Goal: Task Accomplishment & Management: Use online tool/utility

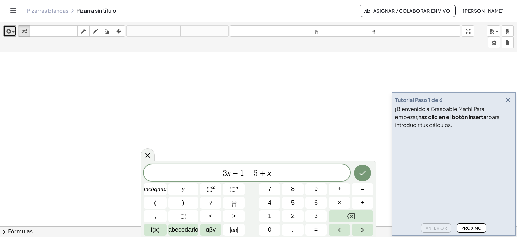
click at [10, 27] on icon "button" at bounding box center [8, 31] width 6 height 8
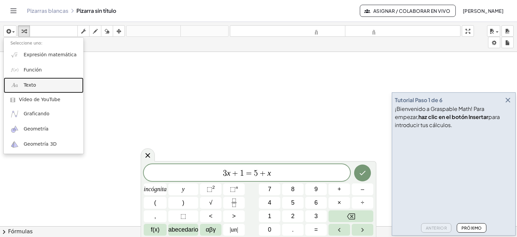
click at [36, 86] on link "Texto" at bounding box center [44, 84] width 80 height 15
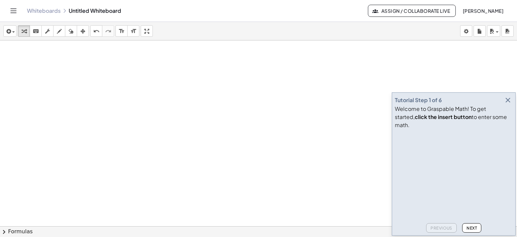
click at [225, 82] on div at bounding box center [258, 241] width 517 height 402
click at [58, 28] on icon "button" at bounding box center [59, 31] width 5 height 8
click at [71, 65] on div at bounding box center [258, 241] width 517 height 402
drag, startPoint x: 71, startPoint y: 65, endPoint x: 73, endPoint y: 71, distance: 6.3
click at [73, 71] on div at bounding box center [258, 241] width 517 height 402
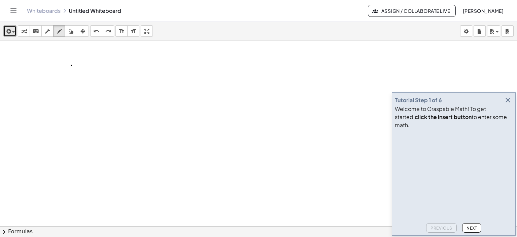
click at [13, 35] on div "button" at bounding box center [10, 31] width 10 height 8
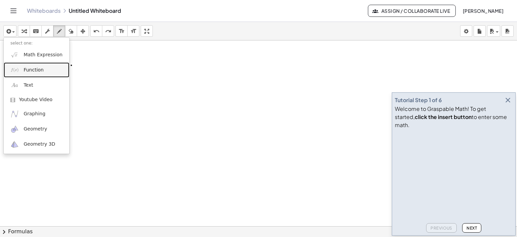
click at [30, 73] on link "Function" at bounding box center [37, 69] width 66 height 15
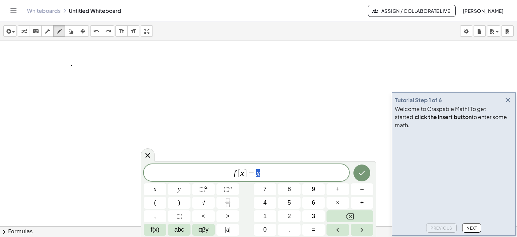
click at [155, 158] on div at bounding box center [258, 241] width 517 height 402
click at [144, 153] on icon at bounding box center [148, 155] width 8 height 8
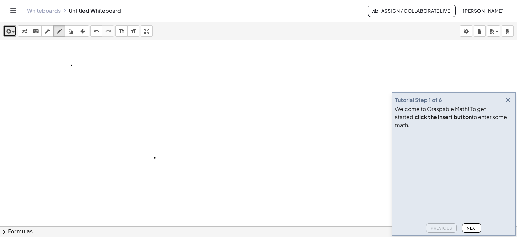
click at [7, 32] on icon "button" at bounding box center [8, 31] width 6 height 8
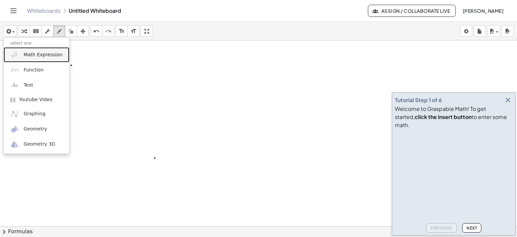
click at [17, 51] on img at bounding box center [14, 55] width 8 height 8
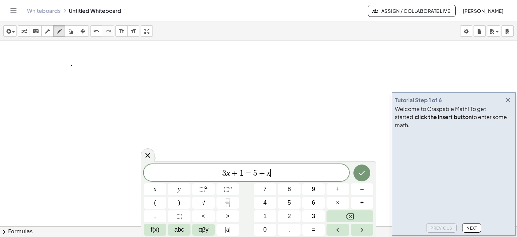
click at [304, 172] on span "3 x + 1 = 5 + x ​" at bounding box center [246, 172] width 205 height 9
click at [151, 156] on icon at bounding box center [148, 155] width 8 height 8
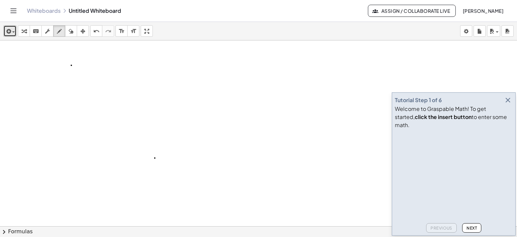
click at [13, 29] on div "button" at bounding box center [10, 31] width 10 height 8
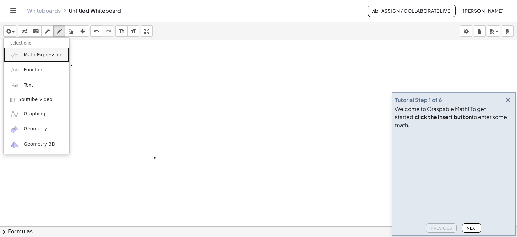
click at [26, 53] on span "Math Expression" at bounding box center [43, 55] width 39 height 7
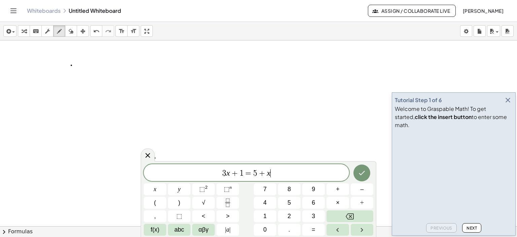
click at [510, 104] on icon "button" at bounding box center [508, 100] width 8 height 8
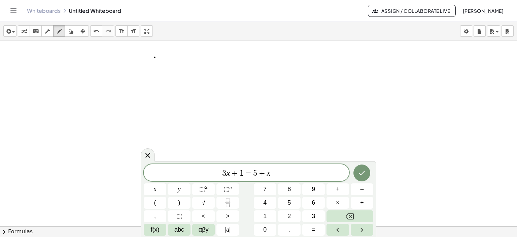
scroll to position [101, 0]
click at [353, 215] on icon "Backspace" at bounding box center [350, 216] width 8 height 8
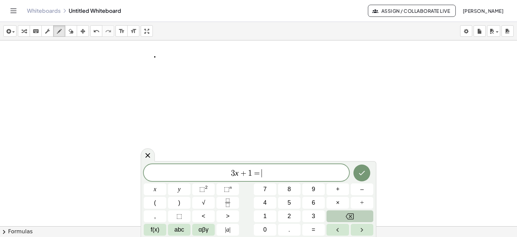
click at [353, 215] on icon "Backspace" at bounding box center [350, 216] width 8 height 8
click at [352, 214] on icon "Backspace" at bounding box center [350, 216] width 8 height 8
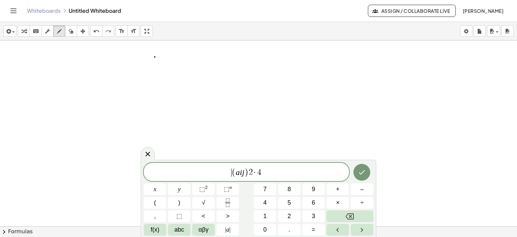
click at [229, 172] on span "​ ( a i j ) 2 · 4" at bounding box center [246, 172] width 205 height 11
click at [298, 172] on span "A = ​ ( a i j ) 2 · 4" at bounding box center [246, 172] width 205 height 11
click at [7, 32] on icon "button" at bounding box center [8, 31] width 6 height 8
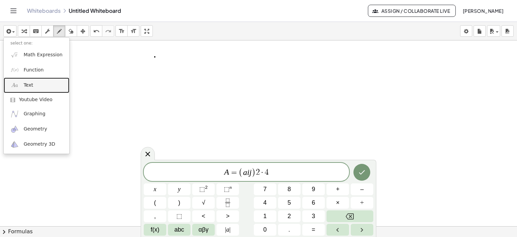
click at [33, 82] on link "Text" at bounding box center [37, 84] width 66 height 15
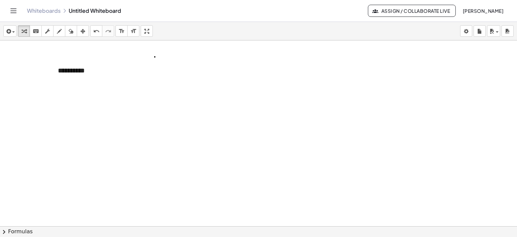
click at [255, 73] on div at bounding box center [258, 140] width 517 height 402
click at [12, 30] on span "button" at bounding box center [11, 32] width 1 height 5
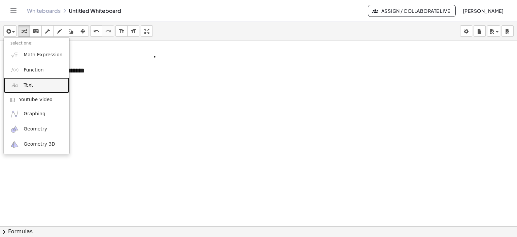
click at [27, 83] on span "Text" at bounding box center [28, 85] width 9 height 7
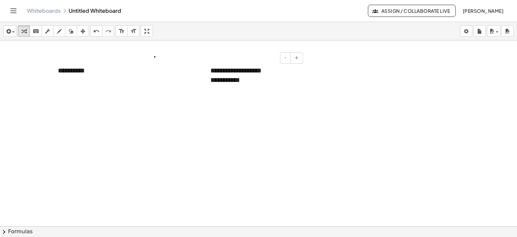
click at [246, 74] on div "**********" at bounding box center [254, 75] width 101 height 33
click at [249, 78] on div "**********" at bounding box center [255, 80] width 88 height 10
click at [62, 33] on div "button" at bounding box center [59, 31] width 9 height 8
drag, startPoint x: 205, startPoint y: 64, endPoint x: 205, endPoint y: 86, distance: 21.6
click at [205, 86] on div at bounding box center [258, 140] width 517 height 402
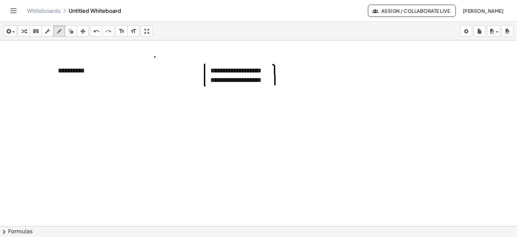
drag, startPoint x: 273, startPoint y: 64, endPoint x: 275, endPoint y: 85, distance: 20.3
click at [275, 85] on div at bounding box center [258, 140] width 517 height 402
drag, startPoint x: 121, startPoint y: 70, endPoint x: 146, endPoint y: 70, distance: 24.3
click at [146, 70] on div at bounding box center [258, 140] width 517 height 402
drag, startPoint x: 128, startPoint y: 77, endPoint x: 148, endPoint y: 80, distance: 20.8
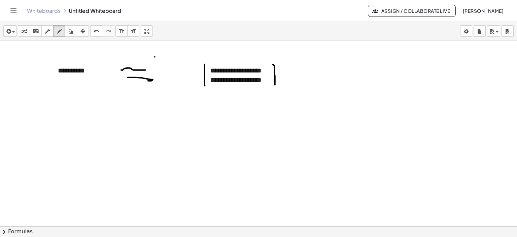
click at [148, 80] on div at bounding box center [258, 140] width 517 height 402
drag, startPoint x: 81, startPoint y: 65, endPoint x: 87, endPoint y: 64, distance: 5.7
click at [86, 62] on div at bounding box center [258, 140] width 517 height 402
drag, startPoint x: 79, startPoint y: 74, endPoint x: 87, endPoint y: 76, distance: 8.0
click at [86, 75] on div at bounding box center [258, 140] width 517 height 402
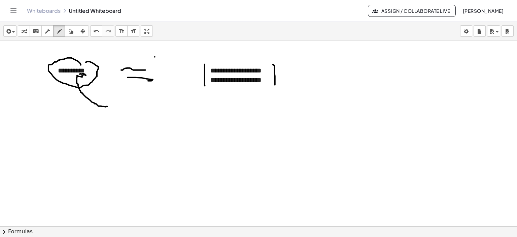
drag, startPoint x: 83, startPoint y: 74, endPoint x: 107, endPoint y: 106, distance: 39.9
click at [107, 106] on div at bounding box center [258, 140] width 517 height 402
drag, startPoint x: 106, startPoint y: 102, endPoint x: 106, endPoint y: 110, distance: 7.4
click at [106, 110] on div at bounding box center [258, 140] width 517 height 402
drag, startPoint x: 115, startPoint y: 101, endPoint x: 115, endPoint y: 109, distance: 7.7
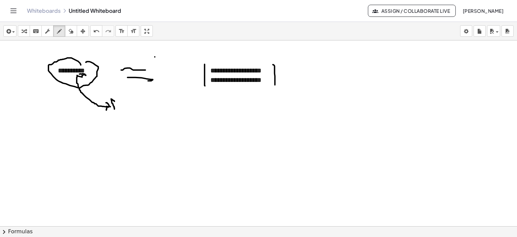
click at [115, 109] on div at bounding box center [258, 140] width 517 height 402
drag, startPoint x: 113, startPoint y: 103, endPoint x: 117, endPoint y: 102, distance: 4.3
click at [115, 101] on div at bounding box center [258, 140] width 517 height 402
click at [123, 104] on div at bounding box center [258, 140] width 517 height 402
drag, startPoint x: 122, startPoint y: 103, endPoint x: 123, endPoint y: 107, distance: 4.4
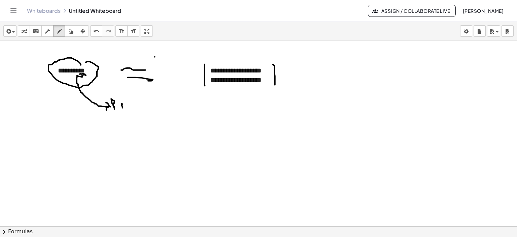
click at [123, 107] on div at bounding box center [258, 140] width 517 height 402
click at [121, 98] on div at bounding box center [258, 140] width 517 height 402
drag, startPoint x: 136, startPoint y: 102, endPoint x: 141, endPoint y: 104, distance: 5.4
click at [136, 111] on div at bounding box center [258, 140] width 517 height 402
click at [141, 104] on div at bounding box center [258, 140] width 517 height 402
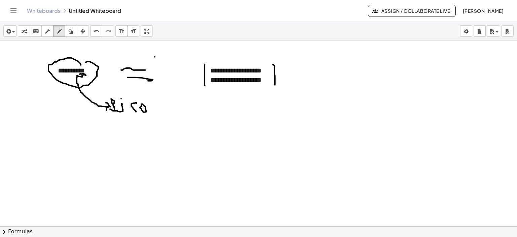
drag, startPoint x: 110, startPoint y: 109, endPoint x: 123, endPoint y: 108, distance: 12.5
click at [123, 108] on div at bounding box center [258, 140] width 517 height 402
drag, startPoint x: 132, startPoint y: 115, endPoint x: 154, endPoint y: 121, distance: 22.5
click at [154, 121] on div at bounding box center [258, 140] width 517 height 402
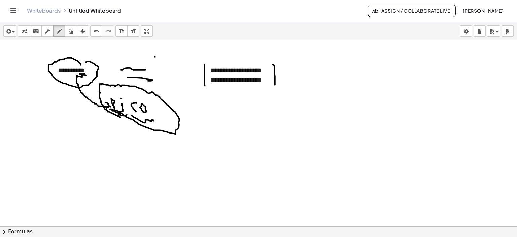
drag, startPoint x: 113, startPoint y: 109, endPoint x: 128, endPoint y: 115, distance: 15.8
click at [127, 115] on div at bounding box center [258, 140] width 517 height 402
drag, startPoint x: 113, startPoint y: 99, endPoint x: 114, endPoint y: 103, distance: 3.6
click at [114, 103] on div at bounding box center [258, 140] width 517 height 402
click at [116, 97] on div at bounding box center [258, 140] width 517 height 402
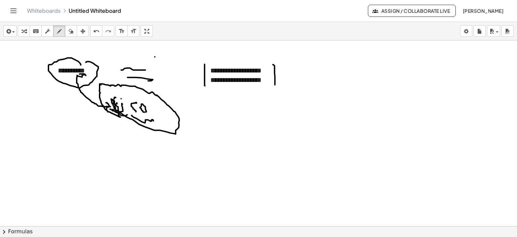
click at [117, 102] on div at bounding box center [258, 140] width 517 height 402
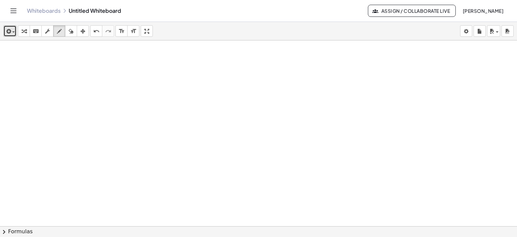
click at [11, 34] on span "button" at bounding box center [11, 32] width 1 height 5
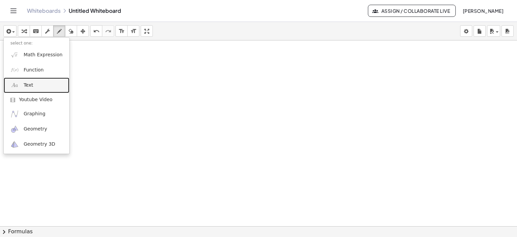
click at [25, 82] on span "Text" at bounding box center [28, 85] width 9 height 7
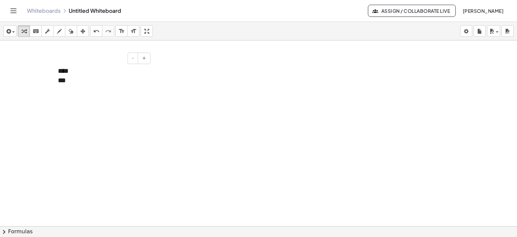
click at [65, 81] on div "***" at bounding box center [102, 80] width 88 height 10
click at [118, 69] on div "**** ****" at bounding box center [101, 75] width 101 height 33
click at [205, 69] on div at bounding box center [258, 104] width 517 height 558
click at [31, 75] on div at bounding box center [258, 104] width 517 height 558
click at [58, 31] on icon "button" at bounding box center [59, 31] width 5 height 8
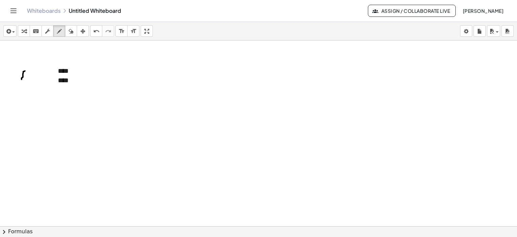
drag, startPoint x: 25, startPoint y: 70, endPoint x: 24, endPoint y: 77, distance: 6.5
click at [22, 79] on div at bounding box center [258, 104] width 517 height 558
drag, startPoint x: 24, startPoint y: 72, endPoint x: 27, endPoint y: 79, distance: 8.3
click at [27, 79] on div at bounding box center [258, 104] width 517 height 558
click at [25, 78] on div at bounding box center [258, 104] width 517 height 558
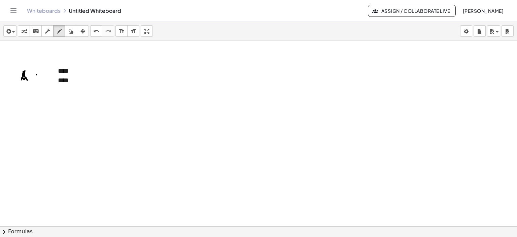
click at [38, 74] on div at bounding box center [258, 104] width 517 height 558
click at [39, 76] on div at bounding box center [258, 104] width 517 height 558
drag, startPoint x: 53, startPoint y: 67, endPoint x: 53, endPoint y: 85, distance: 17.9
click at [53, 85] on div at bounding box center [258, 104] width 517 height 558
drag, startPoint x: 74, startPoint y: 66, endPoint x: 57, endPoint y: 89, distance: 28.1
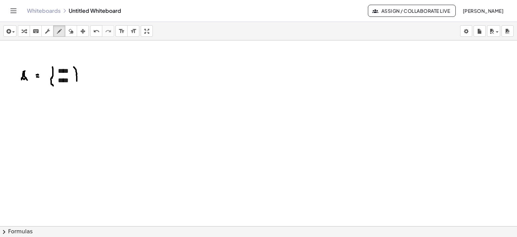
click at [77, 81] on div at bounding box center [258, 104] width 517 height 558
drag, startPoint x: 19, startPoint y: 96, endPoint x: 20, endPoint y: 106, distance: 9.5
click at [20, 106] on div at bounding box center [258, 104] width 517 height 558
click at [38, 103] on div at bounding box center [258, 104] width 517 height 558
click at [37, 106] on div at bounding box center [258, 104] width 517 height 558
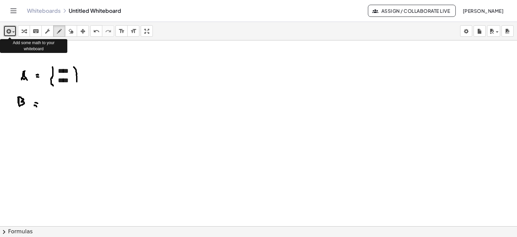
click at [15, 32] on button "insert" at bounding box center [9, 30] width 13 height 11
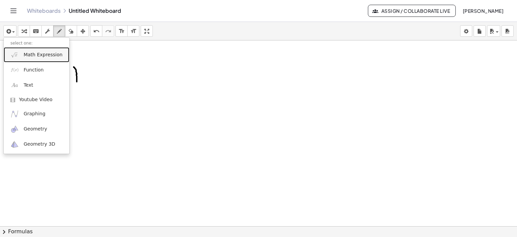
click at [37, 55] on span "Math Expression" at bounding box center [43, 55] width 39 height 7
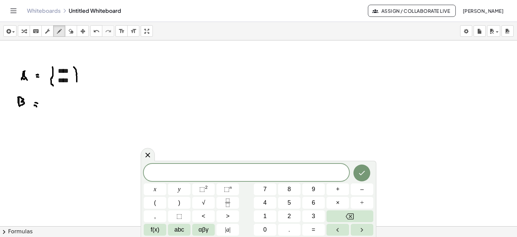
drag, startPoint x: 148, startPoint y: 151, endPoint x: 55, endPoint y: 72, distance: 121.7
click at [148, 151] on div at bounding box center [148, 154] width 14 height 13
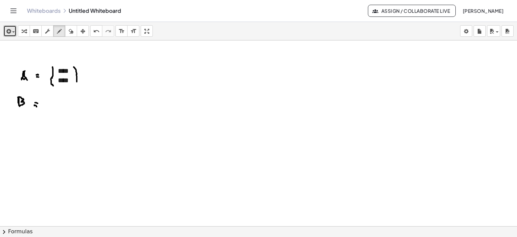
click at [9, 30] on icon "button" at bounding box center [8, 31] width 6 height 8
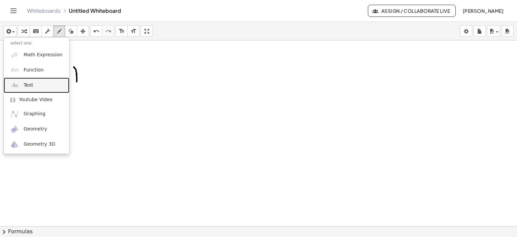
click at [29, 86] on span "Text" at bounding box center [28, 85] width 9 height 7
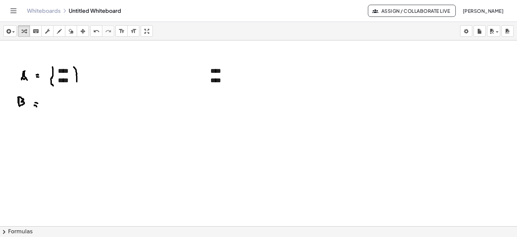
click at [247, 97] on div at bounding box center [258, 104] width 517 height 558
click at [227, 80] on div "****" at bounding box center [255, 80] width 88 height 10
drag, startPoint x: 150, startPoint y: 31, endPoint x: 150, endPoint y: 72, distance: 40.8
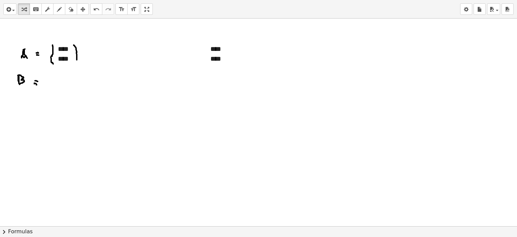
click at [150, 72] on div "**********" at bounding box center [258, 118] width 517 height 237
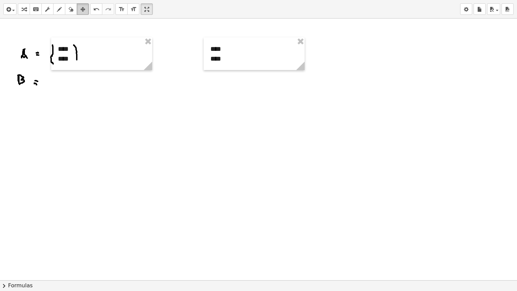
click at [85, 12] on icon "button" at bounding box center [82, 9] width 5 height 8
drag, startPoint x: 299, startPoint y: 42, endPoint x: 196, endPoint y: 88, distance: 112.7
click at [195, 90] on div "**********" at bounding box center [258, 82] width 517 height 558
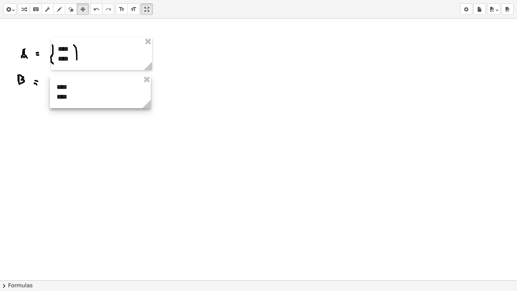
drag, startPoint x: 263, startPoint y: 47, endPoint x: 109, endPoint y: 85, distance: 158.6
click at [109, 85] on div at bounding box center [100, 91] width 101 height 33
click at [56, 9] on div "button" at bounding box center [59, 9] width 9 height 8
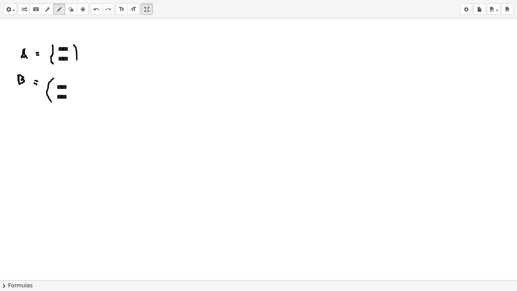
drag, startPoint x: 54, startPoint y: 78, endPoint x: 51, endPoint y: 101, distance: 23.7
click at [51, 101] on div at bounding box center [258, 82] width 517 height 558
drag, startPoint x: 80, startPoint y: 77, endPoint x: 82, endPoint y: 98, distance: 21.7
click at [82, 98] on div at bounding box center [258, 82] width 517 height 558
click at [98, 50] on div at bounding box center [258, 82] width 517 height 558
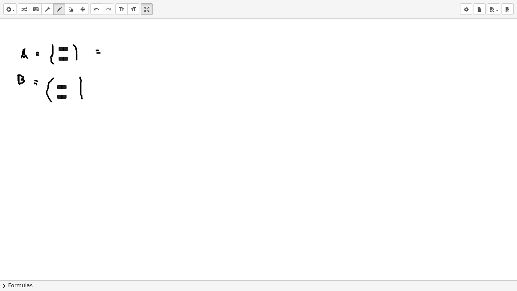
click at [100, 53] on div at bounding box center [258, 82] width 517 height 558
drag, startPoint x: 98, startPoint y: 47, endPoint x: 102, endPoint y: 56, distance: 9.5
click at [102, 56] on div at bounding box center [258, 82] width 517 height 558
drag, startPoint x: 98, startPoint y: 84, endPoint x: 102, endPoint y: 84, distance: 3.7
click at [102, 84] on div at bounding box center [258, 82] width 517 height 558
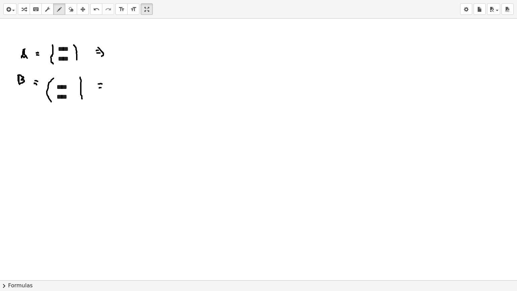
click at [101, 87] on div at bounding box center [258, 82] width 517 height 558
drag, startPoint x: 98, startPoint y: 78, endPoint x: 101, endPoint y: 100, distance: 22.5
click at [101, 100] on div at bounding box center [258, 82] width 517 height 558
drag, startPoint x: 148, startPoint y: 8, endPoint x: 149, endPoint y: -32, distance: 40.8
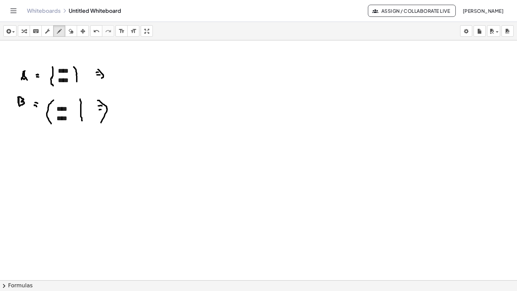
click at [149, 0] on html "**********" at bounding box center [258, 145] width 517 height 291
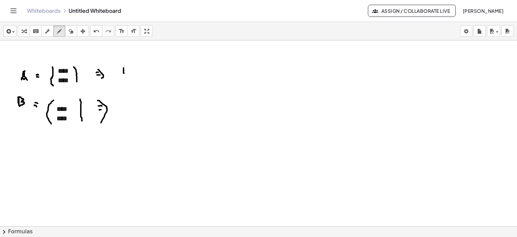
drag, startPoint x: 124, startPoint y: 67, endPoint x: 123, endPoint y: 74, distance: 6.4
click at [123, 74] on div at bounding box center [258, 104] width 517 height 558
click at [124, 70] on div at bounding box center [258, 104] width 517 height 558
click at [12, 32] on span "button" at bounding box center [13, 31] width 3 height 1
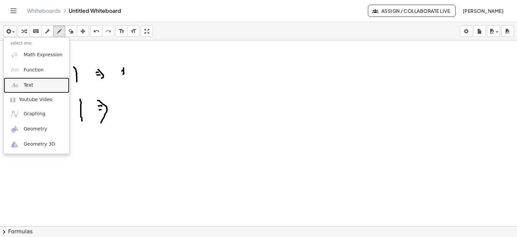
click at [29, 87] on span "Text" at bounding box center [28, 85] width 9 height 7
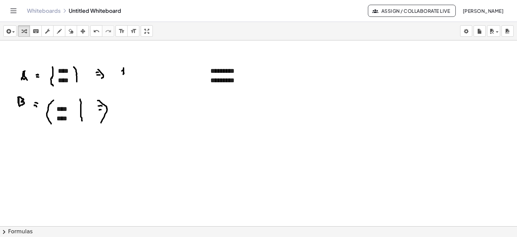
click at [180, 115] on div at bounding box center [258, 104] width 517 height 558
click at [10, 33] on icon "button" at bounding box center [8, 31] width 6 height 8
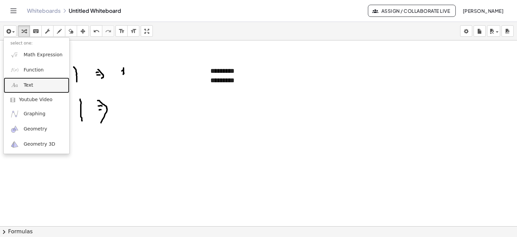
click at [22, 84] on link "Text" at bounding box center [37, 84] width 66 height 15
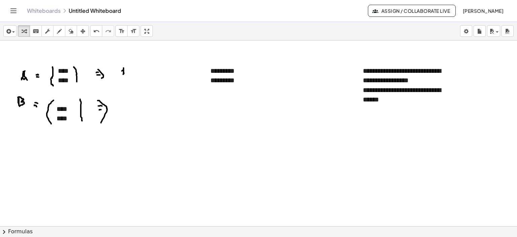
drag, startPoint x: 148, startPoint y: 29, endPoint x: 148, endPoint y: 70, distance: 40.8
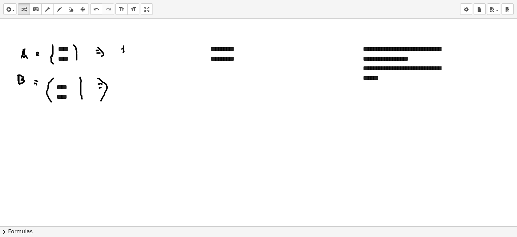
click at [148, 70] on div "**********" at bounding box center [258, 118] width 517 height 237
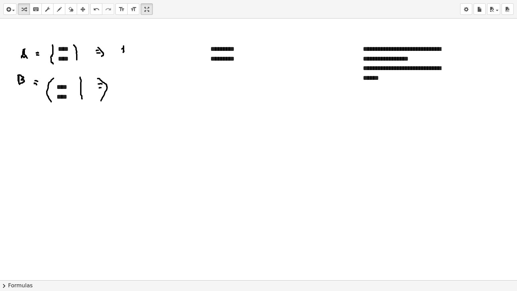
drag, startPoint x: 144, startPoint y: 11, endPoint x: 144, endPoint y: -30, distance: 40.8
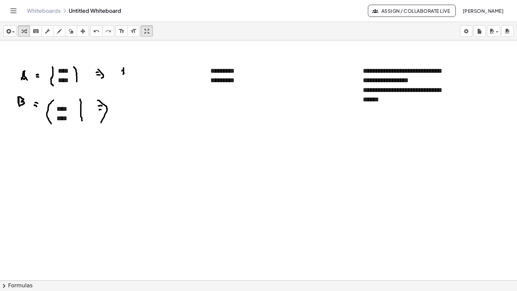
click at [144, 0] on html "**********" at bounding box center [258, 145] width 517 height 291
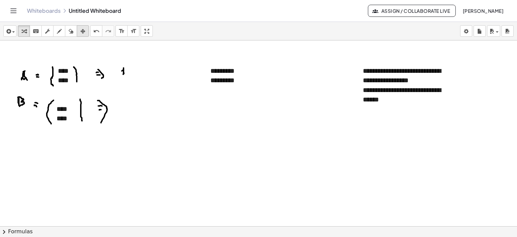
click at [78, 28] on div "button" at bounding box center [82, 31] width 9 height 8
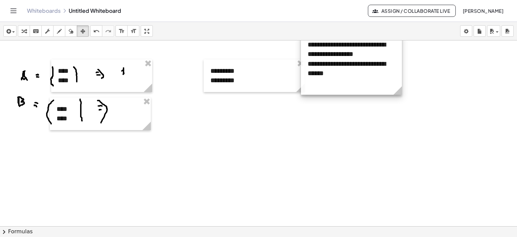
drag, startPoint x: 403, startPoint y: 74, endPoint x: 348, endPoint y: 47, distance: 61.2
click at [348, 47] on div at bounding box center [351, 64] width 101 height 62
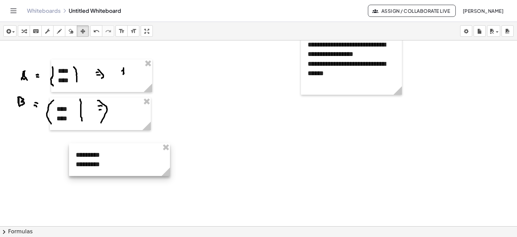
drag, startPoint x: 255, startPoint y: 76, endPoint x: 118, endPoint y: 166, distance: 164.0
click at [118, 166] on div at bounding box center [119, 159] width 101 height 33
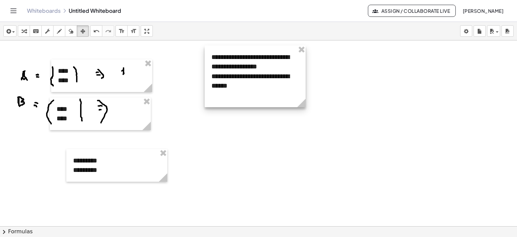
drag, startPoint x: 352, startPoint y: 82, endPoint x: 256, endPoint y: 94, distance: 97.1
click at [256, 94] on div at bounding box center [255, 76] width 101 height 62
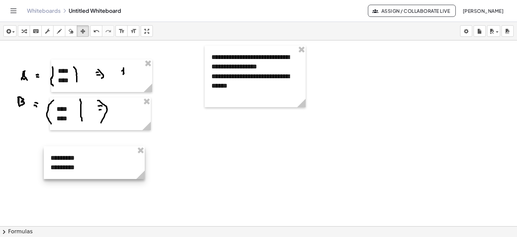
drag, startPoint x: 125, startPoint y: 156, endPoint x: 102, endPoint y: 152, distance: 23.5
click at [102, 152] on div at bounding box center [94, 162] width 101 height 33
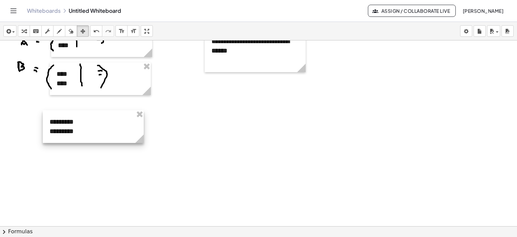
scroll to position [182, 0]
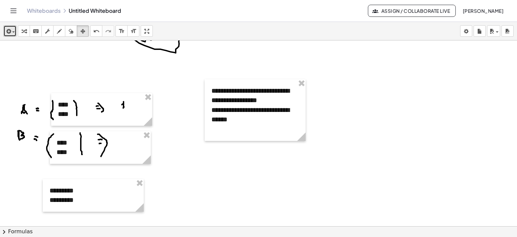
click at [11, 28] on div "button" at bounding box center [10, 31] width 10 height 8
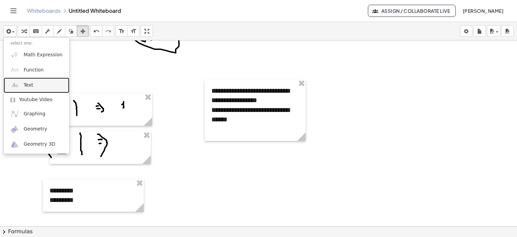
click at [30, 82] on span "Text" at bounding box center [28, 85] width 9 height 7
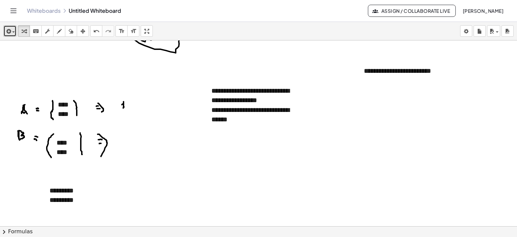
click at [4, 29] on button "insert" at bounding box center [9, 30] width 13 height 11
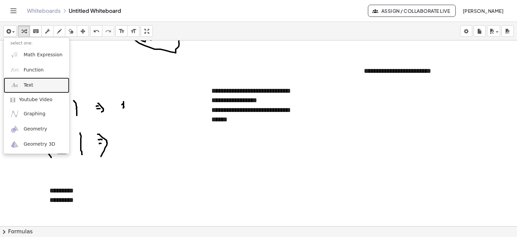
click at [31, 80] on link "Text" at bounding box center [37, 84] width 66 height 15
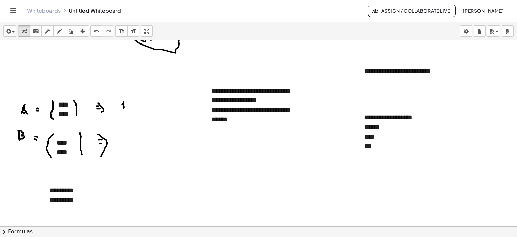
click at [408, 163] on div at bounding box center [258, 137] width 517 height 558
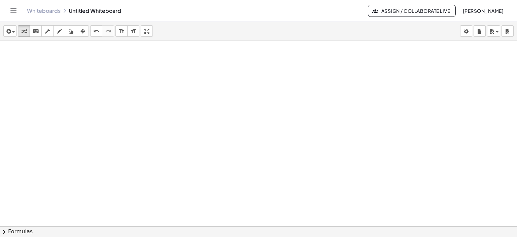
scroll to position [351, 0]
click at [7, 35] on button "insert" at bounding box center [9, 30] width 13 height 11
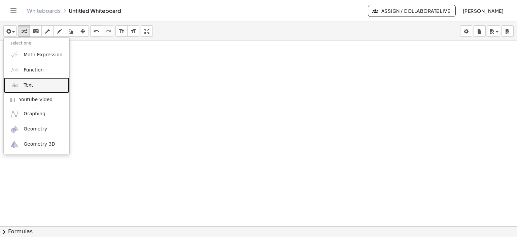
click at [25, 85] on span "Text" at bounding box center [28, 85] width 9 height 7
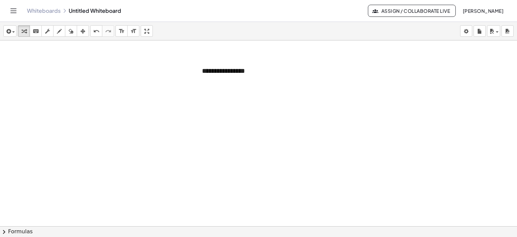
click at [14, 34] on div "button" at bounding box center [10, 31] width 10 height 8
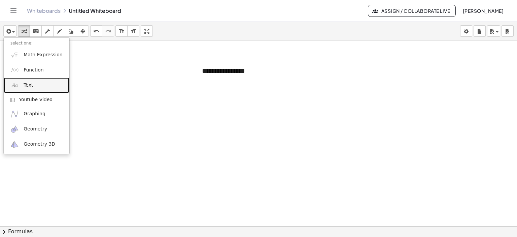
click at [27, 86] on span "Text" at bounding box center [28, 85] width 9 height 7
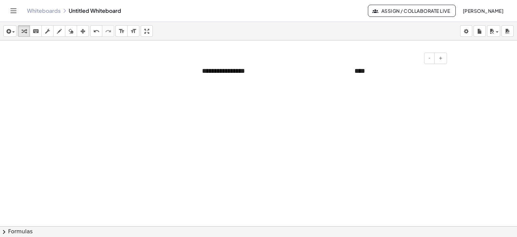
click at [362, 66] on div "****" at bounding box center [398, 75] width 101 height 33
click at [372, 67] on div "****" at bounding box center [398, 75] width 101 height 33
click at [396, 85] on div "*" at bounding box center [399, 90] width 88 height 10
click at [395, 73] on div "**** * * *" at bounding box center [398, 90] width 101 height 62
click at [402, 79] on div "*" at bounding box center [399, 80] width 88 height 10
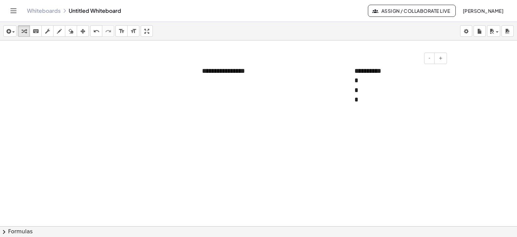
click at [387, 98] on div "*" at bounding box center [399, 104] width 88 height 19
click at [252, 71] on div "**********" at bounding box center [245, 75] width 101 height 33
click at [62, 33] on div "button" at bounding box center [59, 31] width 9 height 8
drag, startPoint x: 250, startPoint y: 64, endPoint x: 380, endPoint y: 65, distance: 129.3
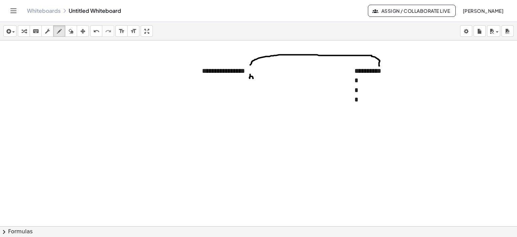
drag, startPoint x: 250, startPoint y: 74, endPoint x: 253, endPoint y: 78, distance: 5.1
drag, startPoint x: 251, startPoint y: 82, endPoint x: 255, endPoint y: 86, distance: 5.2
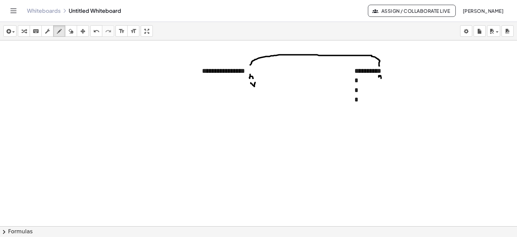
drag, startPoint x: 255, startPoint y: 82, endPoint x: 255, endPoint y: 87, distance: 4.8
drag, startPoint x: 381, startPoint y: 81, endPoint x: 385, endPoint y: 82, distance: 4.3
drag, startPoint x: 386, startPoint y: 78, endPoint x: 382, endPoint y: 85, distance: 7.3
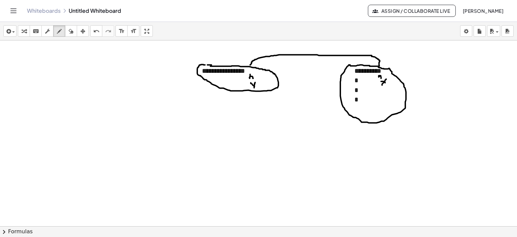
click at [7, 31] on icon "button" at bounding box center [8, 31] width 6 height 8
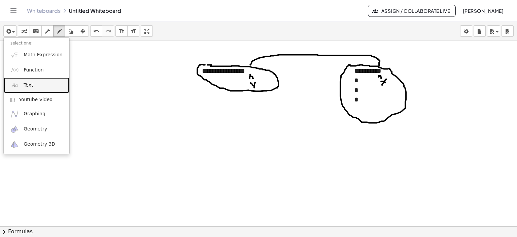
click at [14, 82] on img at bounding box center [14, 85] width 8 height 8
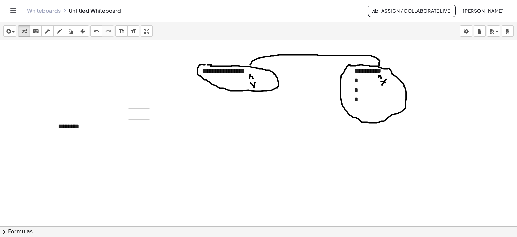
click at [141, 126] on div "********" at bounding box center [101, 131] width 101 height 33
click at [58, 28] on icon "button" at bounding box center [59, 31] width 5 height 8
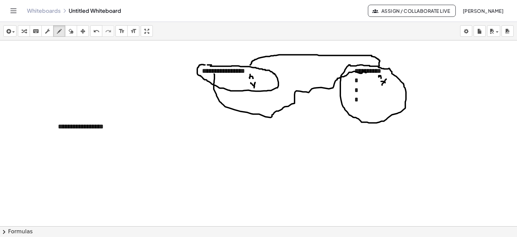
drag, startPoint x: 215, startPoint y: 74, endPoint x: 366, endPoint y: 72, distance: 151.9
drag, startPoint x: 218, startPoint y: 74, endPoint x: 356, endPoint y: 75, distance: 137.4
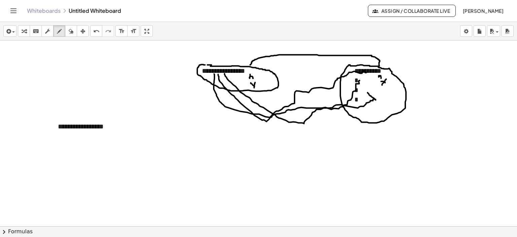
drag, startPoint x: 225, startPoint y: 75, endPoint x: 272, endPoint y: 83, distance: 47.5
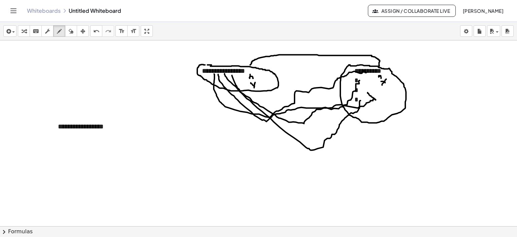
drag, startPoint x: 232, startPoint y: 75, endPoint x: 362, endPoint y: 100, distance: 132.8
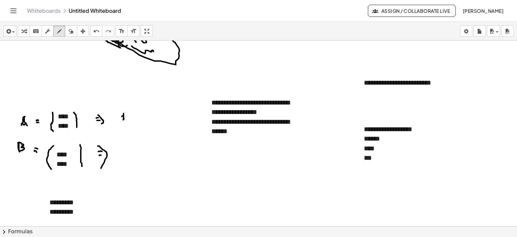
scroll to position [182, 0]
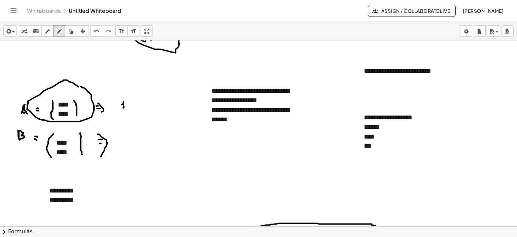
click at [81, 86] on div at bounding box center [258, 137] width 517 height 558
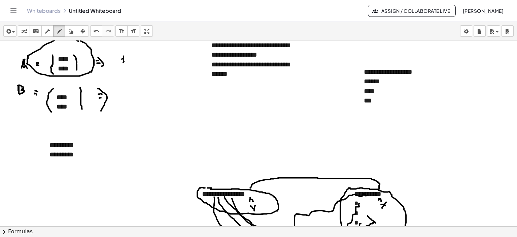
scroll to position [216, 0]
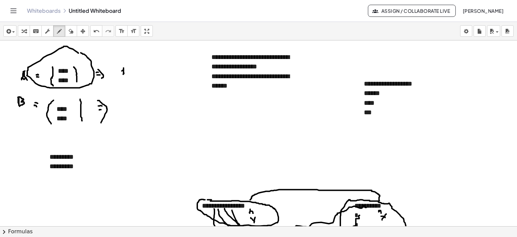
click at [64, 77] on div at bounding box center [258, 104] width 517 height 558
click at [81, 27] on icon "button" at bounding box center [82, 31] width 5 height 8
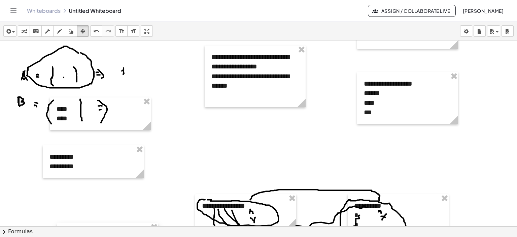
drag, startPoint x: 70, startPoint y: 71, endPoint x: 83, endPoint y: 221, distance: 150.1
click at [79, 228] on div "**********" at bounding box center [258, 129] width 517 height 215
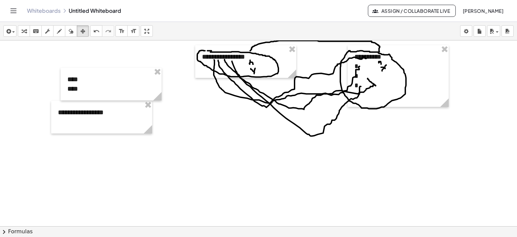
scroll to position [372, 0]
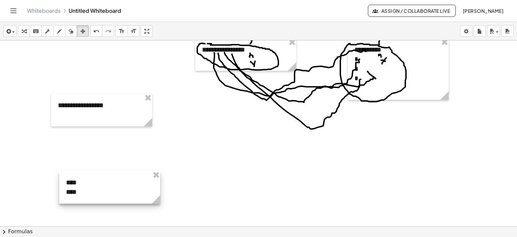
drag, startPoint x: 118, startPoint y: 84, endPoint x: 117, endPoint y: 194, distance: 110.1
click at [117, 194] on div at bounding box center [109, 187] width 101 height 33
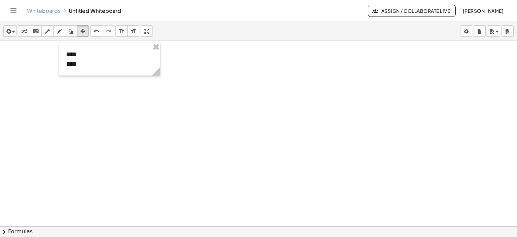
scroll to position [507, 0]
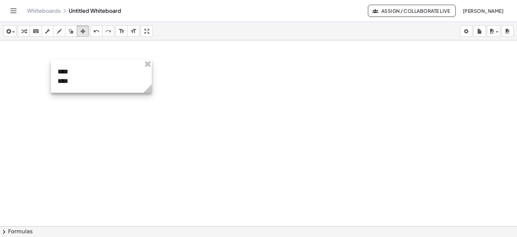
drag, startPoint x: 119, startPoint y: 66, endPoint x: 110, endPoint y: 90, distance: 25.4
click at [110, 90] on div at bounding box center [101, 76] width 101 height 33
drag, startPoint x: 12, startPoint y: 64, endPoint x: 13, endPoint y: 81, distance: 16.6
click at [57, 31] on icon "button" at bounding box center [59, 31] width 5 height 8
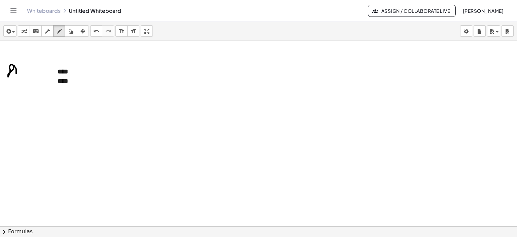
drag, startPoint x: 14, startPoint y: 65, endPoint x: 17, endPoint y: 77, distance: 12.4
drag, startPoint x: 12, startPoint y: 72, endPoint x: 16, endPoint y: 74, distance: 4.5
drag, startPoint x: 31, startPoint y: 70, endPoint x: 35, endPoint y: 70, distance: 4.0
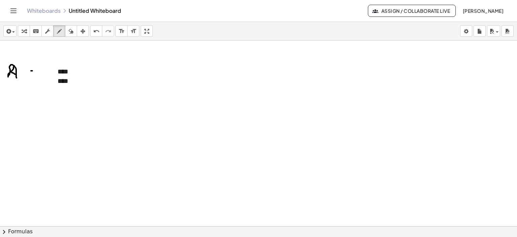
drag, startPoint x: 52, startPoint y: 62, endPoint x: 54, endPoint y: 82, distance: 19.3
drag, startPoint x: 77, startPoint y: 61, endPoint x: 92, endPoint y: 77, distance: 22.2
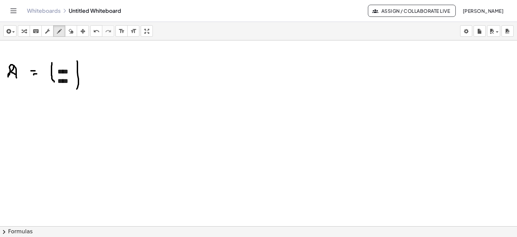
drag, startPoint x: 89, startPoint y: 69, endPoint x: 103, endPoint y: 80, distance: 18.4
drag, startPoint x: 102, startPoint y: 68, endPoint x: 97, endPoint y: 83, distance: 16.2
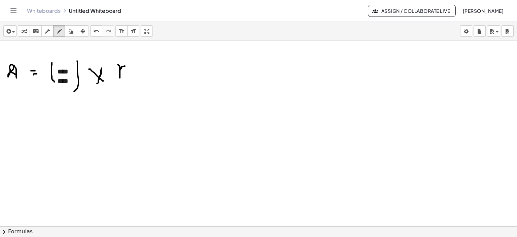
drag, startPoint x: 118, startPoint y: 64, endPoint x: 125, endPoint y: 66, distance: 7.2
drag, startPoint x: 121, startPoint y: 69, endPoint x: 131, endPoint y: 79, distance: 14.5
drag, startPoint x: 157, startPoint y: 68, endPoint x: 160, endPoint y: 70, distance: 3.6
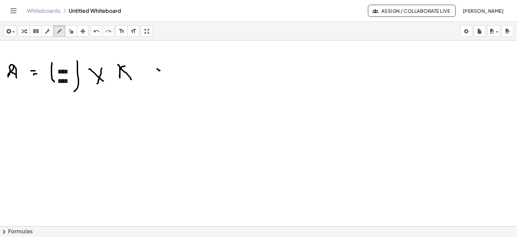
drag, startPoint x: 157, startPoint y: 77, endPoint x: 169, endPoint y: 77, distance: 12.1
drag, startPoint x: 195, startPoint y: 58, endPoint x: 205, endPoint y: 72, distance: 17.2
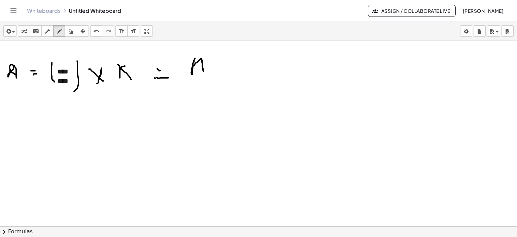
drag, startPoint x: 194, startPoint y: 64, endPoint x: 199, endPoint y: 66, distance: 5.0
drag, startPoint x: 124, startPoint y: 77, endPoint x: 124, endPoint y: 104, distance: 26.3
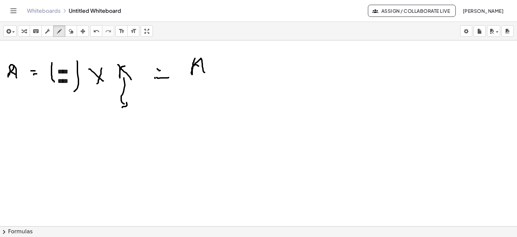
drag, startPoint x: 122, startPoint y: 107, endPoint x: 127, endPoint y: 98, distance: 9.8
drag, startPoint x: 129, startPoint y: 110, endPoint x: 162, endPoint y: 128, distance: 36.9
drag, startPoint x: 150, startPoint y: 112, endPoint x: 135, endPoint y: 124, distance: 18.9
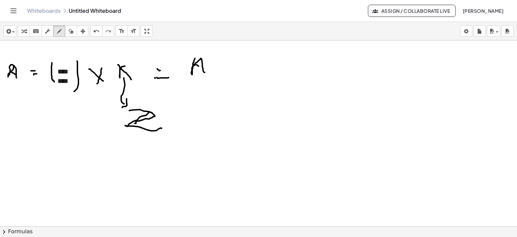
drag, startPoint x: 120, startPoint y: 146, endPoint x: 128, endPoint y: 147, distance: 8.5
drag, startPoint x: 124, startPoint y: 145, endPoint x: 124, endPoint y: 151, distance: 5.7
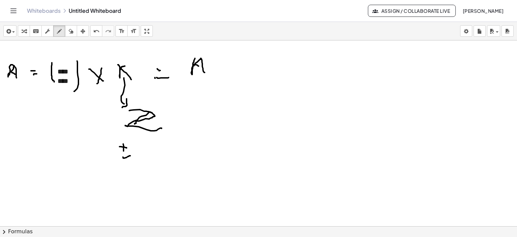
drag, startPoint x: 123, startPoint y: 158, endPoint x: 130, endPoint y: 155, distance: 7.5
drag, startPoint x: 153, startPoint y: 141, endPoint x: 147, endPoint y: 150, distance: 10.6
drag, startPoint x: 147, startPoint y: 153, endPoint x: 156, endPoint y: 139, distance: 17.3
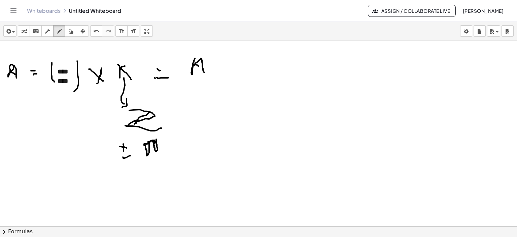
drag, startPoint x: 165, startPoint y: 144, endPoint x: 178, endPoint y: 144, distance: 12.8
drag, startPoint x: 177, startPoint y: 142, endPoint x: 198, endPoint y: 152, distance: 23.4
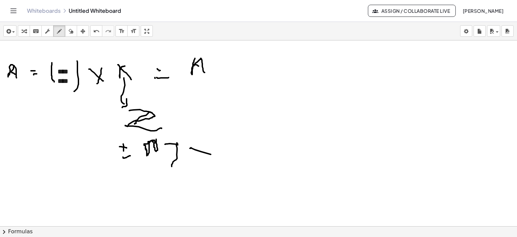
drag, startPoint x: 190, startPoint y: 148, endPoint x: 225, endPoint y: 156, distance: 35.9
drag, startPoint x: 222, startPoint y: 148, endPoint x: 239, endPoint y: 153, distance: 17.3
drag
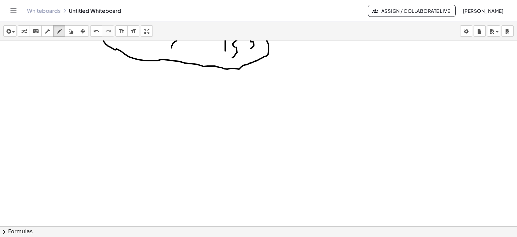
scroll to position [692, 0]
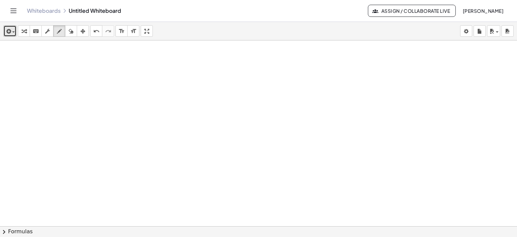
click at [15, 36] on button "insert" at bounding box center [9, 30] width 13 height 11
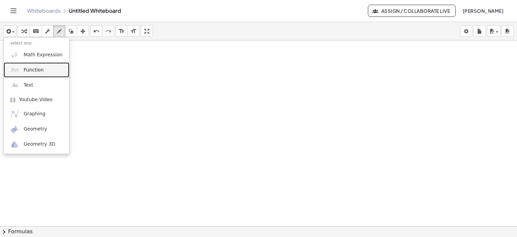
click at [45, 66] on link "Function" at bounding box center [37, 69] width 66 height 15
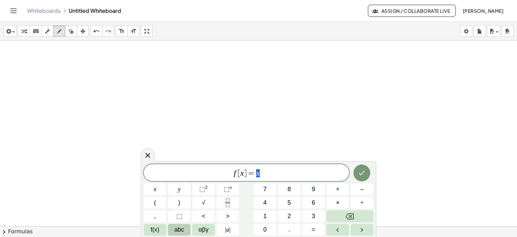
click at [187, 229] on button "abc" at bounding box center [179, 230] width 23 height 12
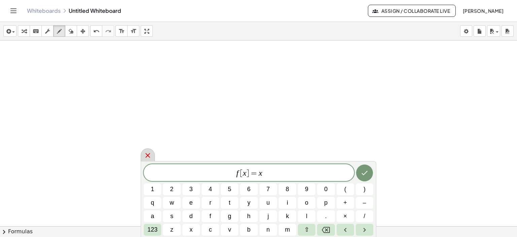
click at [153, 154] on div at bounding box center [148, 154] width 14 height 13
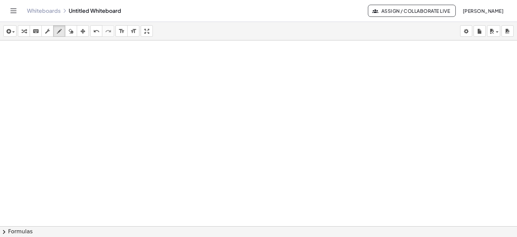
click at [13, 35] on div "button" at bounding box center [10, 31] width 10 height 8
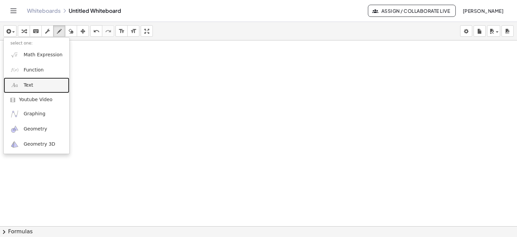
click at [42, 86] on link "Text" at bounding box center [37, 84] width 66 height 15
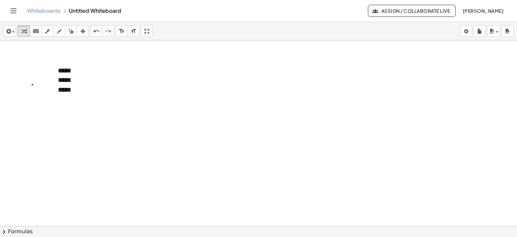
click at [7, 29] on icon "button" at bounding box center [8, 31] width 6 height 8
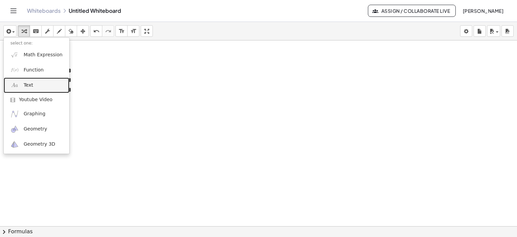
click at [38, 87] on link "Text" at bounding box center [37, 84] width 66 height 15
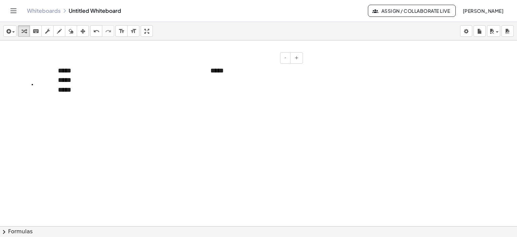
click at [218, 70] on div "*****" at bounding box center [254, 75] width 101 height 33
click at [76, 94] on div "***** *****" at bounding box center [102, 84] width 88 height 19
click at [88, 73] on div "***** ***** ***** *****" at bounding box center [101, 85] width 101 height 52
click at [220, 74] on div "*" at bounding box center [254, 75] width 101 height 33
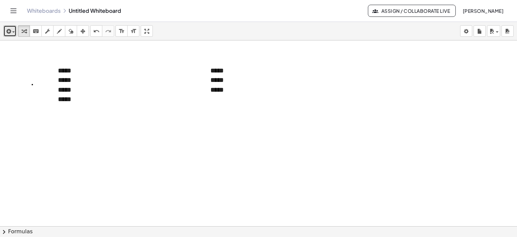
click at [12, 27] on div "button" at bounding box center [10, 31] width 10 height 8
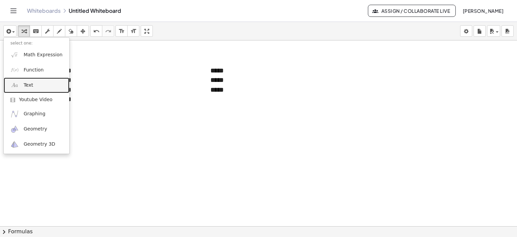
click at [32, 86] on link "Text" at bounding box center [37, 84] width 66 height 15
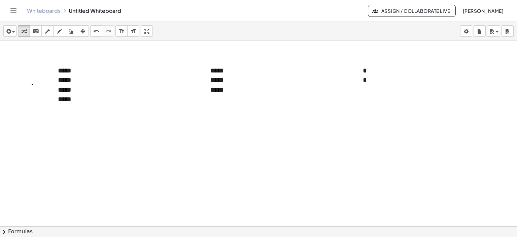
click at [58, 29] on icon "button" at bounding box center [59, 31] width 5 height 8
drag, startPoint x: 45, startPoint y: 51, endPoint x: 35, endPoint y: 105, distance: 55.0
drag, startPoint x: 84, startPoint y: 55, endPoint x: 87, endPoint y: 105, distance: 50.3
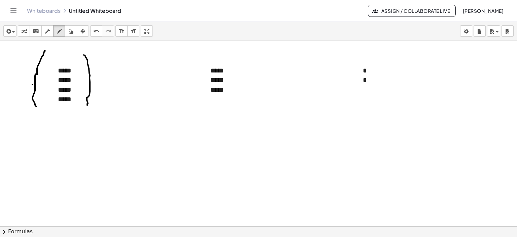
drag, startPoint x: 174, startPoint y: 56, endPoint x: 181, endPoint y: 109, distance: 53.6
drag, startPoint x: 235, startPoint y: 58, endPoint x: 244, endPoint y: 103, distance: 45.3
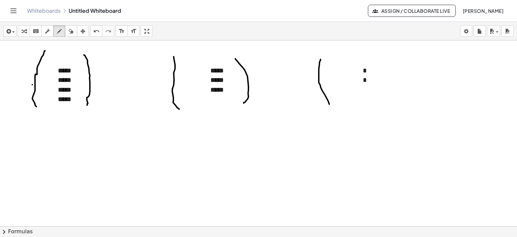
drag, startPoint x: 321, startPoint y: 59, endPoint x: 329, endPoint y: 104, distance: 45.6
drag, startPoint x: 376, startPoint y: 59, endPoint x: 376, endPoint y: 93, distance: 33.7
drag, startPoint x: 278, startPoint y: 85, endPoint x: 284, endPoint y: 91, distance: 9.1
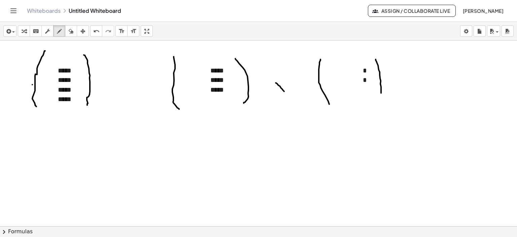
drag, startPoint x: 278, startPoint y: 86, endPoint x: 273, endPoint y: 91, distance: 6.9
drag, startPoint x: 126, startPoint y: 82, endPoint x: 134, endPoint y: 87, distance: 9.4
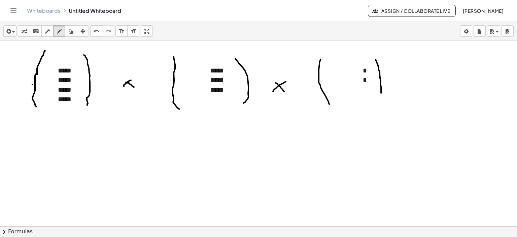
drag, startPoint x: 131, startPoint y: 80, endPoint x: 124, endPoint y: 86, distance: 9.3
click at [15, 33] on button "insert" at bounding box center [9, 30] width 13 height 11
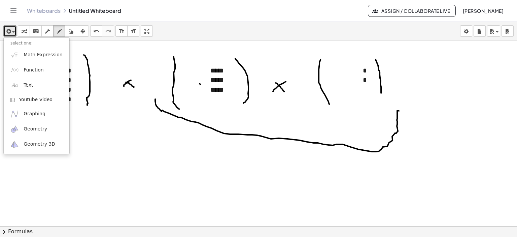
drag, startPoint x: 155, startPoint y: 99, endPoint x: 399, endPoint y: 110, distance: 244.1
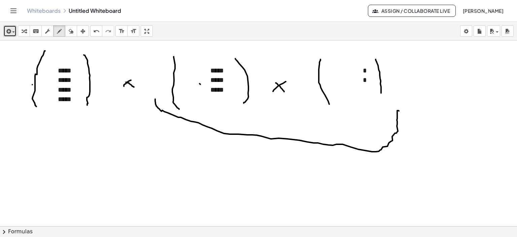
click at [15, 34] on div "button" at bounding box center [10, 31] width 10 height 8
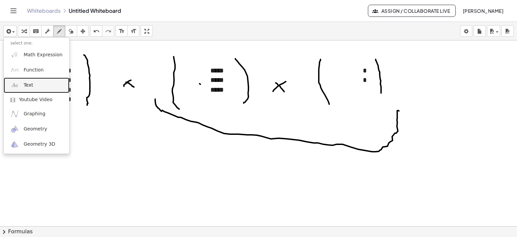
click at [26, 85] on span "Text" at bounding box center [28, 85] width 9 height 7
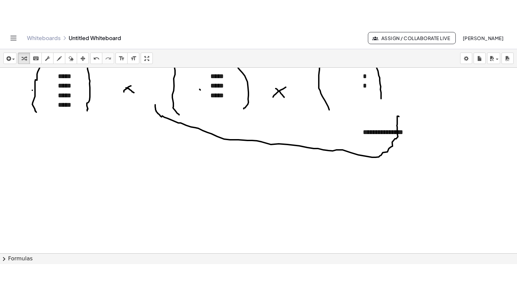
scroll to position [726, 0]
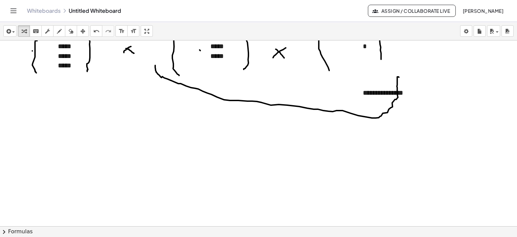
drag, startPoint x: 148, startPoint y: 30, endPoint x: 148, endPoint y: 71, distance: 40.8
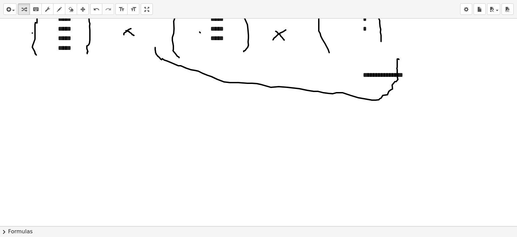
click at [148, 71] on div "**********" at bounding box center [258, 118] width 517 height 237
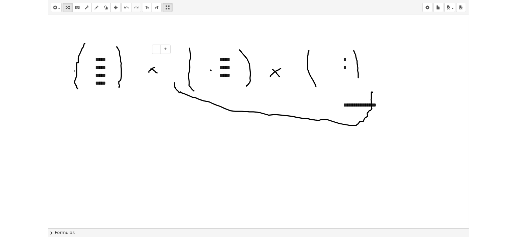
scroll to position [668, 0]
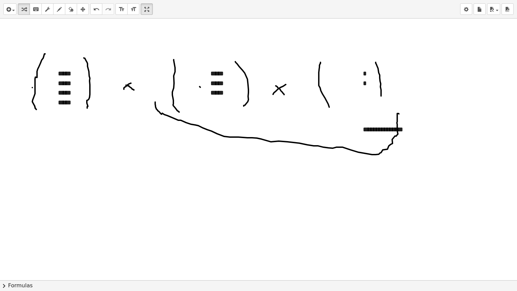
click at [140, 3] on div "insert select one: Math Expression Function Text Youtube Video Graphing Geometr…" at bounding box center [258, 9] width 517 height 19
drag, startPoint x: 153, startPoint y: 8, endPoint x: 153, endPoint y: -32, distance: 40.8
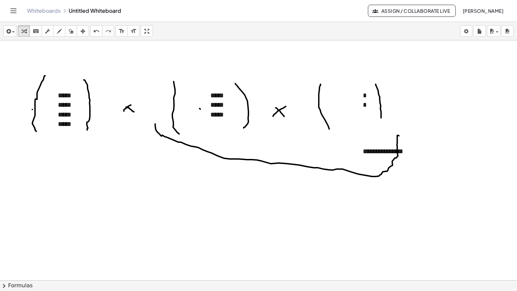
click at [153, 0] on html "**********" at bounding box center [258, 145] width 517 height 291
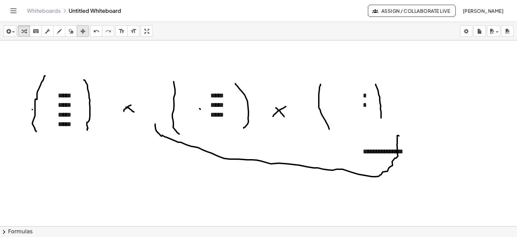
click at [86, 31] on div "button" at bounding box center [82, 31] width 9 height 8
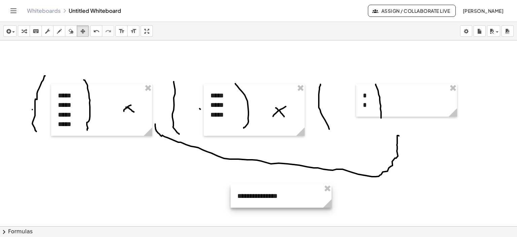
drag, startPoint x: 378, startPoint y: 145, endPoint x: 252, endPoint y: 190, distance: 133.3
click at [252, 190] on div at bounding box center [281, 195] width 101 height 23
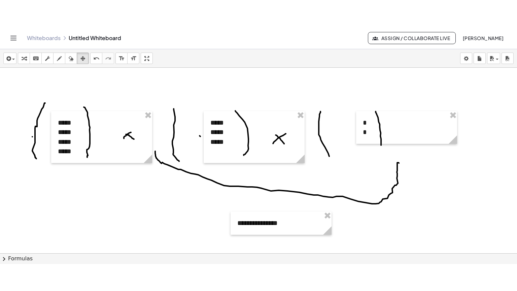
scroll to position [701, 0]
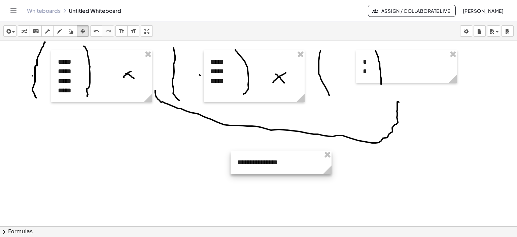
click at [283, 165] on div at bounding box center [281, 162] width 101 height 23
click at [267, 164] on div at bounding box center [281, 162] width 101 height 23
click at [268, 163] on div at bounding box center [281, 162] width 101 height 23
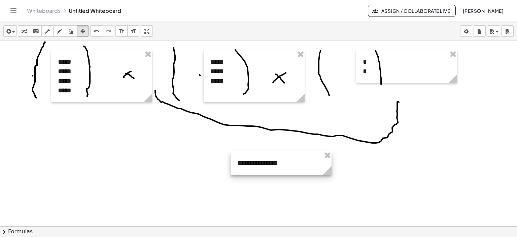
click at [268, 163] on div at bounding box center [281, 162] width 101 height 23
click at [276, 162] on div at bounding box center [281, 162] width 101 height 23
click at [9, 27] on icon "button" at bounding box center [8, 31] width 6 height 8
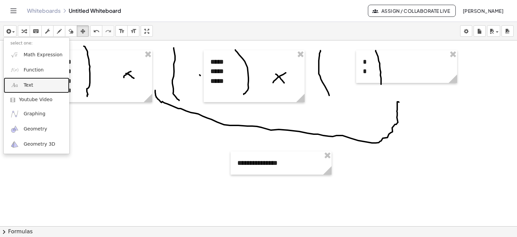
click at [30, 83] on span "Text" at bounding box center [28, 85] width 9 height 7
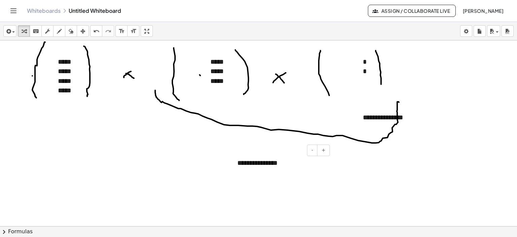
click at [259, 164] on div "**********" at bounding box center [281, 162] width 101 height 23
click at [296, 168] on div "**********" at bounding box center [281, 162] width 101 height 23
click at [61, 27] on icon "button" at bounding box center [59, 31] width 5 height 8
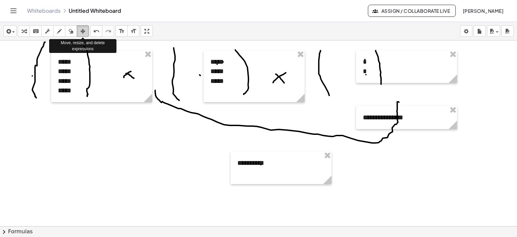
click at [82, 29] on icon "button" at bounding box center [82, 31] width 5 height 8
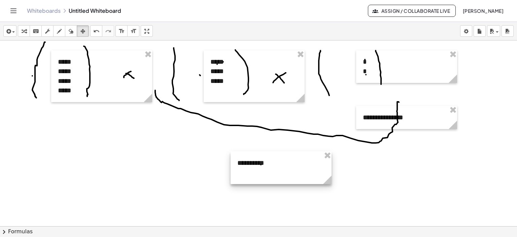
click at [276, 166] on div at bounding box center [281, 167] width 101 height 33
click at [8, 24] on div "insert select one: Math Expression Function Text Youtube Video Graphing Geometr…" at bounding box center [258, 31] width 517 height 19
click at [9, 31] on icon "button" at bounding box center [8, 31] width 6 height 8
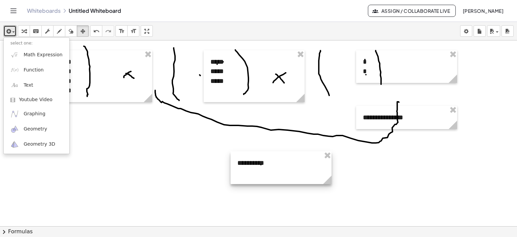
click at [252, 164] on div at bounding box center [281, 167] width 101 height 33
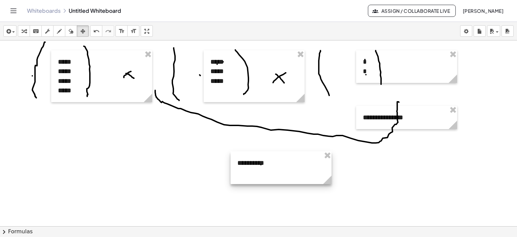
click at [253, 164] on div at bounding box center [281, 167] width 101 height 33
click at [292, 157] on div at bounding box center [281, 167] width 101 height 33
click at [317, 175] on div at bounding box center [281, 168] width 101 height 33
click at [316, 175] on div at bounding box center [281, 168] width 101 height 33
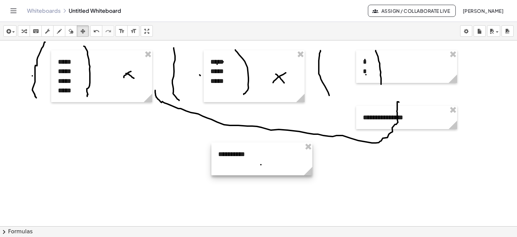
drag, startPoint x: 299, startPoint y: 169, endPoint x: 279, endPoint y: 160, distance: 22.2
click at [279, 160] on div at bounding box center [262, 158] width 101 height 33
click at [7, 26] on button "insert" at bounding box center [9, 30] width 13 height 11
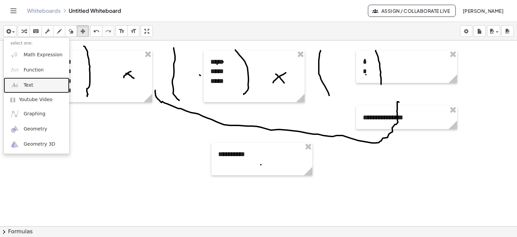
click at [30, 85] on span "Text" at bounding box center [28, 85] width 9 height 7
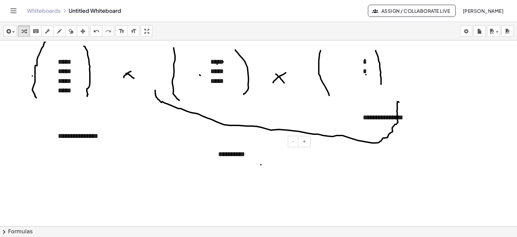
click at [238, 157] on div "**********" at bounding box center [262, 158] width 101 height 33
click at [250, 153] on div "**********" at bounding box center [262, 158] width 101 height 33
click at [58, 33] on icon "button" at bounding box center [59, 31] width 5 height 8
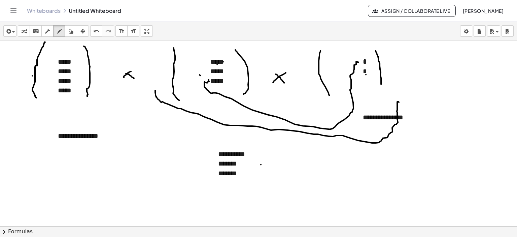
drag, startPoint x: 209, startPoint y: 79, endPoint x: 359, endPoint y: 62, distance: 150.9
drag, startPoint x: 226, startPoint y: 83, endPoint x: 361, endPoint y: 75, distance: 135.3
drag, startPoint x: 213, startPoint y: 151, endPoint x: 216, endPoint y: 175, distance: 24.4
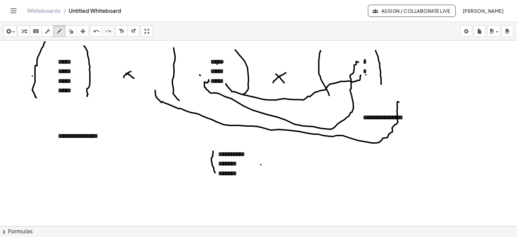
drag, startPoint x: 252, startPoint y: 152, endPoint x: 253, endPoint y: 176, distance: 24.6
click at [11, 32] on span "button" at bounding box center [11, 32] width 1 height 5
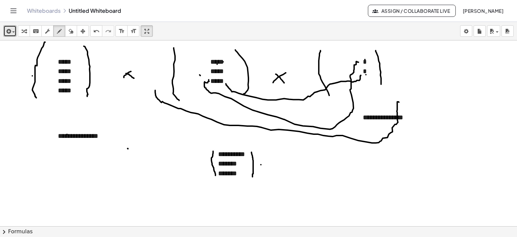
drag, startPoint x: 145, startPoint y: 33, endPoint x: 145, endPoint y: 73, distance: 40.8
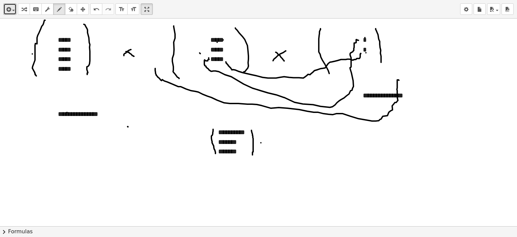
click at [145, 73] on div "**********" at bounding box center [258, 118] width 517 height 237
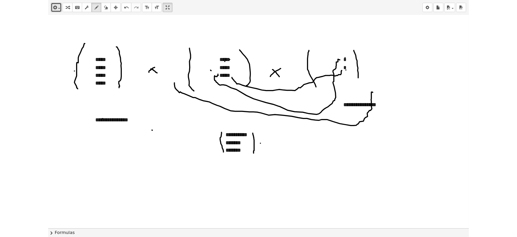
scroll to position [668, 0]
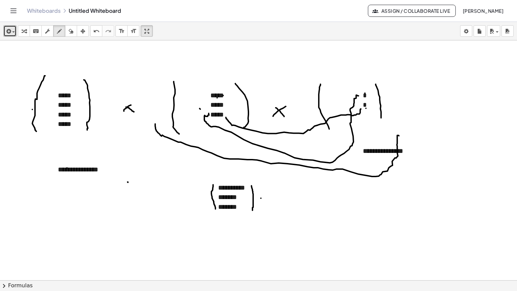
click at [147, 0] on html "**********" at bounding box center [258, 145] width 517 height 291
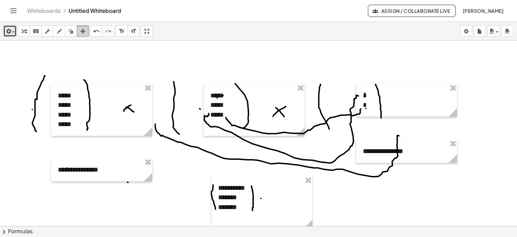
click at [79, 25] on button "arrange" at bounding box center [83, 30] width 12 height 11
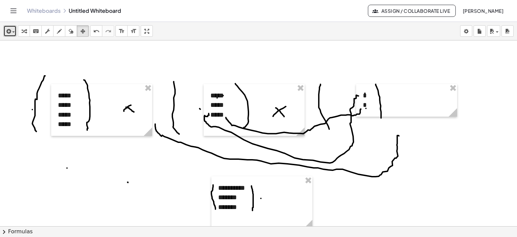
click at [11, 32] on span "button" at bounding box center [11, 32] width 1 height 5
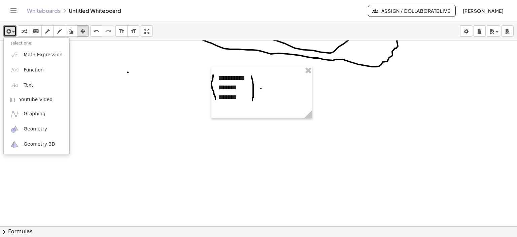
scroll to position [811, 0]
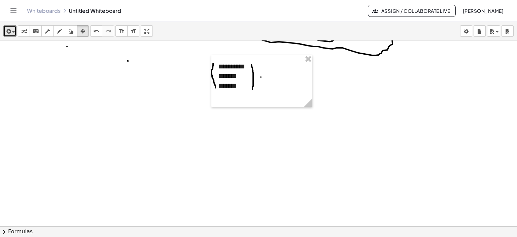
scroll to position [777, 0]
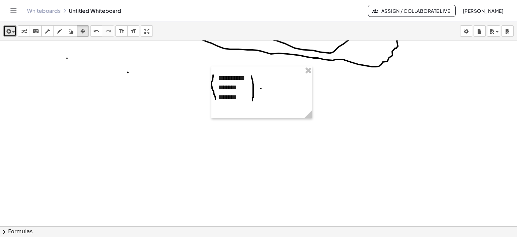
click at [9, 30] on icon "button" at bounding box center [8, 31] width 6 height 8
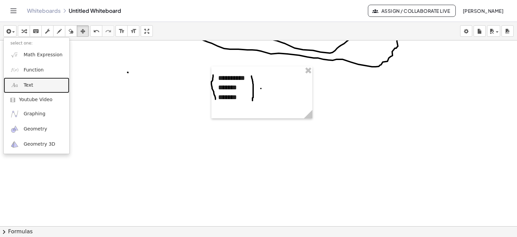
click at [57, 80] on link "Text" at bounding box center [37, 84] width 66 height 15
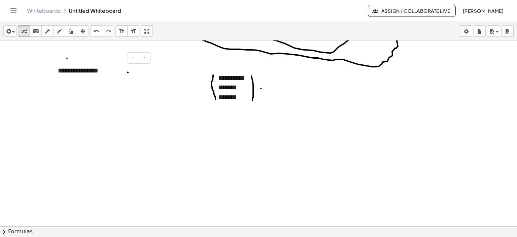
click at [108, 74] on div "**********" at bounding box center [101, 70] width 101 height 23
click at [85, 30] on icon "button" at bounding box center [82, 31] width 5 height 8
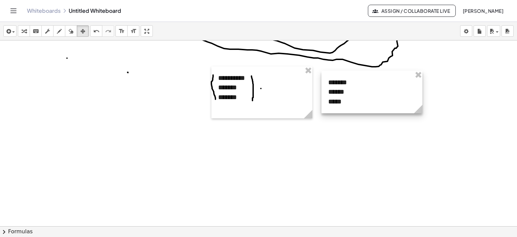
drag, startPoint x: 112, startPoint y: 66, endPoint x: 383, endPoint y: 78, distance: 270.7
click at [383, 78] on div at bounding box center [372, 92] width 101 height 42
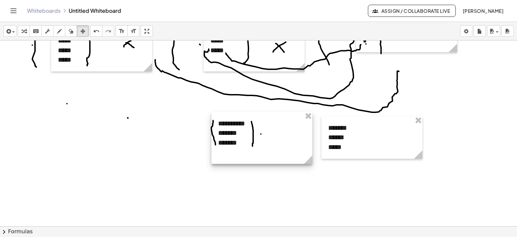
scroll to position [744, 0]
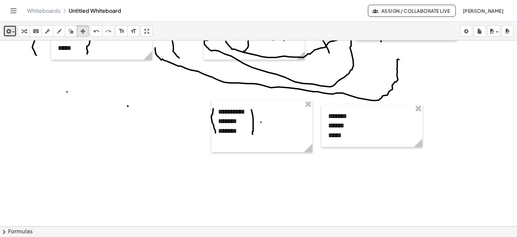
click at [8, 28] on icon "button" at bounding box center [8, 31] width 6 height 8
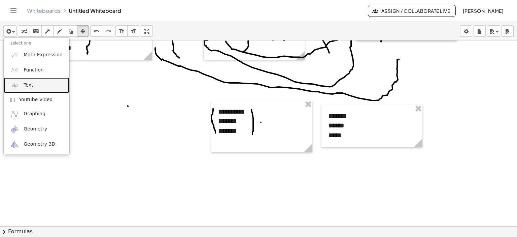
click at [29, 82] on span "Text" at bounding box center [28, 85] width 9 height 7
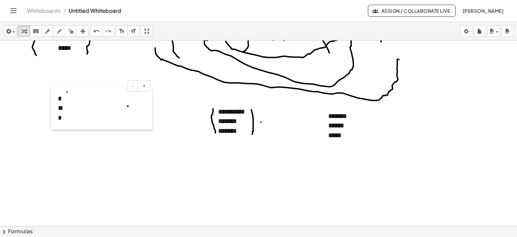
click at [57, 101] on div at bounding box center [54, 108] width 7 height 42
click at [58, 101] on div "* ** *" at bounding box center [101, 108] width 101 height 42
click at [80, 32] on icon "button" at bounding box center [82, 31] width 5 height 8
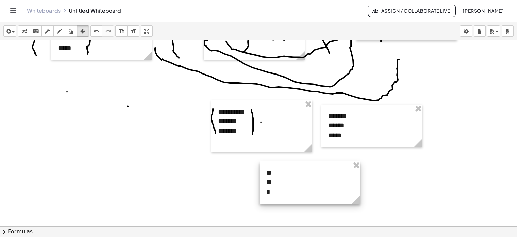
drag, startPoint x: 64, startPoint y: 101, endPoint x: 273, endPoint y: 175, distance: 221.3
click at [273, 175] on div at bounding box center [310, 182] width 101 height 42
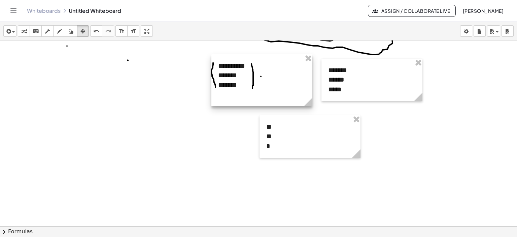
scroll to position [811, 0]
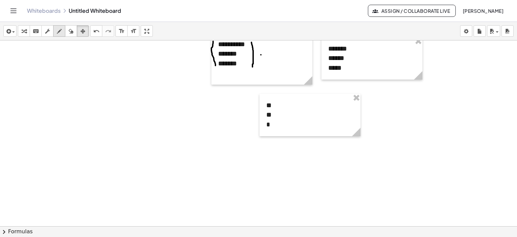
click at [63, 33] on div "button" at bounding box center [59, 31] width 9 height 8
drag, startPoint x: 256, startPoint y: 91, endPoint x: 253, endPoint y: 129, distance: 37.9
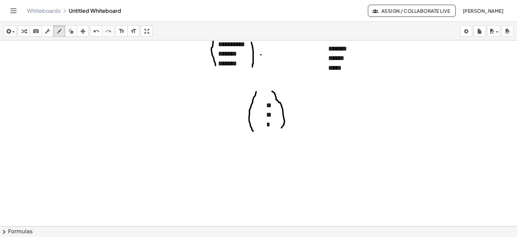
drag, startPoint x: 272, startPoint y: 91, endPoint x: 282, endPoint y: 129, distance: 39.2
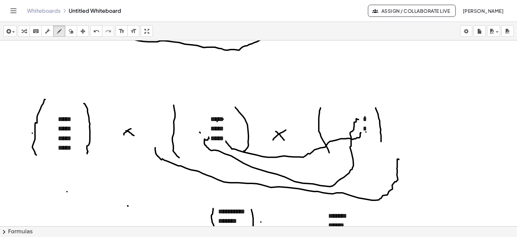
scroll to position [643, 0]
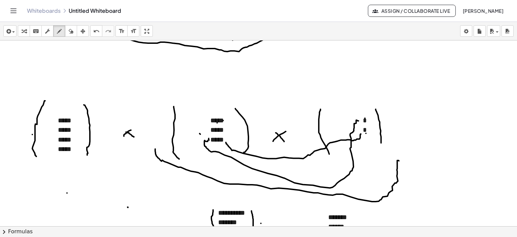
click at [83, 27] on icon "button" at bounding box center [82, 31] width 5 height 8
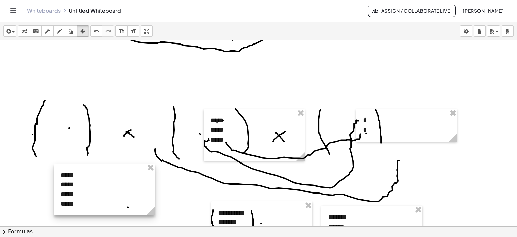
drag, startPoint x: 75, startPoint y: 140, endPoint x: 84, endPoint y: 193, distance: 53.2
click at [77, 206] on div at bounding box center [104, 189] width 101 height 52
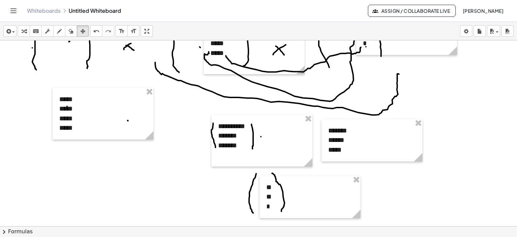
scroll to position [811, 0]
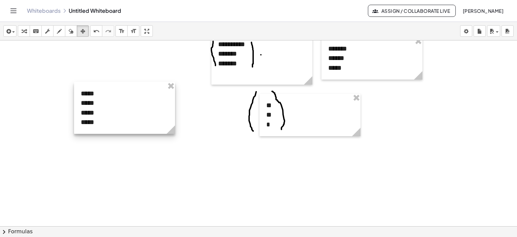
drag, startPoint x: 112, startPoint y: 54, endPoint x: 134, endPoint y: 130, distance: 79.1
click at [134, 130] on div at bounding box center [124, 108] width 101 height 52
click at [62, 29] on div "button" at bounding box center [59, 31] width 9 height 8
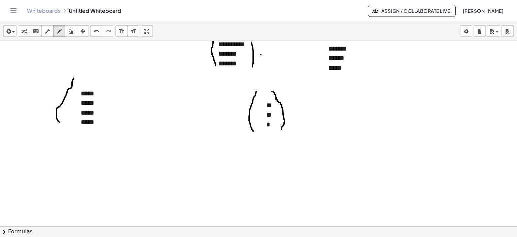
drag, startPoint x: 73, startPoint y: 78, endPoint x: 67, endPoint y: 125, distance: 47.6
drag, startPoint x: 102, startPoint y: 83, endPoint x: 114, endPoint y: 128, distance: 46.8
drag, startPoint x: 181, startPoint y: 101, endPoint x: 198, endPoint y: 120, distance: 25.7
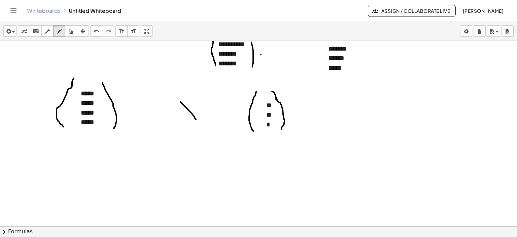
drag, startPoint x: 192, startPoint y: 100, endPoint x: 183, endPoint y: 144, distance: 44.9
click at [15, 34] on div "button" at bounding box center [10, 31] width 10 height 8
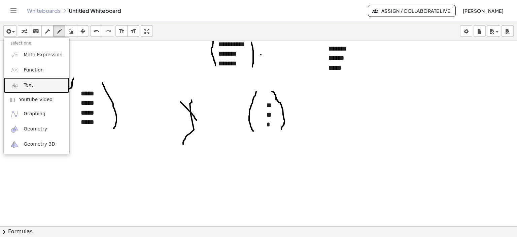
click at [38, 86] on link "Text" at bounding box center [37, 84] width 66 height 15
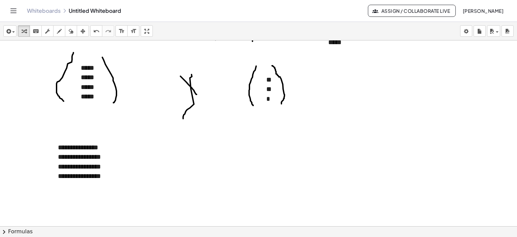
scroll to position [878, 0]
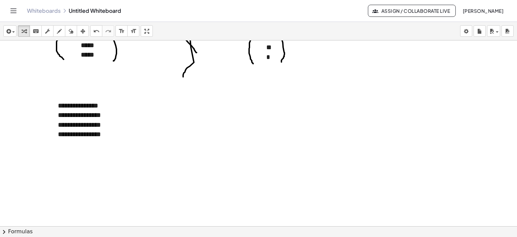
click at [15, 32] on button "insert" at bounding box center [9, 30] width 13 height 11
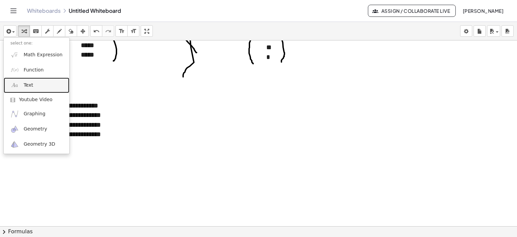
click at [33, 82] on link "Text" at bounding box center [37, 84] width 66 height 15
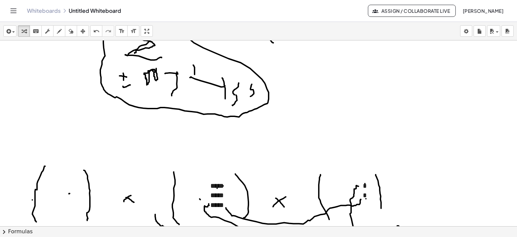
scroll to position [643, 0]
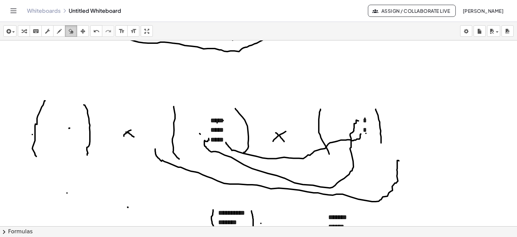
click at [73, 29] on icon "button" at bounding box center [71, 31] width 5 height 8
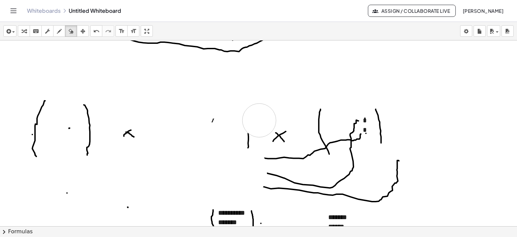
drag, startPoint x: 167, startPoint y: 99, endPoint x: 251, endPoint y: 124, distance: 86.8
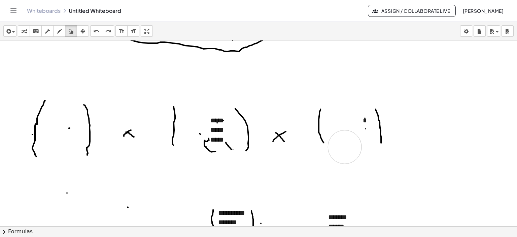
drag, startPoint x: 164, startPoint y: 160, endPoint x: 345, endPoint y: 146, distance: 181.1
drag, startPoint x: 213, startPoint y: 150, endPoint x: 208, endPoint y: 136, distance: 14.2
click at [58, 31] on icon "button" at bounding box center [59, 31] width 5 height 8
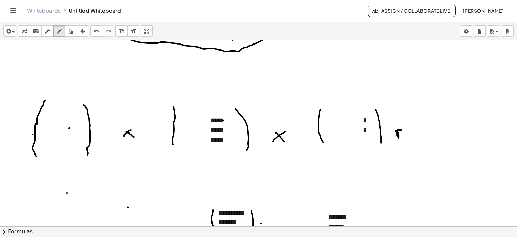
drag, startPoint x: 397, startPoint y: 131, endPoint x: 401, endPoint y: 130, distance: 4.3
drag, startPoint x: 406, startPoint y: 130, endPoint x: 406, endPoint y: 137, distance: 6.7
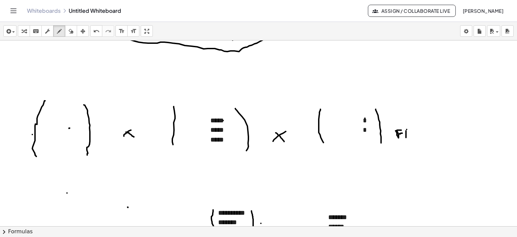
drag, startPoint x: 415, startPoint y: 129, endPoint x: 419, endPoint y: 135, distance: 7.7
drag, startPoint x: 395, startPoint y: 139, endPoint x: 406, endPoint y: 137, distance: 11.0
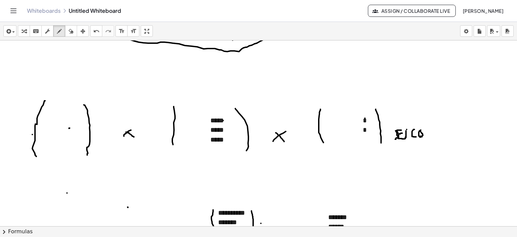
drag, startPoint x: 379, startPoint y: 47, endPoint x: 381, endPoint y: 91, distance: 44.5
drag, startPoint x: 386, startPoint y: 46, endPoint x: 389, endPoint y: 93, distance: 46.9
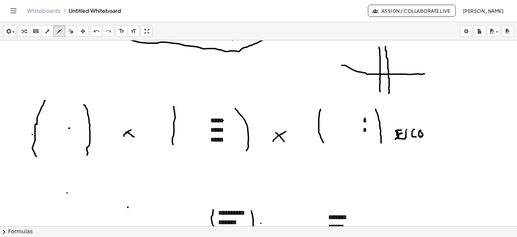
drag, startPoint x: 342, startPoint y: 65, endPoint x: 425, endPoint y: 73, distance: 83.3
drag, startPoint x: 351, startPoint y: 85, endPoint x: 405, endPoint y: 84, distance: 53.9
drag, startPoint x: 400, startPoint y: 144, endPoint x: 405, endPoint y: 155, distance: 12.1
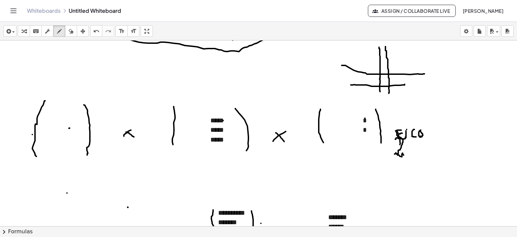
drag, startPoint x: 410, startPoint y: 144, endPoint x: 415, endPoint y: 152, distance: 9.4
drag, startPoint x: 415, startPoint y: 146, endPoint x: 410, endPoint y: 152, distance: 8.1
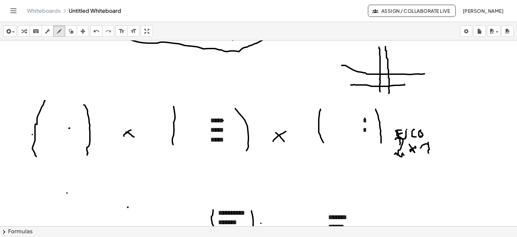
drag, startPoint x: 421, startPoint y: 148, endPoint x: 429, endPoint y: 155, distance: 11.4
drag, startPoint x: 249, startPoint y: 159, endPoint x: 251, endPoint y: 167, distance: 8.1
click at [69, 32] on icon "button" at bounding box center [71, 31] width 5 height 8
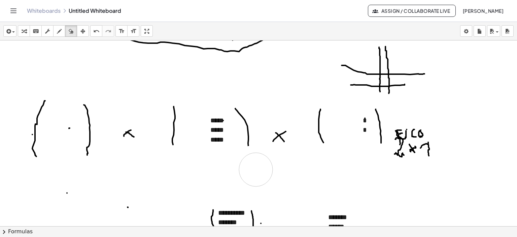
drag, startPoint x: 252, startPoint y: 162, endPoint x: 256, endPoint y: 169, distance: 8.1
click at [57, 33] on icon "button" at bounding box center [59, 31] width 5 height 8
click at [68, 31] on div "button" at bounding box center [71, 31] width 9 height 8
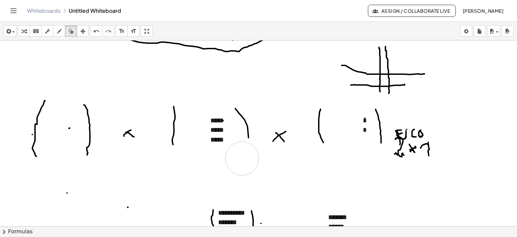
drag, startPoint x: 238, startPoint y: 151, endPoint x: 243, endPoint y: 159, distance: 8.6
drag, startPoint x: 228, startPoint y: 155, endPoint x: 241, endPoint y: 154, distance: 13.5
click at [57, 31] on icon "button" at bounding box center [59, 31] width 5 height 8
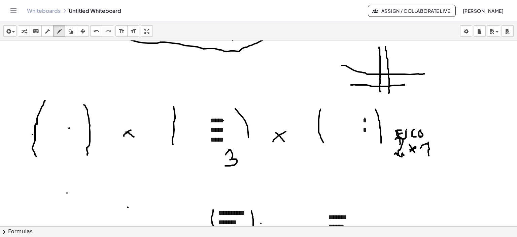
drag, startPoint x: 226, startPoint y: 154, endPoint x: 225, endPoint y: 165, distance: 11.1
drag, startPoint x: 244, startPoint y: 150, endPoint x: 254, endPoint y: 161, distance: 15.3
drag, startPoint x: 253, startPoint y: 151, endPoint x: 245, endPoint y: 160, distance: 12.4
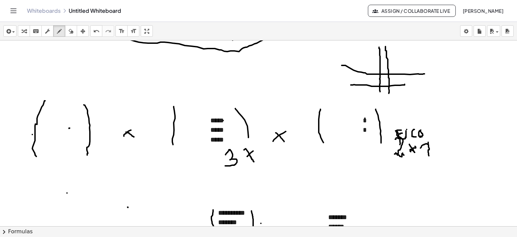
drag, startPoint x: 260, startPoint y: 150, endPoint x: 265, endPoint y: 159, distance: 10.4
drag, startPoint x: 388, startPoint y: 153, endPoint x: 420, endPoint y: 161, distance: 33.4
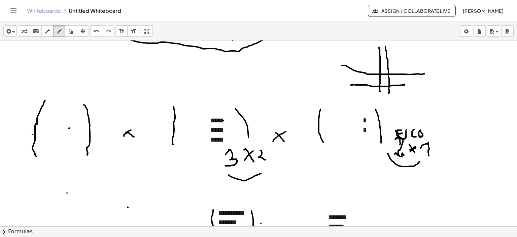
drag, startPoint x: 229, startPoint y: 174, endPoint x: 267, endPoint y: 172, distance: 38.8
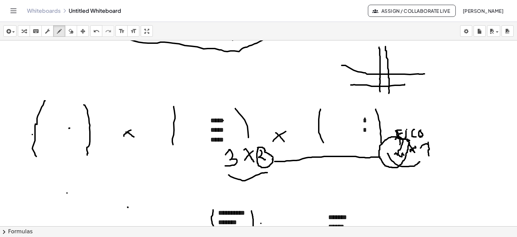
drag, startPoint x: 275, startPoint y: 161, endPoint x: 380, endPoint y: 157, distance: 105.5
drag, startPoint x: 324, startPoint y: 171, endPoint x: 335, endPoint y: 170, distance: 11.5
drag, startPoint x: 326, startPoint y: 176, endPoint x: 333, endPoint y: 175, distance: 7.5
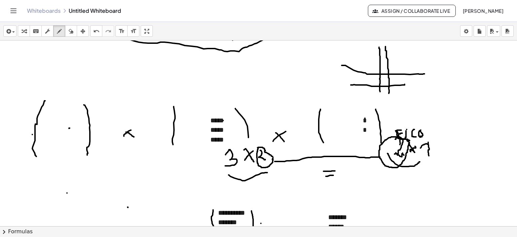
drag, startPoint x: 210, startPoint y: 80, endPoint x: 218, endPoint y: 94, distance: 16.6
drag, startPoint x: 213, startPoint y: 87, endPoint x: 217, endPoint y: 87, distance: 4.4
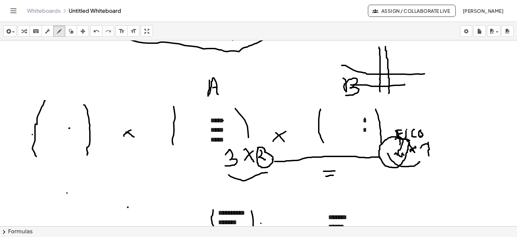
drag, startPoint x: 343, startPoint y: 78, endPoint x: 346, endPoint y: 95, distance: 17.4
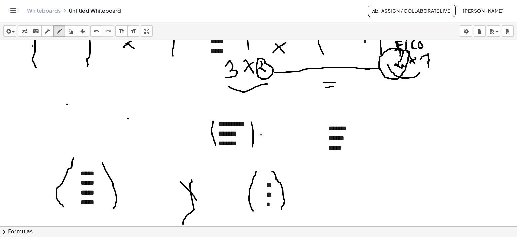
scroll to position [744, 0]
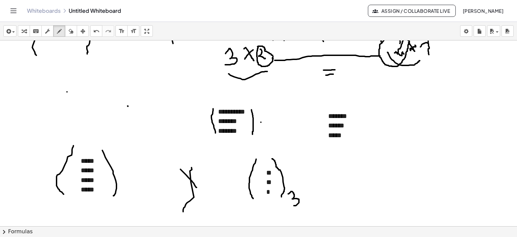
drag, startPoint x: 288, startPoint y: 193, endPoint x: 294, endPoint y: 205, distance: 13.1
drag, startPoint x: 302, startPoint y: 192, endPoint x: 306, endPoint y: 201, distance: 10.6
drag, startPoint x: 308, startPoint y: 193, endPoint x: 301, endPoint y: 200, distance: 9.3
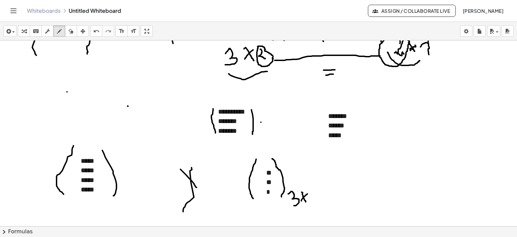
drag, startPoint x: 312, startPoint y: 194, endPoint x: 319, endPoint y: 197, distance: 7.4
drag, startPoint x: 300, startPoint y: 190, endPoint x: 298, endPoint y: 194, distance: 3.9
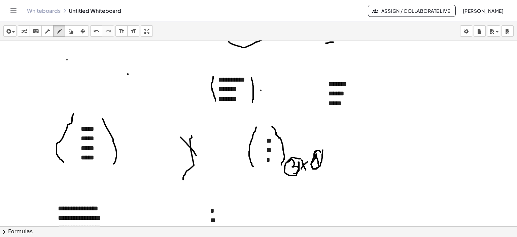
scroll to position [777, 0]
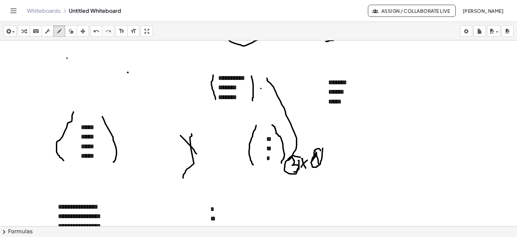
drag, startPoint x: 292, startPoint y: 157, endPoint x: 265, endPoint y: 68, distance: 92.3
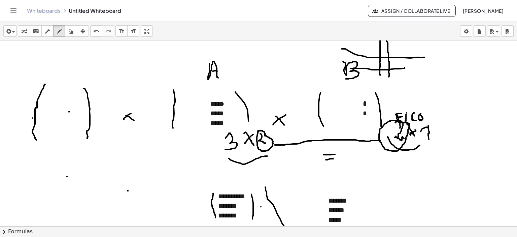
scroll to position [643, 0]
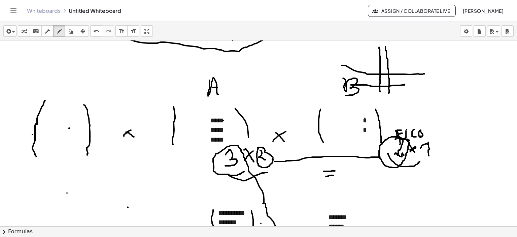
drag, startPoint x: 263, startPoint y: 203, endPoint x: 246, endPoint y: 169, distance: 38.0
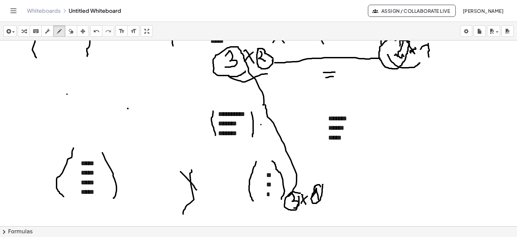
scroll to position [777, 0]
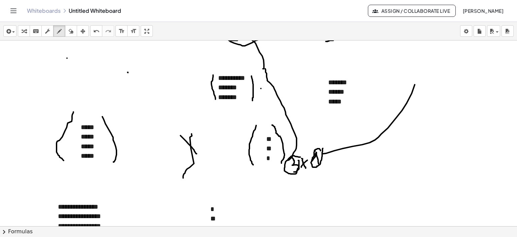
drag, startPoint x: 323, startPoint y: 153, endPoint x: 421, endPoint y: 59, distance: 136.3
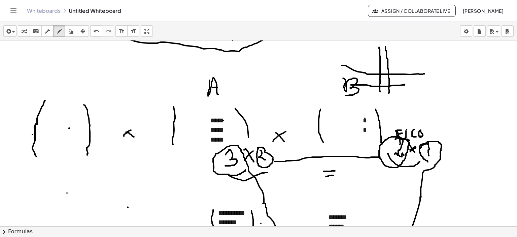
drag, startPoint x: 421, startPoint y: 196, endPoint x: 443, endPoint y: 163, distance: 39.9
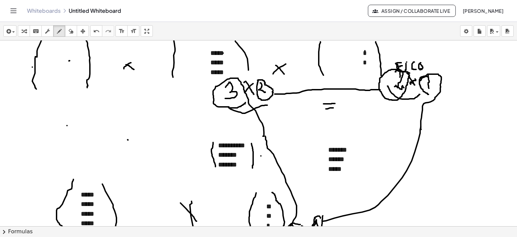
scroll to position [676, 0]
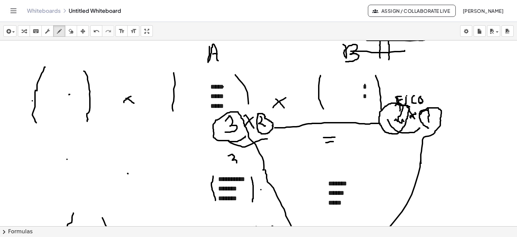
drag, startPoint x: 228, startPoint y: 155, endPoint x: 236, endPoint y: 164, distance: 11.5
drag, startPoint x: 241, startPoint y: 157, endPoint x: 247, endPoint y: 161, distance: 6.9
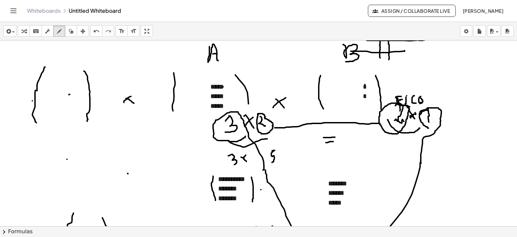
drag, startPoint x: 272, startPoint y: 151, endPoint x: 272, endPoint y: 162, distance: 11.5
drag, startPoint x: 385, startPoint y: 152, endPoint x: 387, endPoint y: 162, distance: 9.6
drag, startPoint x: 389, startPoint y: 154, endPoint x: 384, endPoint y: 161, distance: 8.6
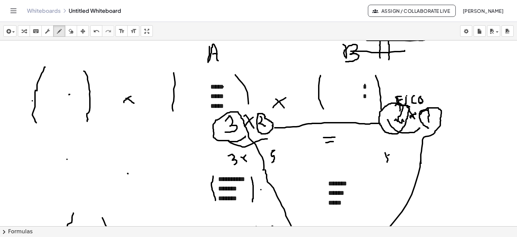
drag, startPoint x: 391, startPoint y: 155, endPoint x: 392, endPoint y: 159, distance: 3.9
drag, startPoint x: 393, startPoint y: 154, endPoint x: 390, endPoint y: 159, distance: 5.6
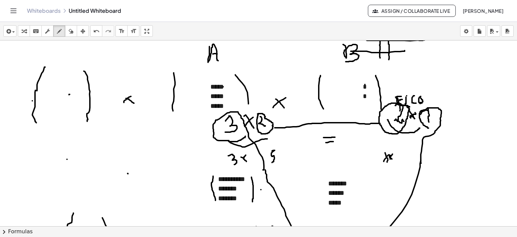
drag, startPoint x: 398, startPoint y: 153, endPoint x: 402, endPoint y: 159, distance: 7.0
drag, startPoint x: 402, startPoint y: 153, endPoint x: 399, endPoint y: 157, distance: 5.3
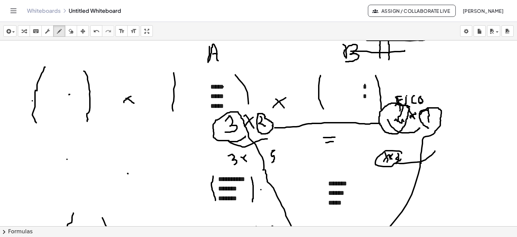
drag, startPoint x: 396, startPoint y: 163, endPoint x: 436, endPoint y: 150, distance: 42.1
drag, startPoint x: 433, startPoint y: 150, endPoint x: 437, endPoint y: 156, distance: 6.5
drag, startPoint x: 283, startPoint y: 154, endPoint x: 276, endPoint y: 160, distance: 9.3
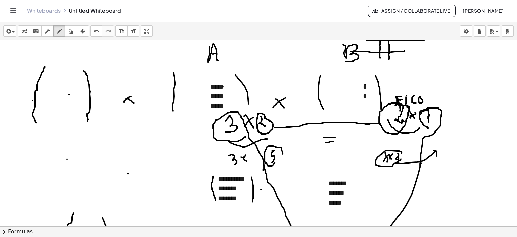
drag, startPoint x: 279, startPoint y: 158, endPoint x: 382, endPoint y: 154, distance: 103.8
drag, startPoint x: 443, startPoint y: 141, endPoint x: 456, endPoint y: 151, distance: 16.6
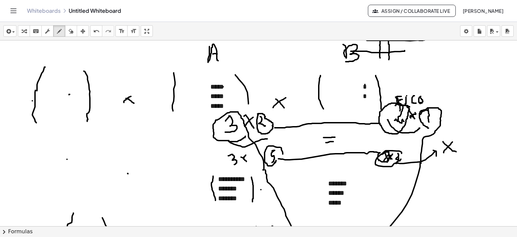
drag, startPoint x: 453, startPoint y: 141, endPoint x: 444, endPoint y: 153, distance: 14.4
drag, startPoint x: 461, startPoint y: 144, endPoint x: 467, endPoint y: 143, distance: 6.5
drag, startPoint x: 464, startPoint y: 148, endPoint x: 469, endPoint y: 145, distance: 5.3
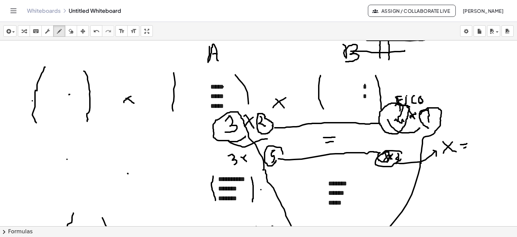
drag, startPoint x: 473, startPoint y: 138, endPoint x: 473, endPoint y: 147, distance: 8.8
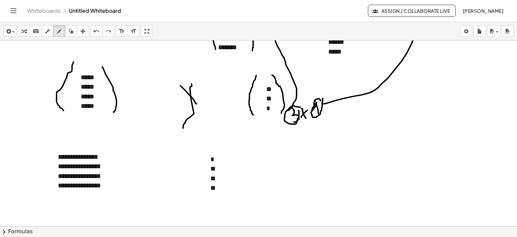
scroll to position [811, 0]
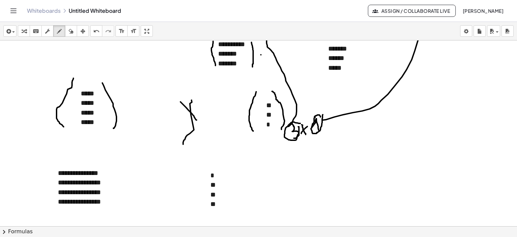
drag, startPoint x: 117, startPoint y: 131, endPoint x: 125, endPoint y: 152, distance: 22.4
drag, startPoint x: 130, startPoint y: 135, endPoint x: 140, endPoint y: 144, distance: 14.1
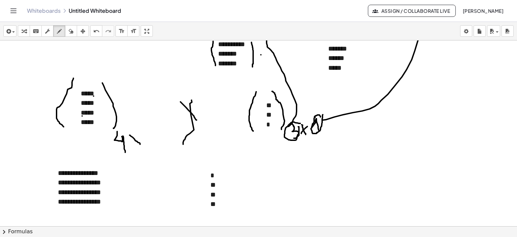
drag, startPoint x: 140, startPoint y: 135, endPoint x: 135, endPoint y: 144, distance: 10.2
drag, startPoint x: 143, startPoint y: 136, endPoint x: 149, endPoint y: 148, distance: 13.1
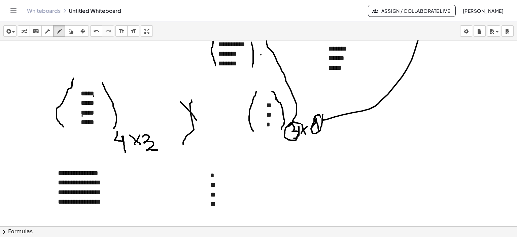
drag, startPoint x: 147, startPoint y: 150, endPoint x: 158, endPoint y: 150, distance: 11.1
drag, startPoint x: 152, startPoint y: 151, endPoint x: 296, endPoint y: 143, distance: 144.3
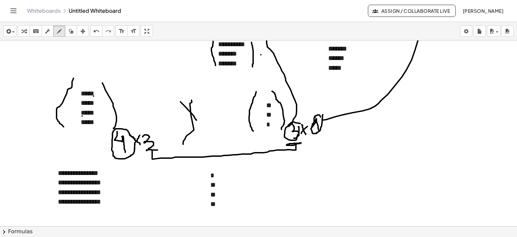
drag, startPoint x: 135, startPoint y: 139, endPoint x: 138, endPoint y: 144, distance: 6.2
drag, startPoint x: 222, startPoint y: 167, endPoint x: 219, endPoint y: 171, distance: 5.1
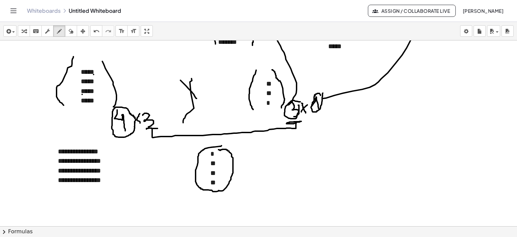
scroll to position [845, 0]
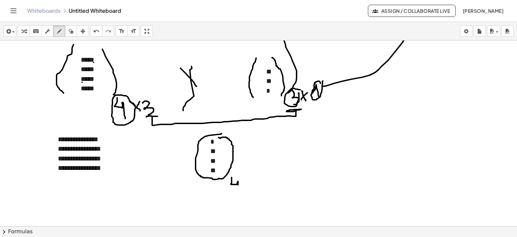
drag, startPoint x: 232, startPoint y: 177, endPoint x: 239, endPoint y: 189, distance: 14.0
drag, startPoint x: 244, startPoint y: 182, endPoint x: 248, endPoint y: 188, distance: 8.0
drag, startPoint x: 248, startPoint y: 182, endPoint x: 245, endPoint y: 187, distance: 6.2
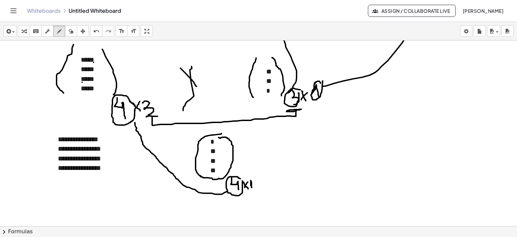
drag, startPoint x: 228, startPoint y: 191, endPoint x: 135, endPoint y: 122, distance: 115.4
drag, startPoint x: 259, startPoint y: 176, endPoint x: 263, endPoint y: 177, distance: 4.8
drag, startPoint x: 268, startPoint y: 180, endPoint x: 321, endPoint y: 106, distance: 90.6
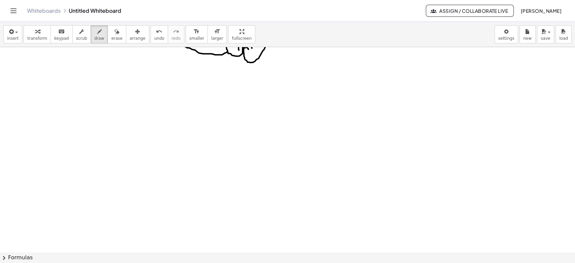
scroll to position [1004, 0]
click at [15, 39] on span "insert" at bounding box center [12, 38] width 11 height 5
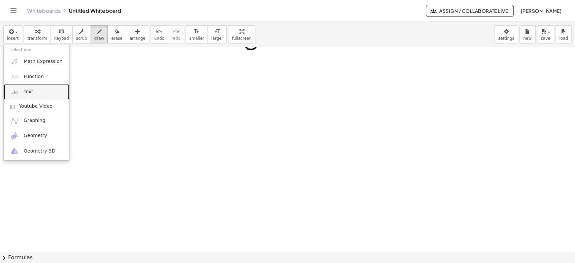
click at [31, 90] on span "Text" at bounding box center [28, 92] width 9 height 7
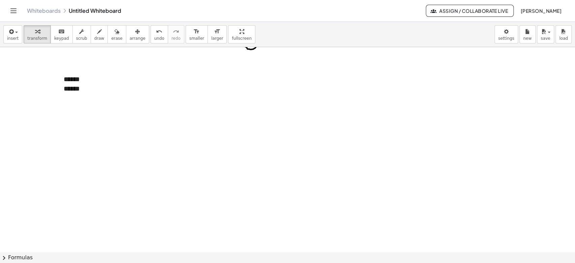
click at [17, 38] on span "insert" at bounding box center [12, 38] width 11 height 5
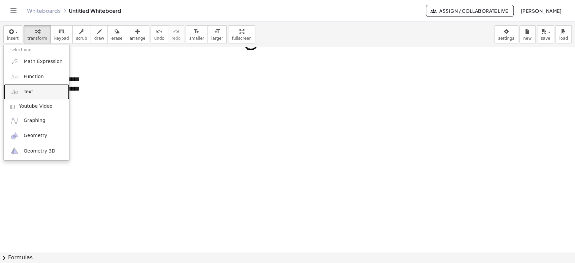
click at [27, 91] on span "Text" at bounding box center [28, 92] width 9 height 7
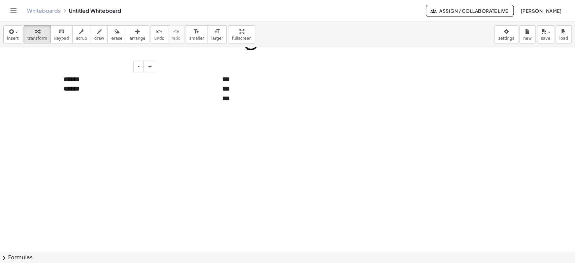
click at [94, 30] on div "button" at bounding box center [99, 31] width 10 height 8
drag, startPoint x: 20, startPoint y: 78, endPoint x: 22, endPoint y: 90, distance: 12.0
drag, startPoint x: 20, startPoint y: 87, endPoint x: 23, endPoint y: 86, distance: 3.4
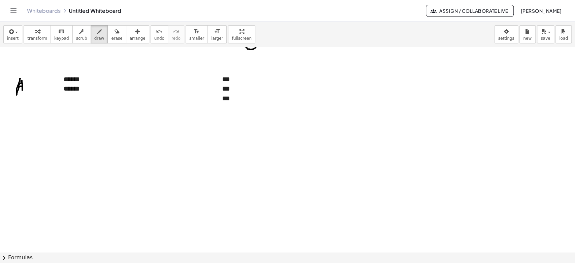
drag, startPoint x: 58, startPoint y: 68, endPoint x: 76, endPoint y: 91, distance: 29.2
drag, startPoint x: 89, startPoint y: 69, endPoint x: 99, endPoint y: 107, distance: 39.1
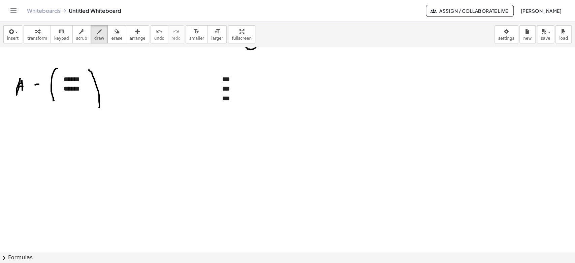
drag, startPoint x: 35, startPoint y: 85, endPoint x: 41, endPoint y: 84, distance: 6.4
drag, startPoint x: 35, startPoint y: 89, endPoint x: 42, endPoint y: 90, distance: 7.1
drag, startPoint x: 192, startPoint y: 78, endPoint x: 194, endPoint y: 91, distance: 12.7
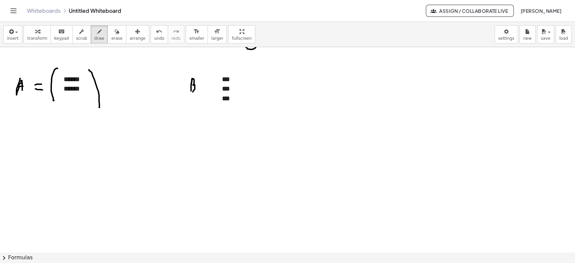
drag, startPoint x: 204, startPoint y: 85, endPoint x: 209, endPoint y: 84, distance: 4.8
drag, startPoint x: 204, startPoint y: 89, endPoint x: 211, endPoint y: 85, distance: 8.3
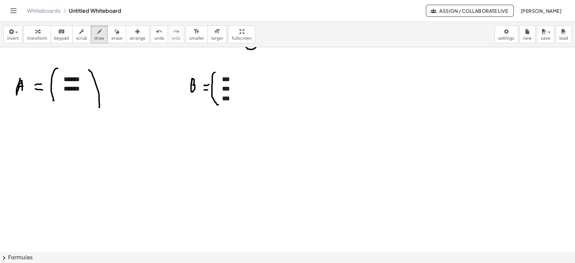
drag, startPoint x: 215, startPoint y: 72, endPoint x: 219, endPoint y: 105, distance: 33.3
drag, startPoint x: 232, startPoint y: 67, endPoint x: 245, endPoint y: 101, distance: 36.5
drag, startPoint x: 106, startPoint y: 107, endPoint x: 115, endPoint y: 118, distance: 13.9
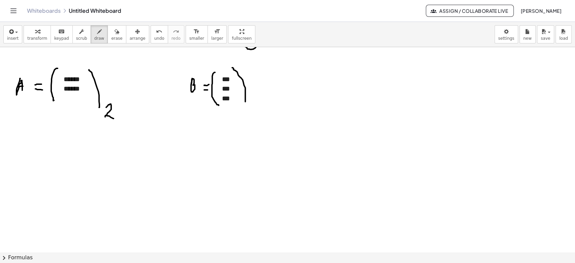
drag, startPoint x: 121, startPoint y: 105, endPoint x: 128, endPoint y: 112, distance: 9.5
drag, startPoint x: 127, startPoint y: 106, endPoint x: 121, endPoint y: 113, distance: 9.1
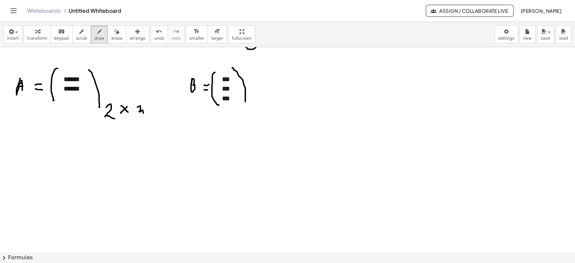
drag, startPoint x: 139, startPoint y: 106, endPoint x: 140, endPoint y: 115, distance: 9.2
drag, startPoint x: 246, startPoint y: 110, endPoint x: 251, endPoint y: 116, distance: 8.1
drag, startPoint x: 257, startPoint y: 106, endPoint x: 266, endPoint y: 112, distance: 11.5
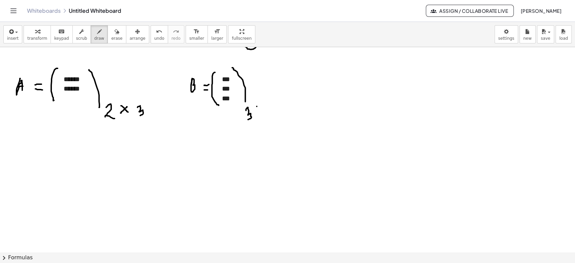
drag, startPoint x: 266, startPoint y: 105, endPoint x: 256, endPoint y: 113, distance: 12.9
drag, startPoint x: 272, startPoint y: 99, endPoint x: 273, endPoint y: 115, distance: 16.2
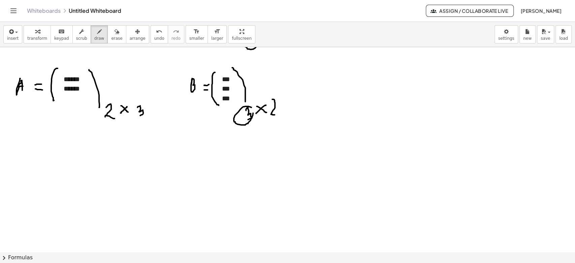
drag, startPoint x: 252, startPoint y: 107, endPoint x: 247, endPoint y: 114, distance: 7.5
drag, startPoint x: 156, startPoint y: 111, endPoint x: 234, endPoint y: 115, distance: 78.6
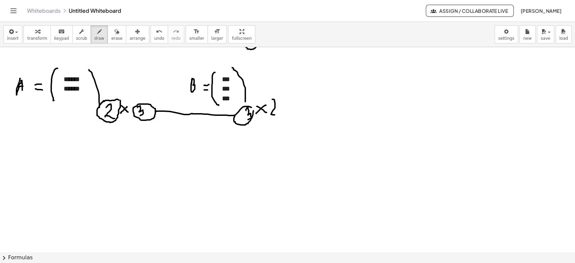
drag, startPoint x: 285, startPoint y: 98, endPoint x: 286, endPoint y: 102, distance: 3.8
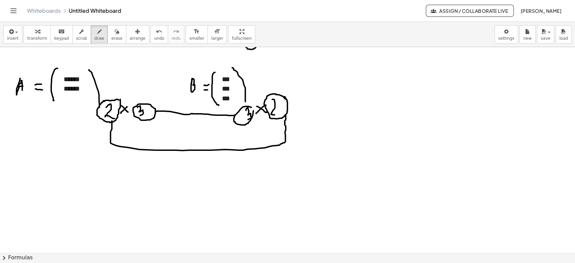
drag, startPoint x: 112, startPoint y: 121, endPoint x: 286, endPoint y: 115, distance: 173.9
drag, startPoint x: 184, startPoint y: 159, endPoint x: 192, endPoint y: 169, distance: 12.2
drag, startPoint x: 195, startPoint y: 161, endPoint x: 199, endPoint y: 169, distance: 9.0
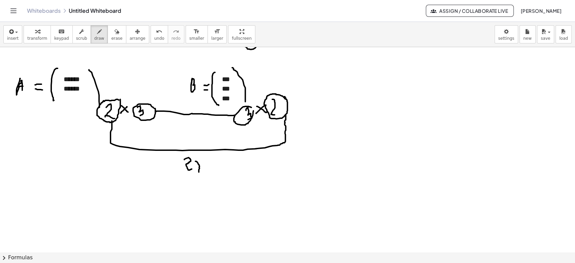
drag, startPoint x: 201, startPoint y: 162, endPoint x: 196, endPoint y: 169, distance: 8.8
drag, startPoint x: 205, startPoint y: 161, endPoint x: 215, endPoint y: 169, distance: 12.2
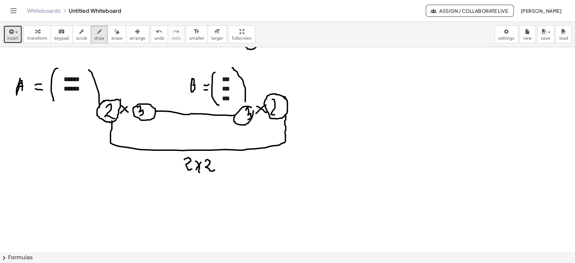
click at [16, 37] on span "insert" at bounding box center [12, 38] width 11 height 5
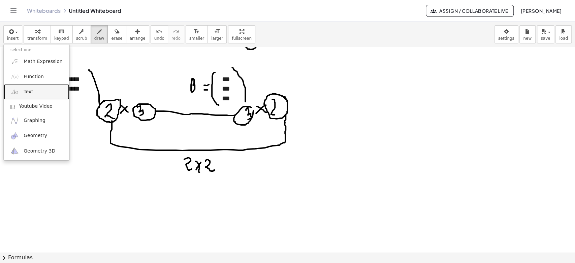
click at [32, 97] on link "Text" at bounding box center [37, 91] width 66 height 15
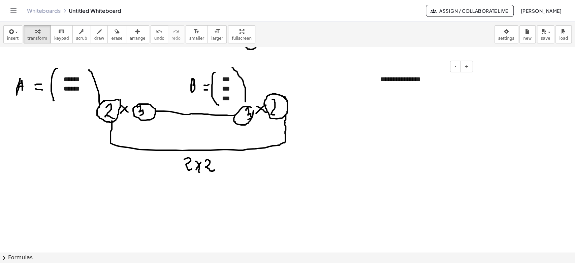
click at [438, 74] on div "**********" at bounding box center [424, 79] width 101 height 23
click at [130, 32] on div "button" at bounding box center [138, 31] width 16 height 8
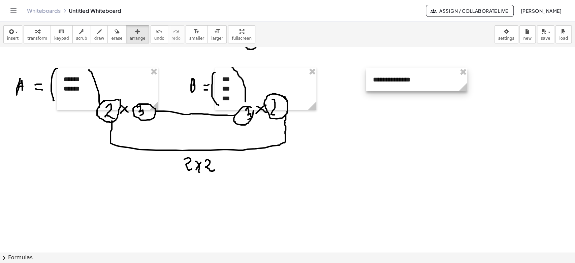
drag, startPoint x: 448, startPoint y: 76, endPoint x: 441, endPoint y: 76, distance: 7.4
click at [441, 76] on div at bounding box center [416, 79] width 101 height 23
drag, startPoint x: 420, startPoint y: 74, endPoint x: 399, endPoint y: 76, distance: 21.3
click at [399, 76] on div at bounding box center [395, 80] width 101 height 23
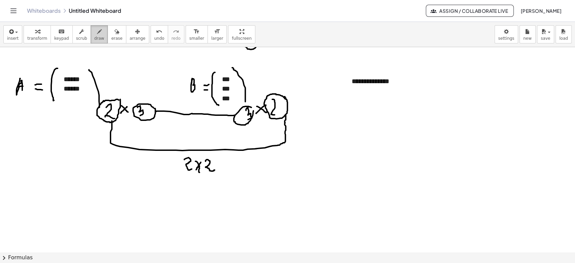
click at [94, 37] on span "draw" at bounding box center [99, 38] width 10 height 5
drag, startPoint x: 153, startPoint y: 200, endPoint x: 158, endPoint y: 203, distance: 6.4
click at [19, 37] on button "insert" at bounding box center [12, 34] width 19 height 18
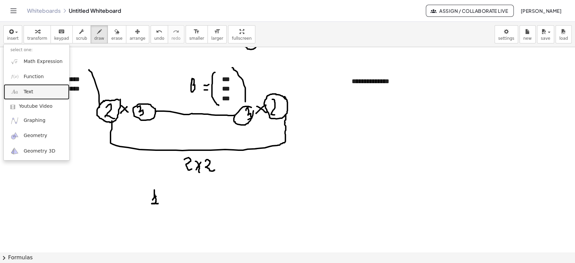
click at [31, 88] on link "Text" at bounding box center [37, 91] width 66 height 15
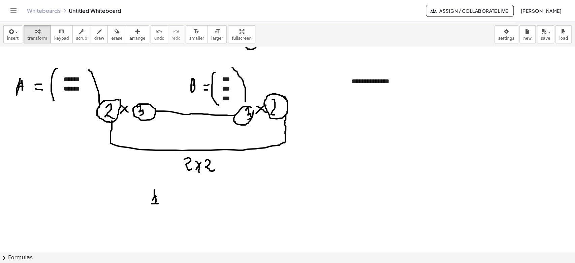
click at [130, 34] on div "button" at bounding box center [138, 31] width 16 height 8
click at [97, 31] on icon "button" at bounding box center [99, 32] width 5 height 8
drag, startPoint x: 220, startPoint y: 76, endPoint x: 223, endPoint y: 101, distance: 25.2
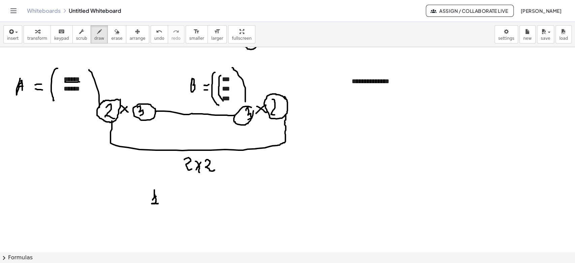
drag, startPoint x: 65, startPoint y: 81, endPoint x: 79, endPoint y: 82, distance: 14.2
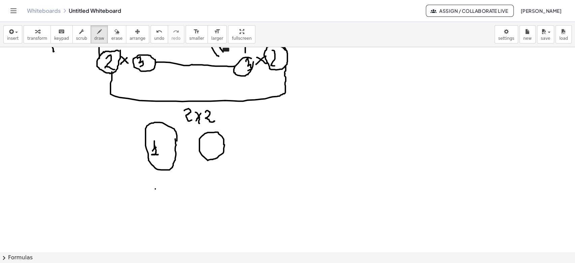
scroll to position [1064, 0]
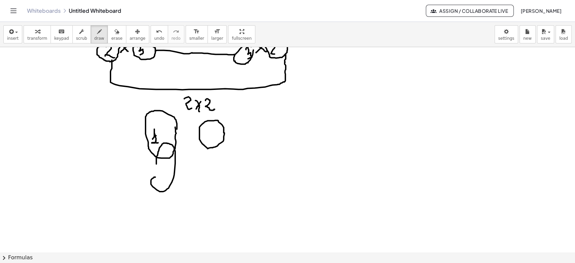
drag, startPoint x: 155, startPoint y: 215, endPoint x: 156, endPoint y: 203, distance: 11.8
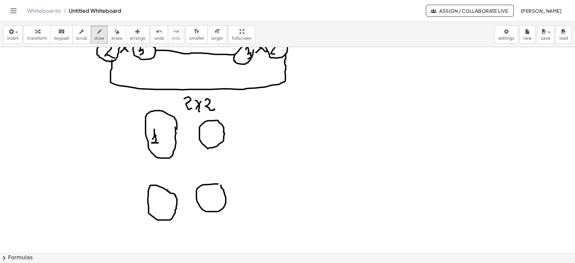
drag, startPoint x: 114, startPoint y: 107, endPoint x: 124, endPoint y: 212, distance: 104.5
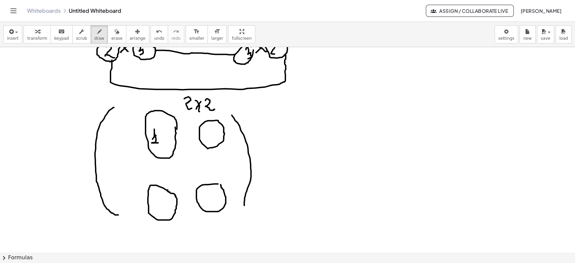
drag, startPoint x: 232, startPoint y: 115, endPoint x: 244, endPoint y: 205, distance: 91.1
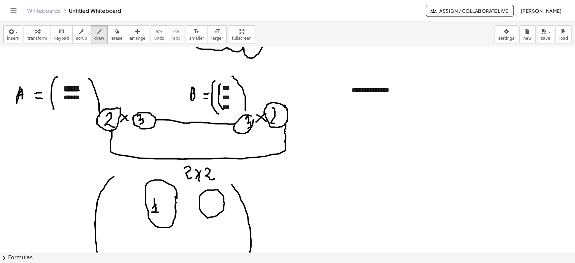
scroll to position [989, 0]
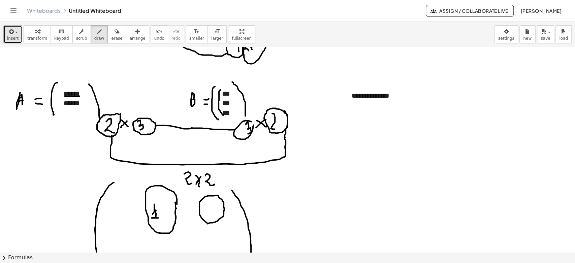
click at [13, 39] on span "insert" at bounding box center [12, 38] width 11 height 5
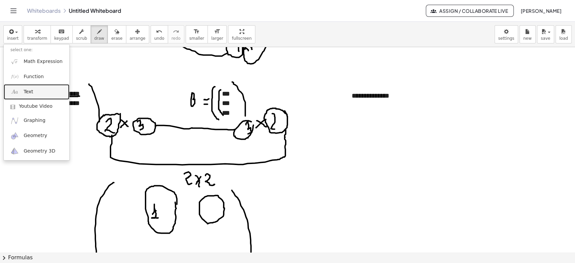
click at [37, 90] on link "Text" at bounding box center [37, 91] width 66 height 15
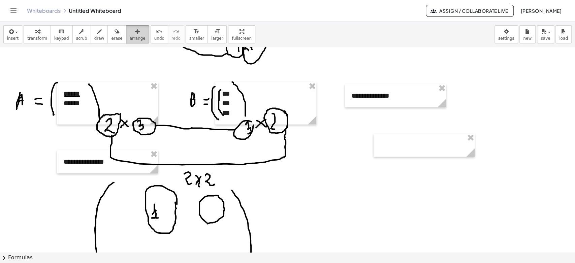
click at [131, 33] on div "button" at bounding box center [138, 31] width 16 height 8
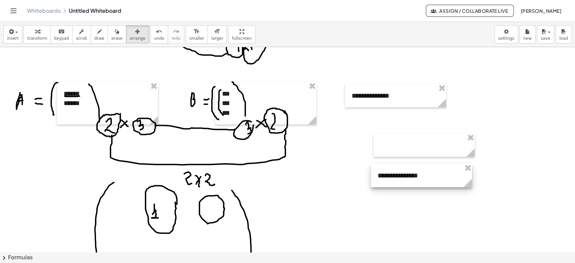
drag, startPoint x: 92, startPoint y: 154, endPoint x: 406, endPoint y: 168, distance: 314.2
click at [406, 168] on div at bounding box center [421, 175] width 101 height 23
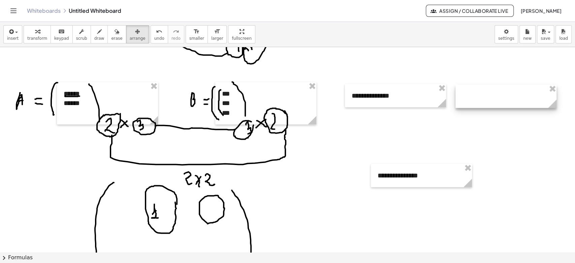
drag, startPoint x: 403, startPoint y: 145, endPoint x: 486, endPoint y: 96, distance: 95.9
click at [486, 96] on div at bounding box center [505, 96] width 101 height 23
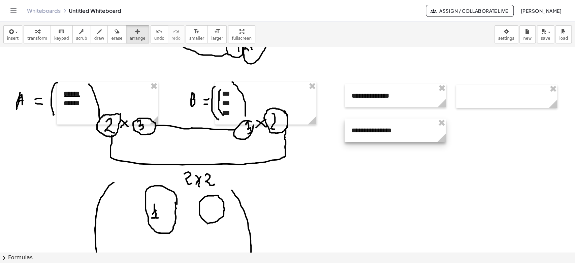
drag, startPoint x: 439, startPoint y: 166, endPoint x: 412, endPoint y: 122, distance: 51.4
click at [412, 122] on div at bounding box center [395, 130] width 101 height 23
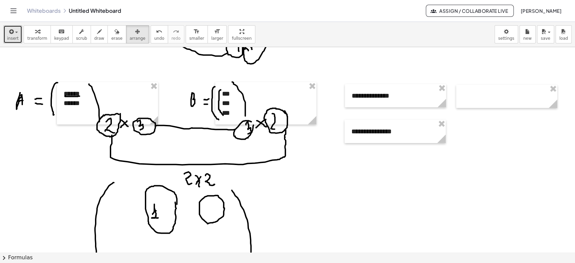
click at [12, 42] on button "insert" at bounding box center [12, 34] width 19 height 18
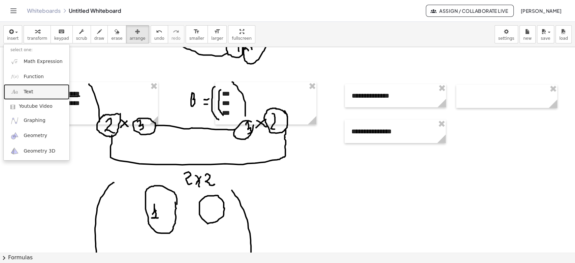
click at [26, 93] on span "Text" at bounding box center [28, 92] width 9 height 7
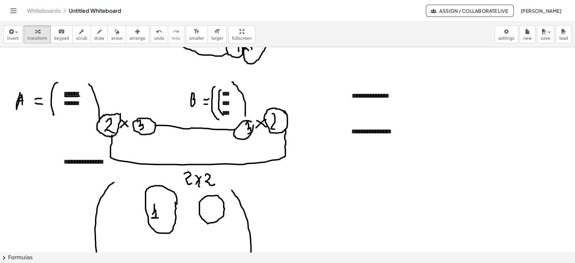
drag, startPoint x: 47, startPoint y: 203, endPoint x: 49, endPoint y: 199, distance: 4.7
click at [65, 162] on div "**********" at bounding box center [107, 161] width 101 height 23
click at [86, 152] on div "- +" at bounding box center [105, 148] width 101 height 11
click at [86, 163] on div "**********" at bounding box center [107, 161] width 101 height 23
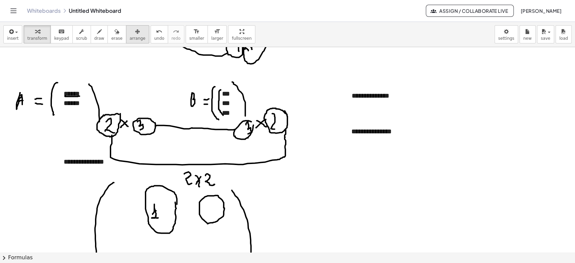
click at [132, 37] on span "arrange" at bounding box center [138, 38] width 16 height 5
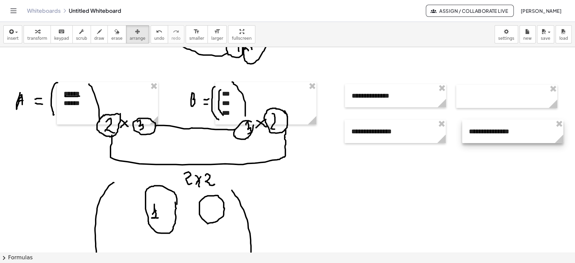
drag, startPoint x: 83, startPoint y: 152, endPoint x: 488, endPoint y: 123, distance: 405.9
click at [488, 123] on div at bounding box center [512, 131] width 101 height 23
click at [6, 39] on button "insert" at bounding box center [12, 34] width 19 height 18
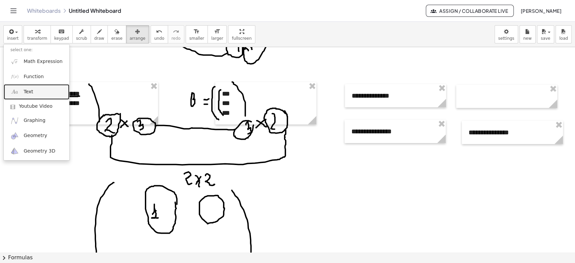
click at [22, 88] on link "Text" at bounding box center [37, 91] width 66 height 15
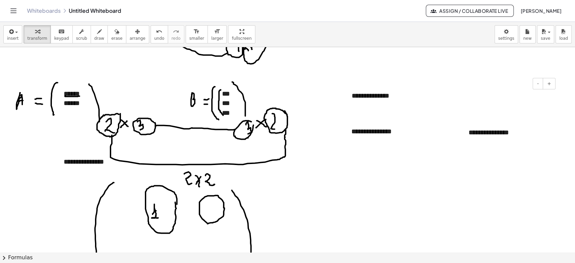
click at [486, 82] on div "- +" at bounding box center [504, 83] width 101 height 11
click at [485, 91] on div at bounding box center [506, 96] width 101 height 23
click at [486, 91] on div at bounding box center [506, 96] width 101 height 23
click at [376, 133] on div "**********" at bounding box center [395, 131] width 101 height 23
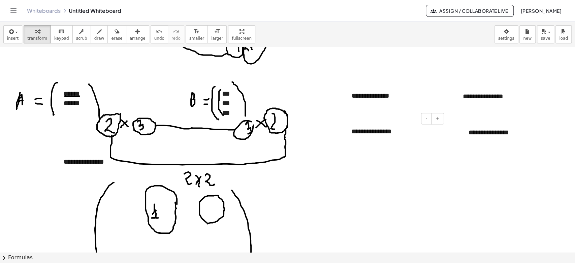
click at [397, 129] on div "**********" at bounding box center [395, 131] width 101 height 23
click at [479, 134] on div "**********" at bounding box center [512, 132] width 101 height 23
drag, startPoint x: 525, startPoint y: 131, endPoint x: 462, endPoint y: 141, distance: 64.4
click at [462, 140] on div "**********" at bounding box center [512, 132] width 101 height 23
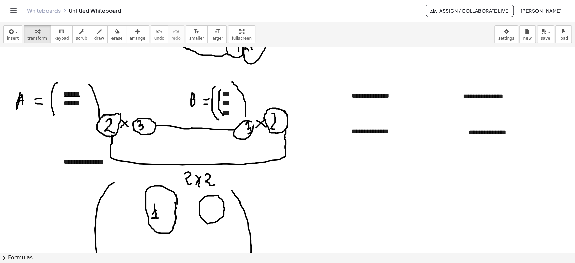
drag, startPoint x: 205, startPoint y: 209, endPoint x: 210, endPoint y: 209, distance: 4.7
click at [94, 31] on div "button" at bounding box center [99, 31] width 10 height 8
drag, startPoint x: 204, startPoint y: 208, endPoint x: 211, endPoint y: 207, distance: 7.1
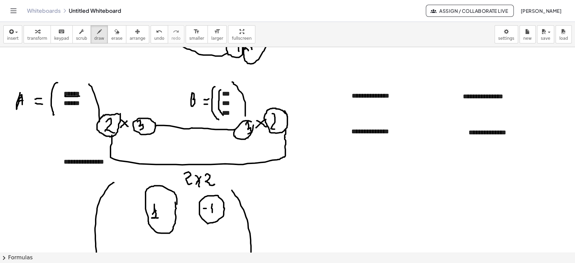
drag, startPoint x: 212, startPoint y: 204, endPoint x: 212, endPoint y: 214, distance: 9.8
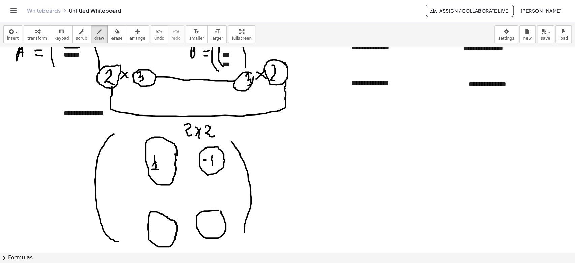
scroll to position [1102, 0]
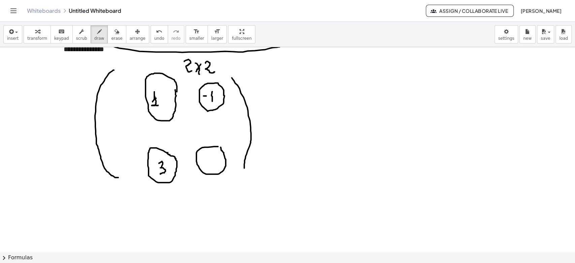
drag, startPoint x: 159, startPoint y: 163, endPoint x: 160, endPoint y: 174, distance: 10.9
drag, startPoint x: 210, startPoint y: 156, endPoint x: 210, endPoint y: 166, distance: 10.8
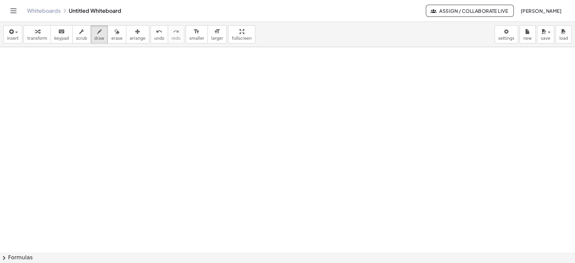
scroll to position [1269, 0]
click at [21, 39] on div "insert select one: Math Expression Function Text Youtube Video Graphing Geometr…" at bounding box center [287, 34] width 575 height 25
click at [19, 39] on button "insert" at bounding box center [12, 34] width 19 height 18
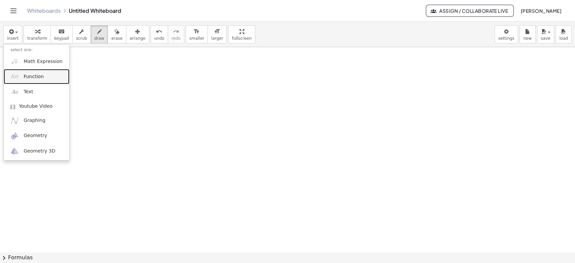
click at [37, 77] on span "Function" at bounding box center [34, 76] width 20 height 7
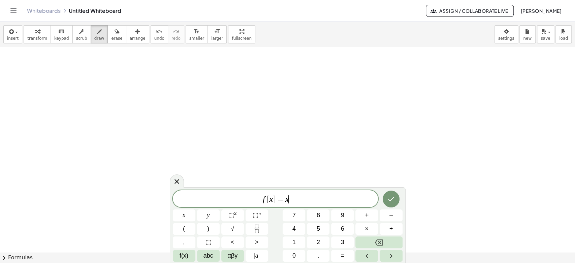
click at [301, 198] on span "f [ x ] = x ​" at bounding box center [275, 199] width 205 height 9
click at [228, 214] on span "⬚" at bounding box center [231, 215] width 6 height 7
click at [392, 197] on icon "Done" at bounding box center [391, 198] width 8 height 8
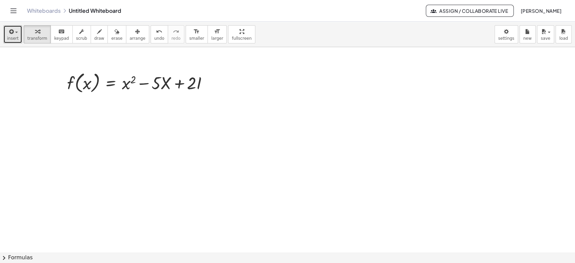
click at [7, 36] on button "insert" at bounding box center [12, 34] width 19 height 18
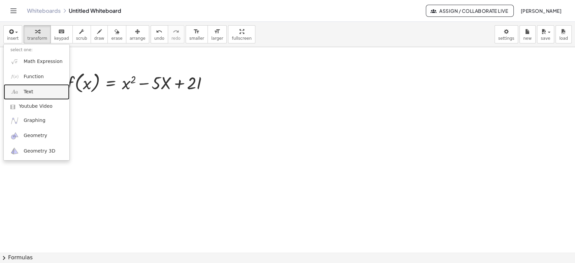
click at [16, 90] on img at bounding box center [14, 92] width 8 height 8
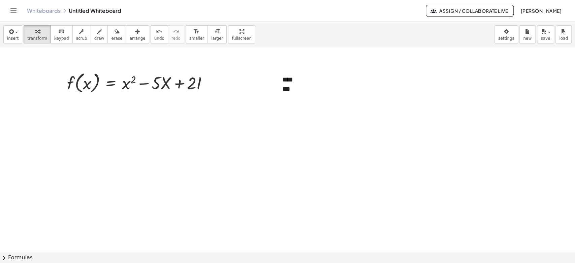
click at [9, 40] on span "insert" at bounding box center [12, 38] width 11 height 5
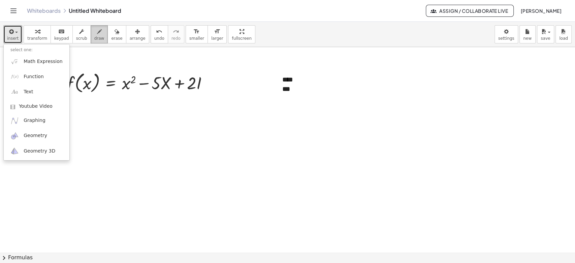
click at [97, 35] on icon "button" at bounding box center [99, 32] width 5 height 8
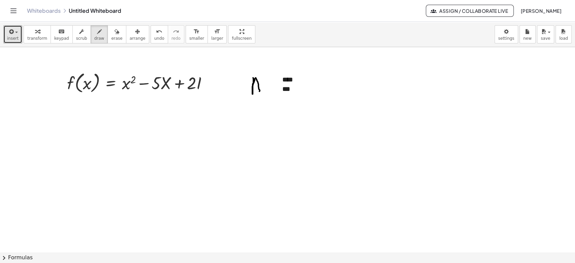
drag, startPoint x: 253, startPoint y: 77, endPoint x: 259, endPoint y: 91, distance: 14.9
drag, startPoint x: 253, startPoint y: 88, endPoint x: 261, endPoint y: 87, distance: 8.2
drag, startPoint x: 269, startPoint y: 75, endPoint x: 270, endPoint y: 94, distance: 18.2
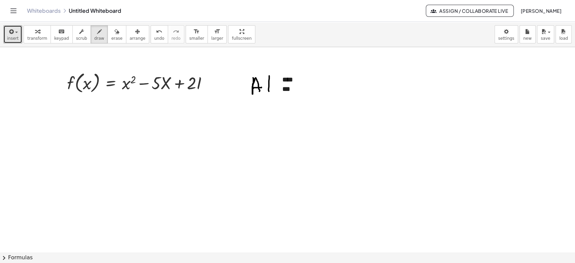
drag, startPoint x: 305, startPoint y: 73, endPoint x: 291, endPoint y: 96, distance: 26.9
drag, startPoint x: 261, startPoint y: 85, endPoint x: 265, endPoint y: 84, distance: 3.8
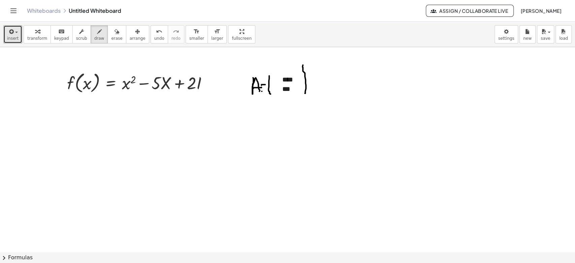
drag, startPoint x: 262, startPoint y: 91, endPoint x: 266, endPoint y: 89, distance: 4.4
drag, startPoint x: 254, startPoint y: 79, endPoint x: 177, endPoint y: 73, distance: 77.7
drag, startPoint x: 175, startPoint y: 71, endPoint x: 173, endPoint y: 75, distance: 4.8
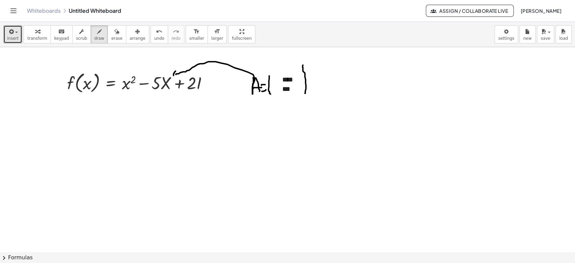
drag, startPoint x: 141, startPoint y: 64, endPoint x: 136, endPoint y: 67, distance: 5.6
drag, startPoint x: 140, startPoint y: 65, endPoint x: 215, endPoint y: 55, distance: 75.1
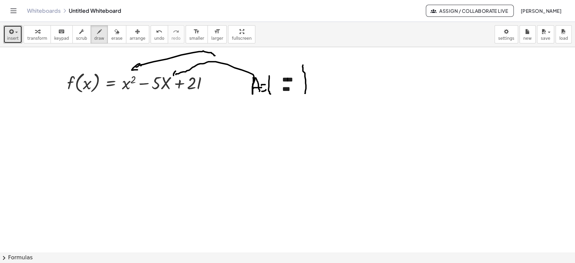
drag, startPoint x: 140, startPoint y: 63, endPoint x: 140, endPoint y: 69, distance: 6.1
drag, startPoint x: 119, startPoint y: 126, endPoint x: 124, endPoint y: 135, distance: 10.6
drag, startPoint x: 119, startPoint y: 129, endPoint x: 127, endPoint y: 128, distance: 8.5
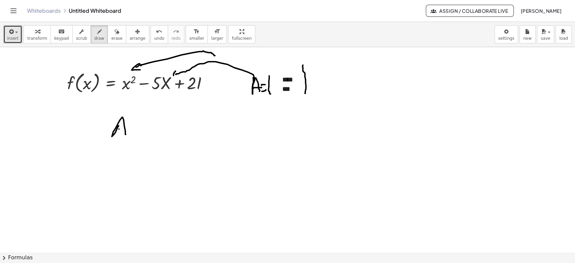
drag, startPoint x: 134, startPoint y: 117, endPoint x: 140, endPoint y: 122, distance: 7.9
drag, startPoint x: 144, startPoint y: 129, endPoint x: 156, endPoint y: 129, distance: 11.8
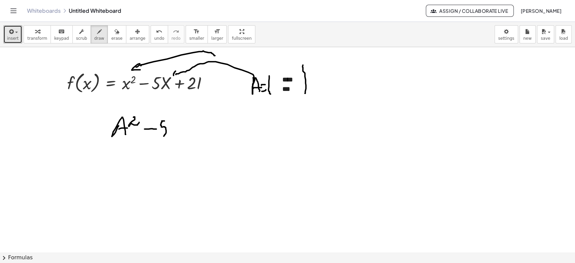
drag, startPoint x: 162, startPoint y: 121, endPoint x: 172, endPoint y: 127, distance: 12.2
drag, startPoint x: 177, startPoint y: 121, endPoint x: 184, endPoint y: 132, distance: 12.9
drag, startPoint x: 181, startPoint y: 130, endPoint x: 185, endPoint y: 129, distance: 3.8
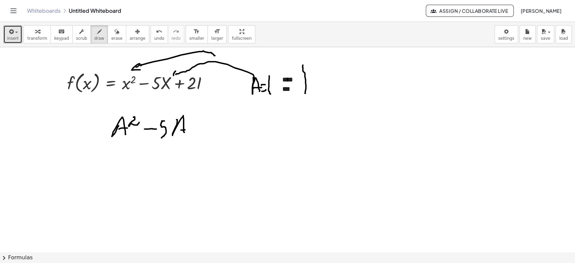
drag, startPoint x: 194, startPoint y: 126, endPoint x: 202, endPoint y: 125, distance: 8.4
drag, startPoint x: 198, startPoint y: 120, endPoint x: 198, endPoint y: 131, distance: 11.1
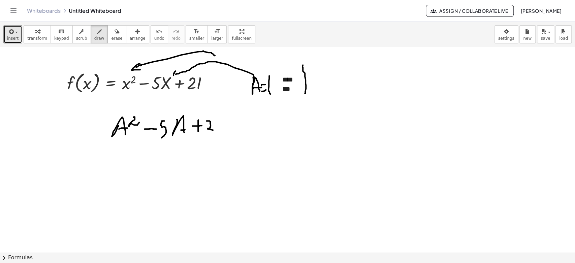
drag, startPoint x: 206, startPoint y: 121, endPoint x: 216, endPoint y: 128, distance: 12.0
drag, startPoint x: 221, startPoint y: 118, endPoint x: 221, endPoint y: 131, distance: 13.8
drag, startPoint x: 361, startPoint y: 72, endPoint x: 364, endPoint y: 87, distance: 15.2
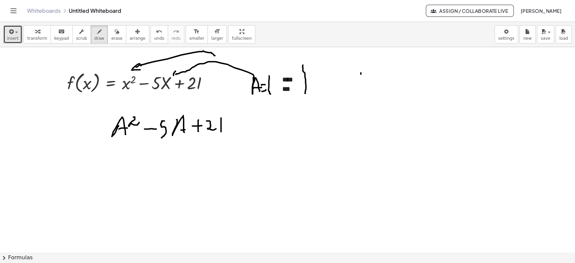
drag, startPoint x: 376, startPoint y: 76, endPoint x: 385, endPoint y: 77, distance: 9.2
drag, startPoint x: 381, startPoint y: 82, endPoint x: 391, endPoint y: 72, distance: 13.3
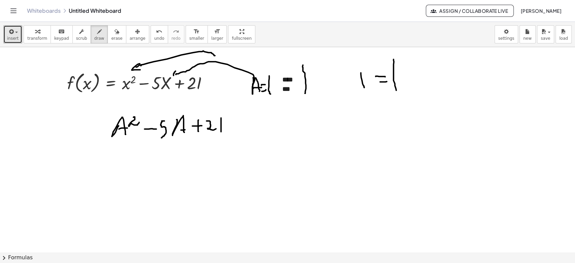
drag, startPoint x: 393, startPoint y: 59, endPoint x: 397, endPoint y: 80, distance: 21.2
drag, startPoint x: 402, startPoint y: 60, endPoint x: 404, endPoint y: 67, distance: 6.5
drag, startPoint x: 421, startPoint y: 79, endPoint x: 423, endPoint y: 88, distance: 9.6
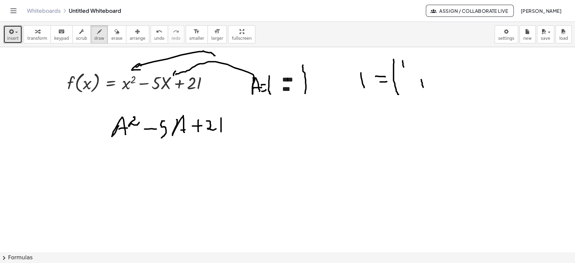
drag, startPoint x: 409, startPoint y: 78, endPoint x: 417, endPoint y: 73, distance: 9.5
drag, startPoint x: 429, startPoint y: 54, endPoint x: 429, endPoint y: 87, distance: 33.7
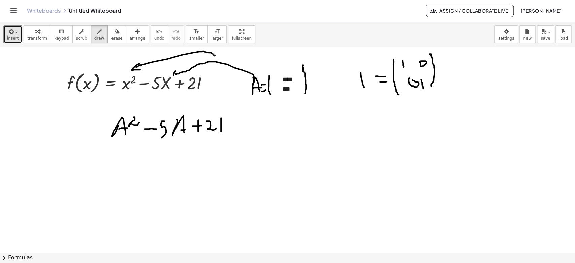
click at [13, 39] on span "insert" at bounding box center [12, 38] width 11 height 5
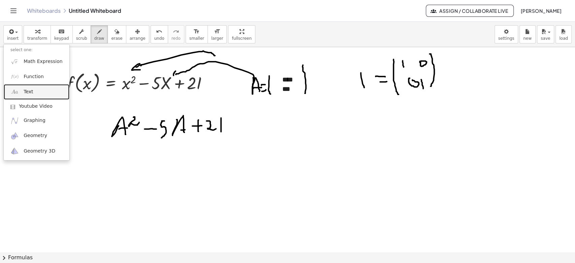
click at [22, 88] on link "Text" at bounding box center [37, 91] width 66 height 15
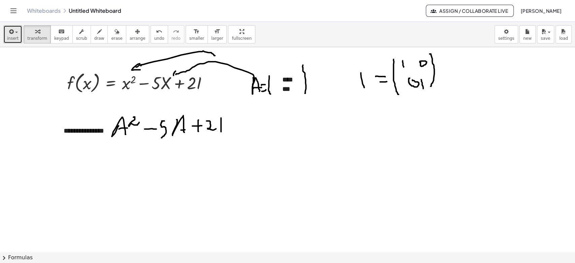
click at [12, 37] on span "insert" at bounding box center [12, 38] width 11 height 5
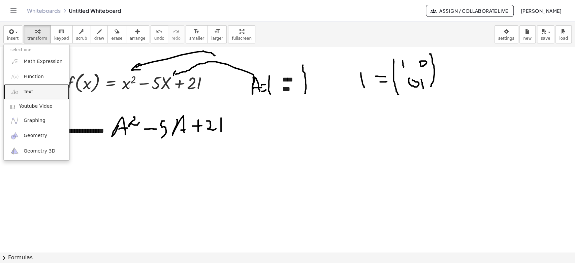
click at [22, 90] on link "Text" at bounding box center [37, 91] width 66 height 15
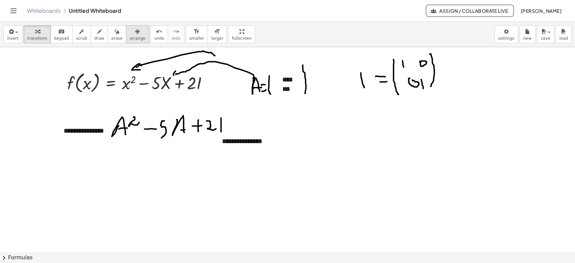
click at [130, 35] on div "button" at bounding box center [138, 31] width 16 height 8
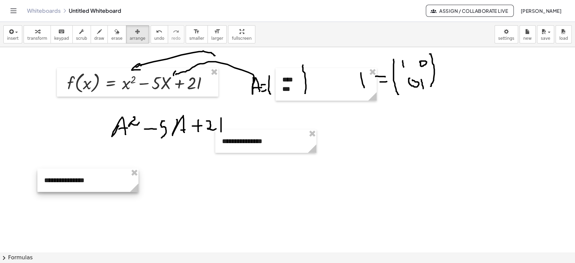
drag, startPoint x: 90, startPoint y: 134, endPoint x: 77, endPoint y: 181, distance: 49.0
click at [71, 183] on div at bounding box center [87, 180] width 101 height 23
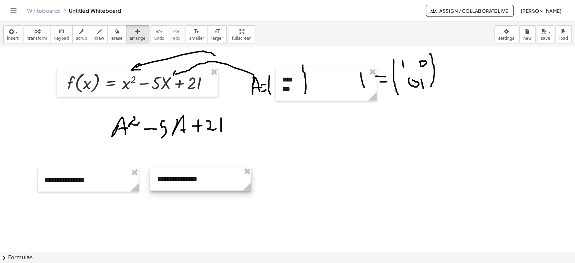
drag, startPoint x: 226, startPoint y: 150, endPoint x: 161, endPoint y: 187, distance: 75.2
click at [161, 187] on div at bounding box center [200, 178] width 101 height 23
click at [13, 37] on span "insert" at bounding box center [12, 38] width 11 height 5
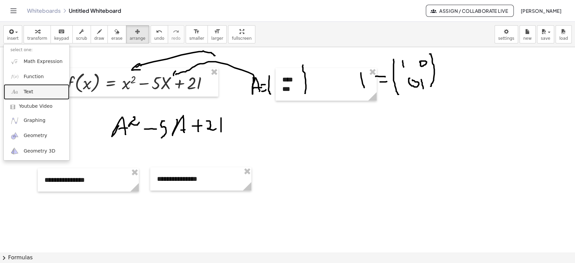
click at [24, 92] on span "Text" at bounding box center [28, 92] width 9 height 7
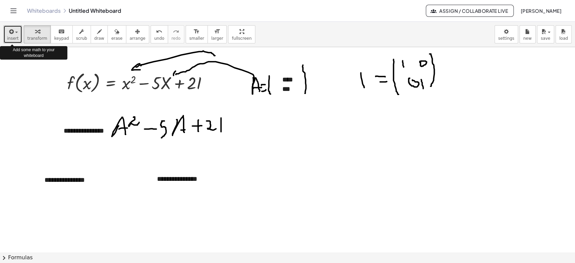
click at [11, 38] on span "insert" at bounding box center [12, 38] width 11 height 5
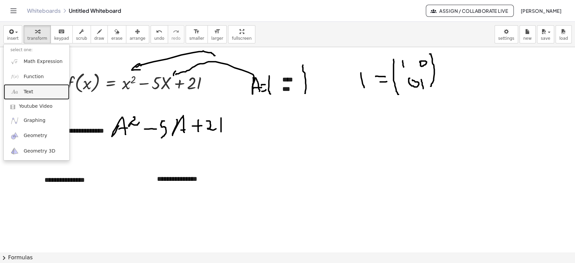
click at [27, 90] on span "Text" at bounding box center [28, 92] width 9 height 7
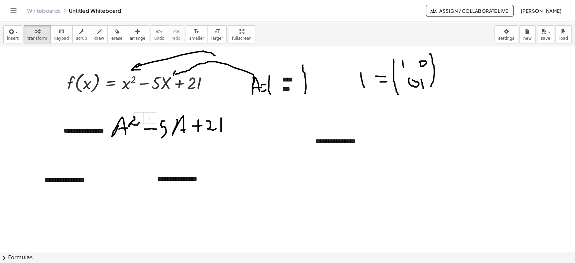
click at [91, 131] on div "**********" at bounding box center [107, 130] width 101 height 23
click at [132, 33] on div "button" at bounding box center [138, 31] width 16 height 8
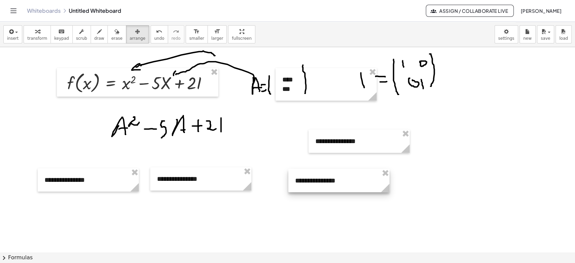
drag, startPoint x: 104, startPoint y: 131, endPoint x: 335, endPoint y: 181, distance: 235.9
click at [335, 181] on div at bounding box center [338, 180] width 101 height 23
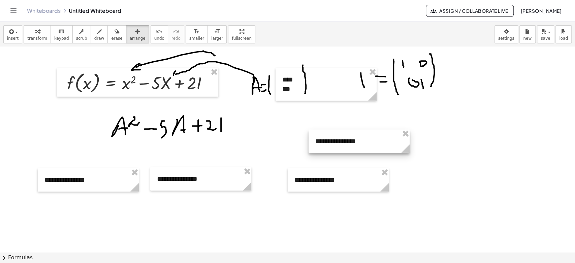
click at [370, 152] on div at bounding box center [359, 141] width 101 height 23
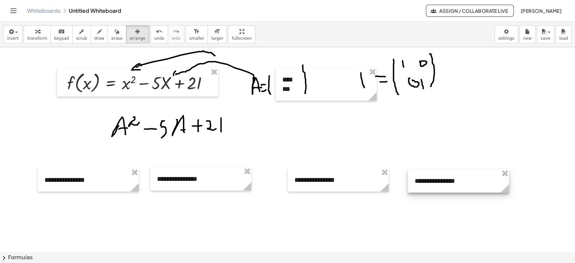
drag, startPoint x: 370, startPoint y: 152, endPoint x: 469, endPoint y: 191, distance: 107.0
click at [469, 191] on div at bounding box center [458, 180] width 101 height 23
click at [86, 179] on div at bounding box center [88, 179] width 101 height 23
click at [86, 180] on div at bounding box center [88, 179] width 101 height 23
click at [11, 35] on icon "button" at bounding box center [11, 32] width 6 height 8
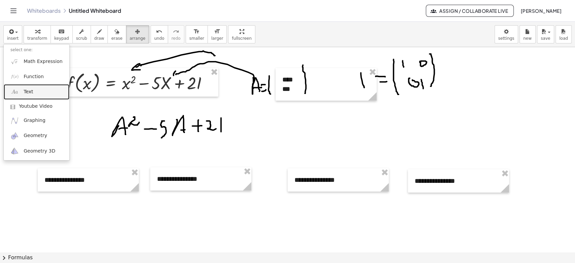
click at [31, 86] on link "Text" at bounding box center [37, 91] width 66 height 15
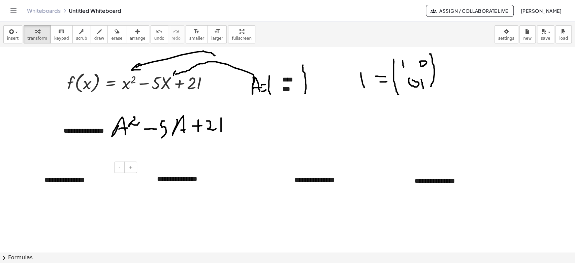
click at [57, 179] on div "**********" at bounding box center [88, 179] width 101 height 23
click at [96, 182] on div "**********" at bounding box center [88, 179] width 101 height 23
click at [182, 180] on div "**********" at bounding box center [200, 178] width 101 height 23
drag, startPoint x: 207, startPoint y: 180, endPoint x: 118, endPoint y: 182, distance: 89.6
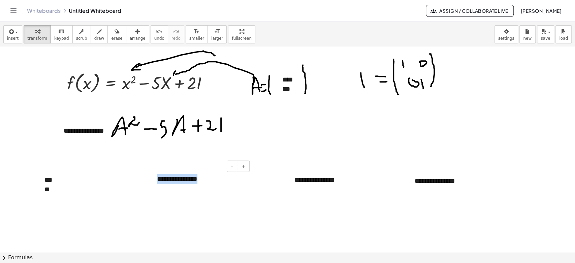
drag, startPoint x: 199, startPoint y: 178, endPoint x: 151, endPoint y: 182, distance: 48.3
click at [151, 182] on div "**********" at bounding box center [200, 178] width 101 height 23
click at [320, 179] on div "**********" at bounding box center [338, 179] width 101 height 23
drag, startPoint x: 332, startPoint y: 178, endPoint x: 289, endPoint y: 186, distance: 44.2
click at [289, 186] on div "**********" at bounding box center [338, 179] width 101 height 23
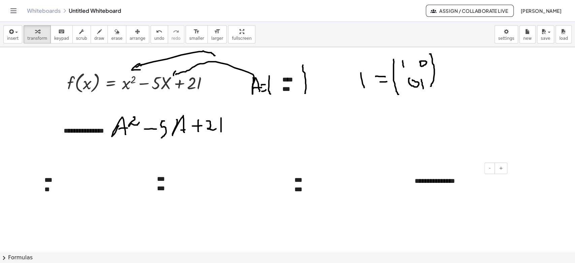
click at [425, 185] on div "**********" at bounding box center [458, 180] width 101 height 23
drag, startPoint x: 456, startPoint y: 178, endPoint x: 413, endPoint y: 183, distance: 43.3
click at [413, 183] on div "**********" at bounding box center [458, 180] width 101 height 23
click at [97, 30] on icon "button" at bounding box center [99, 32] width 5 height 8
drag, startPoint x: 41, startPoint y: 173, endPoint x: 45, endPoint y: 197, distance: 24.3
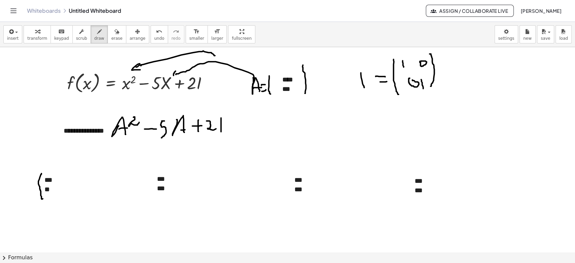
drag, startPoint x: 63, startPoint y: 172, endPoint x: 64, endPoint y: 197, distance: 24.9
drag, startPoint x: 84, startPoint y: 182, endPoint x: 95, endPoint y: 197, distance: 19.1
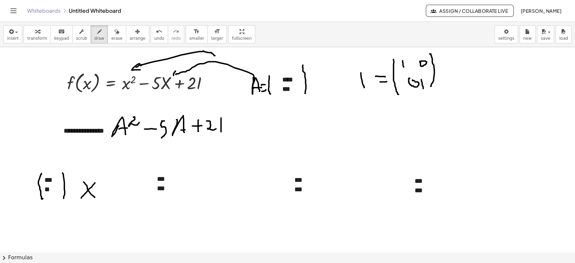
drag, startPoint x: 95, startPoint y: 183, endPoint x: 81, endPoint y: 198, distance: 20.5
drag, startPoint x: 128, startPoint y: 169, endPoint x: 133, endPoint y: 196, distance: 27.0
drag, startPoint x: 170, startPoint y: 168, endPoint x: 197, endPoint y: 192, distance: 36.0
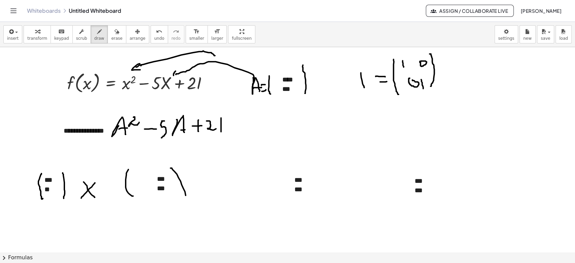
drag, startPoint x: 209, startPoint y: 182, endPoint x: 231, endPoint y: 181, distance: 22.3
drag, startPoint x: 255, startPoint y: 177, endPoint x: 262, endPoint y: 190, distance: 15.0
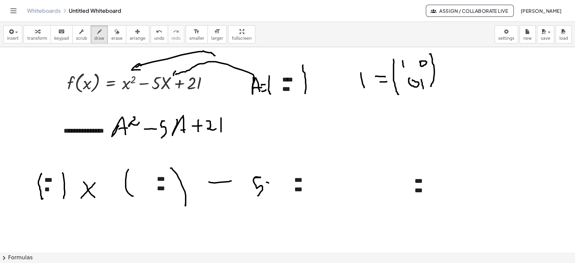
drag, startPoint x: 267, startPoint y: 182, endPoint x: 273, endPoint y: 188, distance: 8.8
drag, startPoint x: 271, startPoint y: 185, endPoint x: 267, endPoint y: 189, distance: 5.5
drag, startPoint x: 279, startPoint y: 171, endPoint x: 307, endPoint y: 181, distance: 29.2
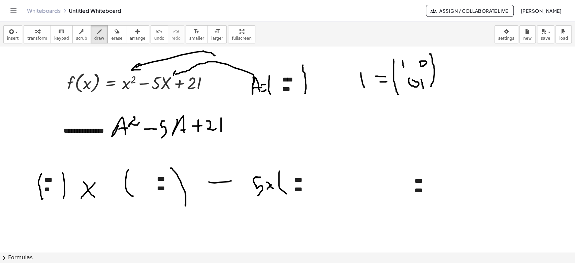
drag, startPoint x: 309, startPoint y: 169, endPoint x: 320, endPoint y: 197, distance: 30.0
drag, startPoint x: 356, startPoint y: 183, endPoint x: 371, endPoint y: 183, distance: 14.8
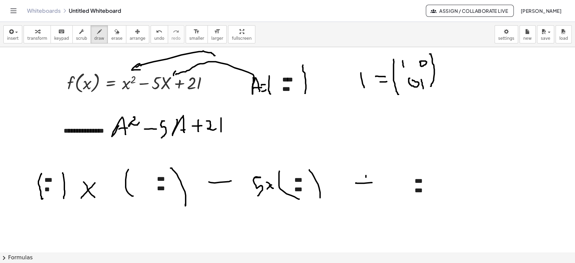
drag, startPoint x: 366, startPoint y: 177, endPoint x: 365, endPoint y: 196, distance: 18.9
drag, startPoint x: 377, startPoint y: 183, endPoint x: 379, endPoint y: 194, distance: 11.2
drag, startPoint x: 381, startPoint y: 183, endPoint x: 390, endPoint y: 187, distance: 10.1
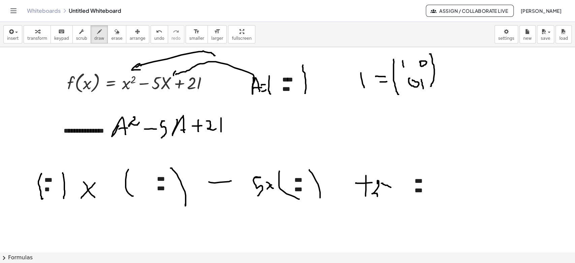
drag, startPoint x: 403, startPoint y: 170, endPoint x: 421, endPoint y: 197, distance: 32.5
drag, startPoint x: 427, startPoint y: 170, endPoint x: 434, endPoint y: 193, distance: 24.0
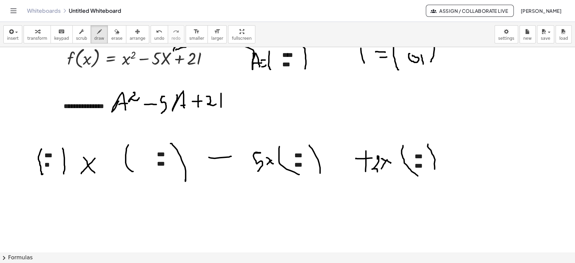
scroll to position [1307, 0]
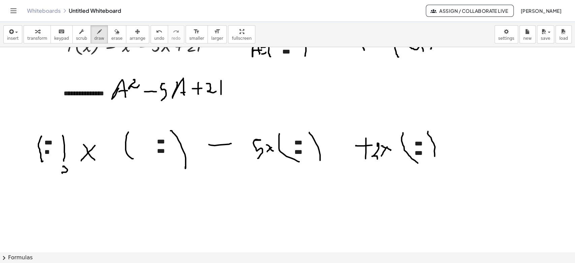
drag, startPoint x: 63, startPoint y: 166, endPoint x: 70, endPoint y: 172, distance: 8.8
drag, startPoint x: 72, startPoint y: 169, endPoint x: 73, endPoint y: 173, distance: 4.8
drag, startPoint x: 74, startPoint y: 169, endPoint x: 71, endPoint y: 173, distance: 5.8
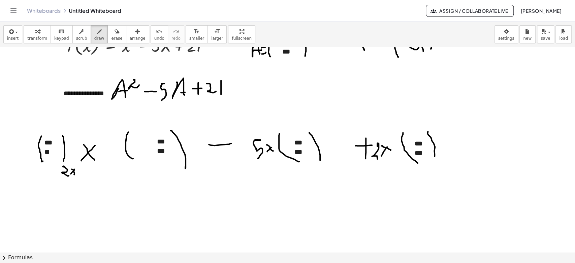
drag, startPoint x: 77, startPoint y: 170, endPoint x: 82, endPoint y: 176, distance: 7.7
drag, startPoint x: 183, startPoint y: 174, endPoint x: 186, endPoint y: 187, distance: 13.1
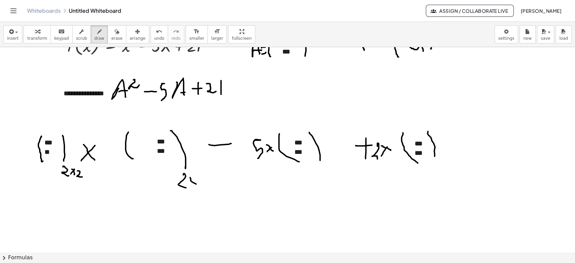
drag, startPoint x: 190, startPoint y: 177, endPoint x: 196, endPoint y: 179, distance: 6.2
drag, startPoint x: 196, startPoint y: 179, endPoint x: 191, endPoint y: 184, distance: 7.2
drag, startPoint x: 204, startPoint y: 176, endPoint x: 211, endPoint y: 182, distance: 9.3
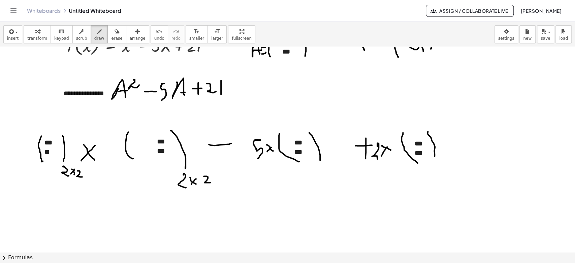
drag, startPoint x: 318, startPoint y: 170, endPoint x: 331, endPoint y: 177, distance: 14.8
drag, startPoint x: 331, startPoint y: 174, endPoint x: 337, endPoint y: 181, distance: 8.6
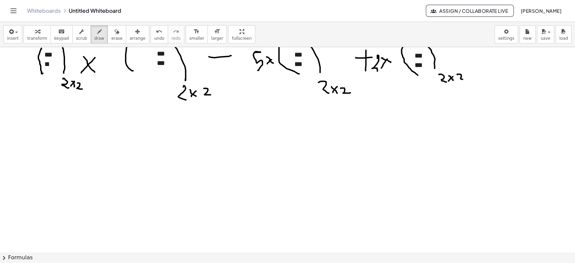
scroll to position [1382, 0]
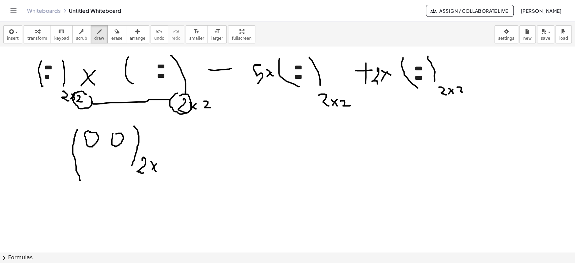
click at [13, 40] on span "insert" at bounding box center [12, 38] width 11 height 5
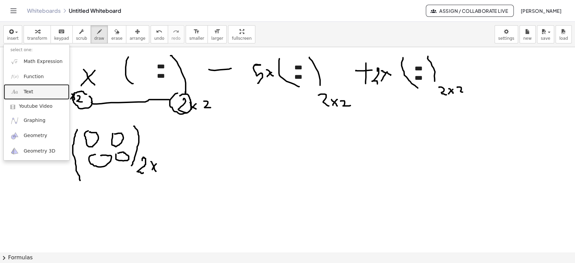
click at [29, 90] on span "Text" at bounding box center [28, 92] width 9 height 7
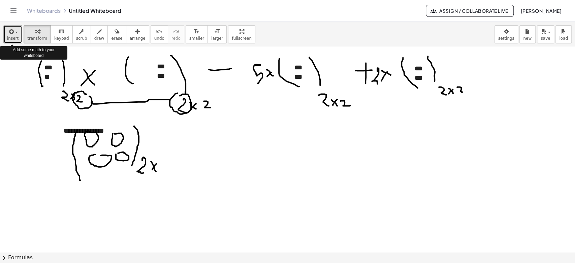
click at [12, 34] on icon "button" at bounding box center [11, 32] width 6 height 8
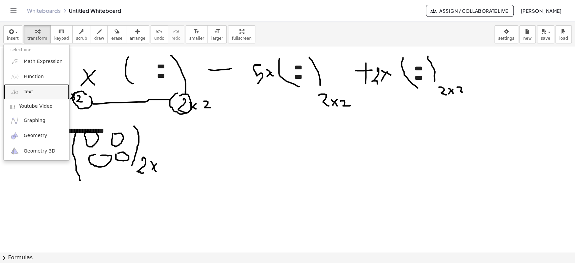
click at [22, 88] on link "Text" at bounding box center [37, 91] width 66 height 15
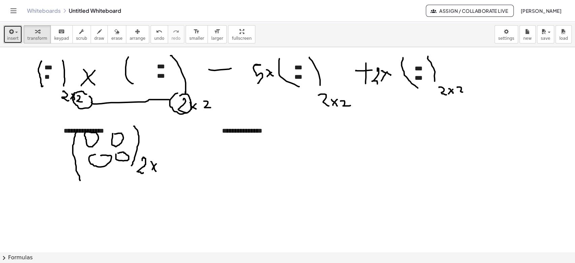
click at [10, 39] on span "insert" at bounding box center [12, 38] width 11 height 5
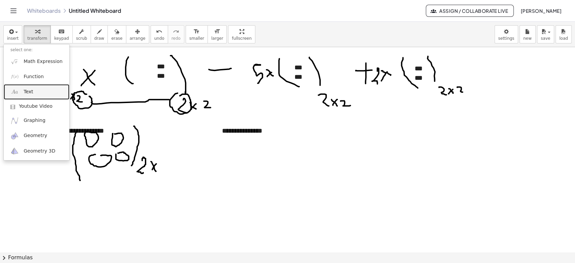
click at [16, 94] on img at bounding box center [14, 92] width 8 height 8
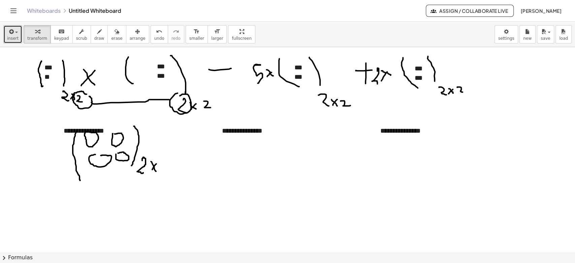
click at [13, 41] on button "insert" at bounding box center [12, 34] width 19 height 18
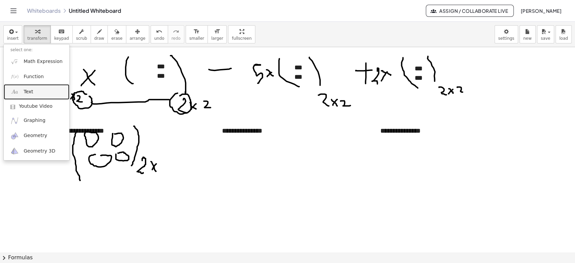
click at [25, 90] on span "Text" at bounding box center [28, 92] width 9 height 7
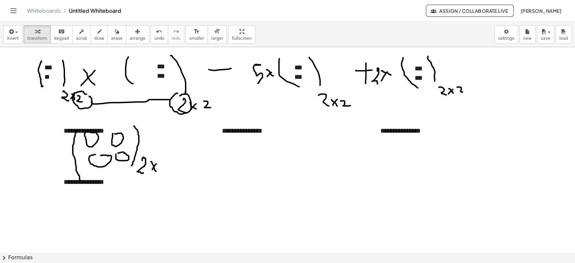
click at [131, 37] on span "arrange" at bounding box center [138, 38] width 16 height 5
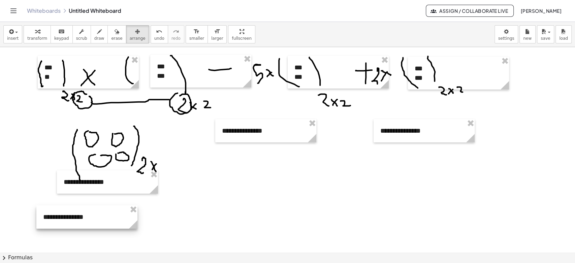
drag, startPoint x: 100, startPoint y: 122, endPoint x: 79, endPoint y: 208, distance: 88.6
click at [79, 208] on div at bounding box center [86, 216] width 101 height 23
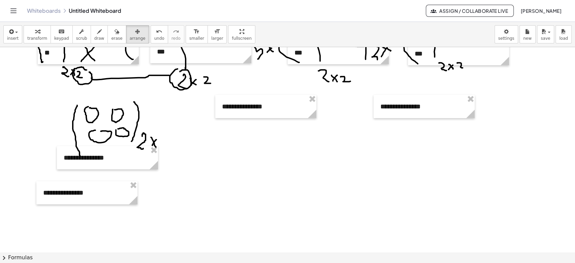
scroll to position [1419, 0]
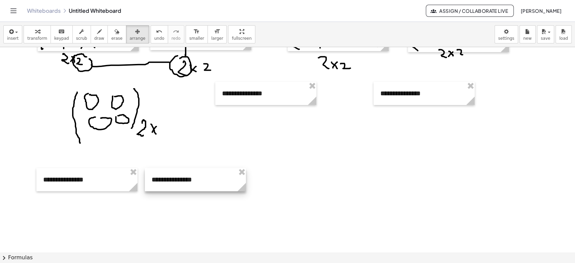
drag, startPoint x: 136, startPoint y: 151, endPoint x: 224, endPoint y: 186, distance: 94.6
click at [224, 186] on div at bounding box center [195, 179] width 101 height 23
click at [265, 103] on div at bounding box center [265, 93] width 101 height 23
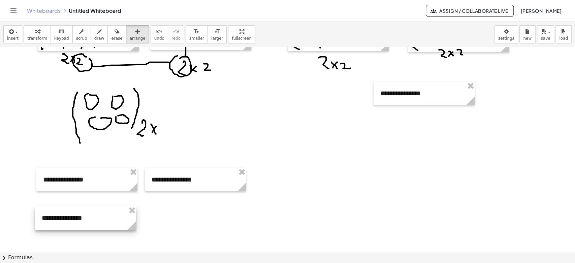
drag, startPoint x: 266, startPoint y: 104, endPoint x: 109, endPoint y: 222, distance: 196.8
click at [86, 228] on div at bounding box center [85, 217] width 101 height 23
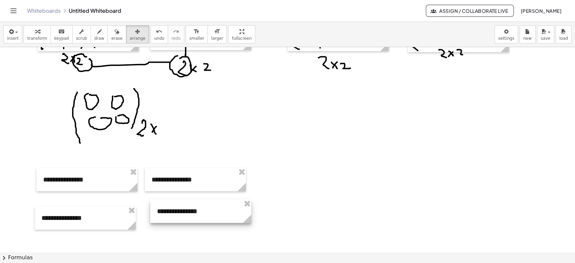
drag, startPoint x: 398, startPoint y: 104, endPoint x: 174, endPoint y: 222, distance: 252.5
click at [174, 222] on div at bounding box center [200, 211] width 101 height 23
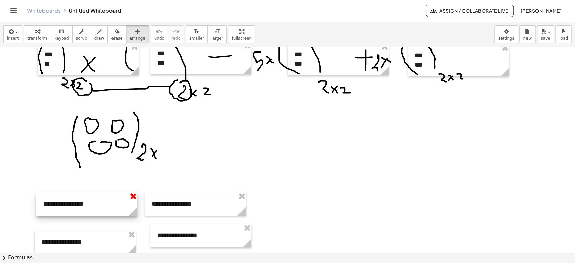
scroll to position [1382, 0]
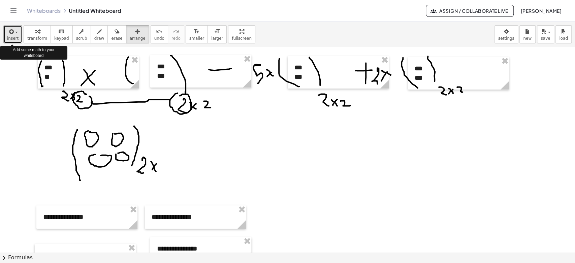
click at [10, 40] on span "insert" at bounding box center [12, 38] width 11 height 5
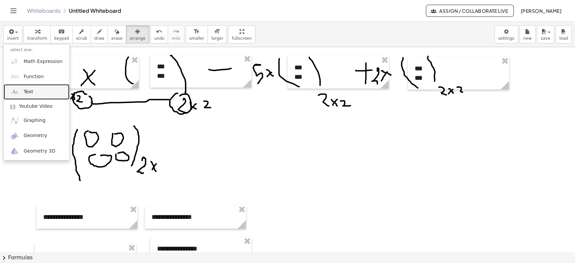
click at [24, 94] on span "Text" at bounding box center [28, 92] width 9 height 7
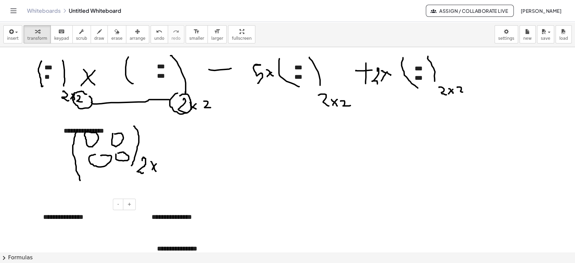
click at [84, 213] on div "**********" at bounding box center [86, 216] width 101 height 23
click at [94, 29] on div "button" at bounding box center [99, 31] width 10 height 8
drag, startPoint x: 44, startPoint y: 70, endPoint x: 53, endPoint y: 70, distance: 9.1
drag, startPoint x: 156, startPoint y: 64, endPoint x: 156, endPoint y: 78, distance: 13.8
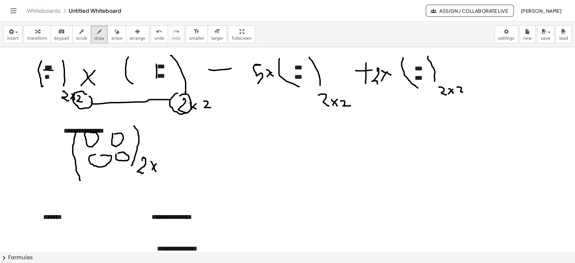
click at [61, 38] on span "keypad" at bounding box center [61, 38] width 15 height 5
click at [54, 218] on div "*******" at bounding box center [86, 216] width 101 height 23
click at [73, 215] on div "*******" at bounding box center [86, 216] width 101 height 23
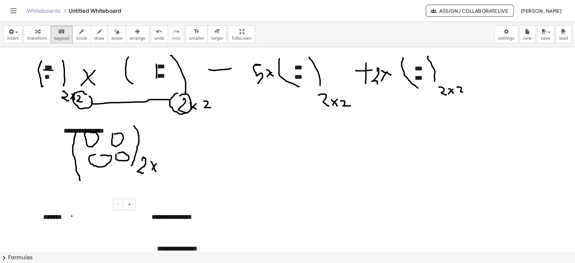
click at [93, 218] on div "*******" at bounding box center [86, 216] width 101 height 23
click at [178, 218] on div "**********" at bounding box center [195, 216] width 101 height 23
drag, startPoint x: 194, startPoint y: 218, endPoint x: 151, endPoint y: 222, distance: 42.6
click at [151, 222] on div "**********" at bounding box center [195, 216] width 101 height 23
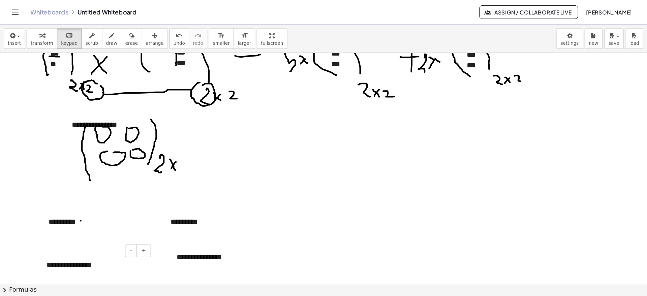
scroll to position [1419, 0]
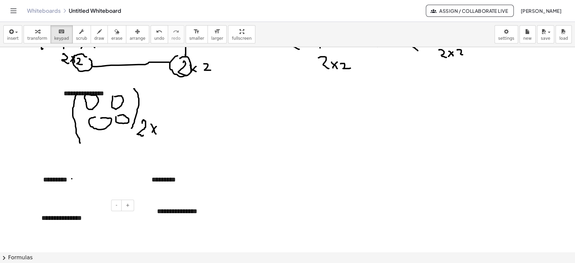
click at [73, 220] on div "**********" at bounding box center [85, 217] width 101 height 23
drag, startPoint x: 81, startPoint y: 218, endPoint x: 34, endPoint y: 222, distance: 46.7
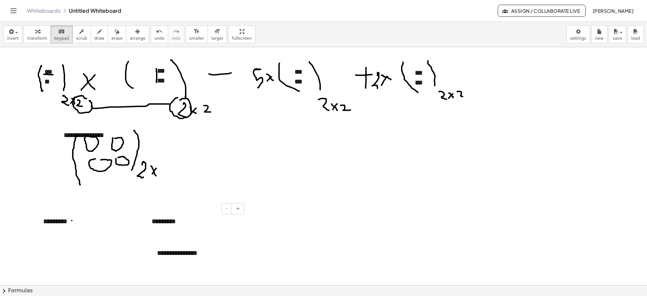
scroll to position [1363, 0]
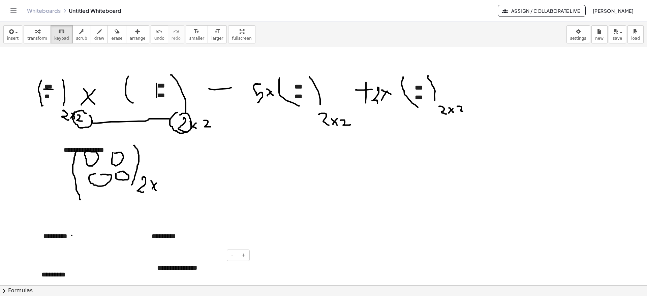
click at [178, 236] on div "**********" at bounding box center [200, 267] width 101 height 23
drag, startPoint x: 202, startPoint y: 269, endPoint x: 154, endPoint y: 270, distance: 47.8
click at [154, 236] on div "**********" at bounding box center [200, 267] width 101 height 23
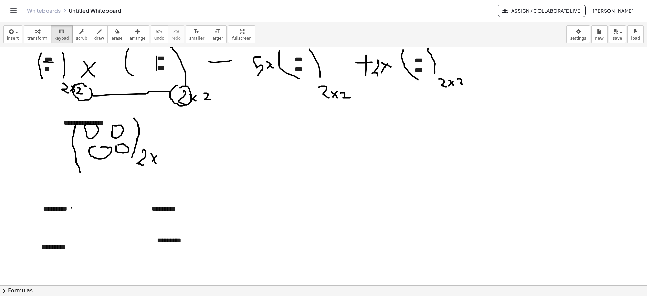
scroll to position [1405, 0]
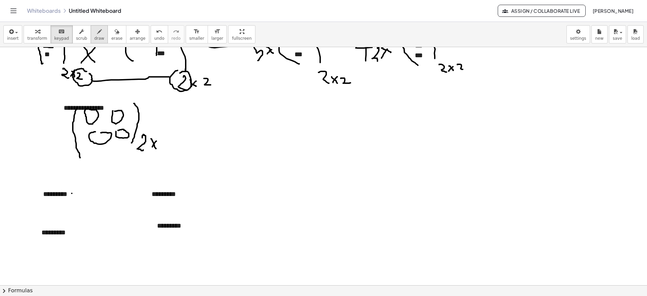
click at [94, 36] on span "draw" at bounding box center [99, 38] width 10 height 5
drag, startPoint x: 28, startPoint y: 174, endPoint x: 29, endPoint y: 242, distance: 68.4
drag, startPoint x: 191, startPoint y: 180, endPoint x: 192, endPoint y: 242, distance: 62.3
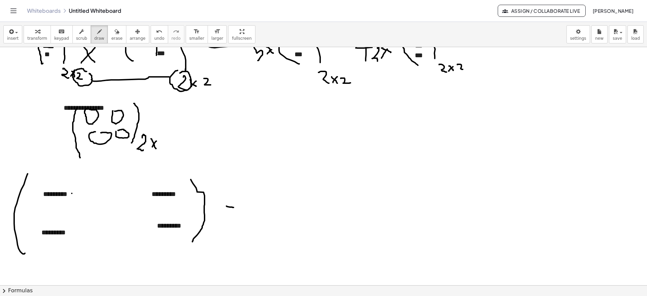
drag, startPoint x: 226, startPoint y: 206, endPoint x: 233, endPoint y: 207, distance: 7.2
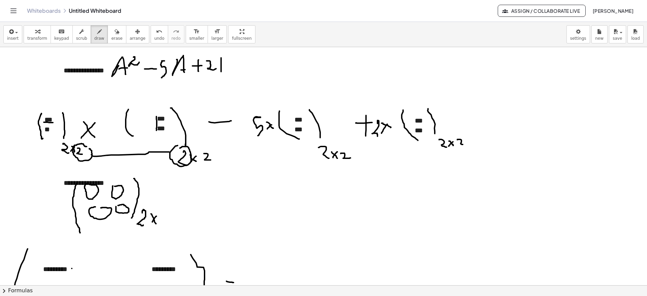
scroll to position [1321, 0]
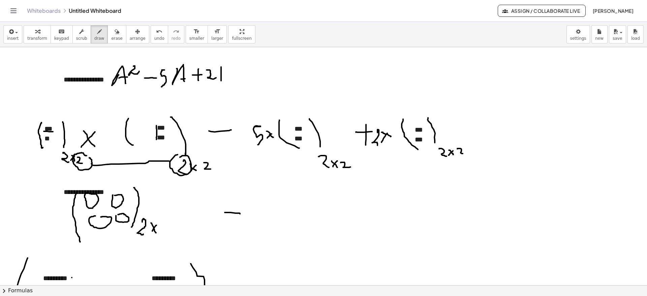
drag, startPoint x: 225, startPoint y: 213, endPoint x: 240, endPoint y: 214, distance: 15.2
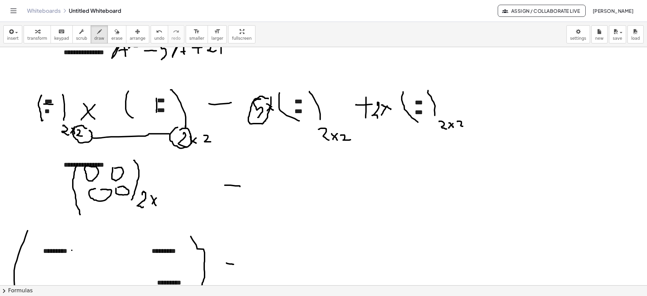
scroll to position [1363, 0]
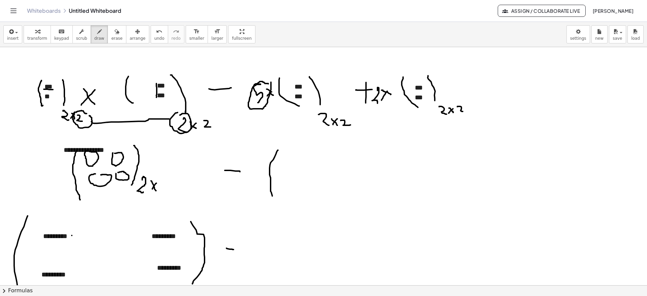
drag, startPoint x: 276, startPoint y: 154, endPoint x: 272, endPoint y: 196, distance: 42.6
drag, startPoint x: 369, startPoint y: 146, endPoint x: 373, endPoint y: 200, distance: 54.1
click at [14, 39] on span "insert" at bounding box center [12, 38] width 11 height 5
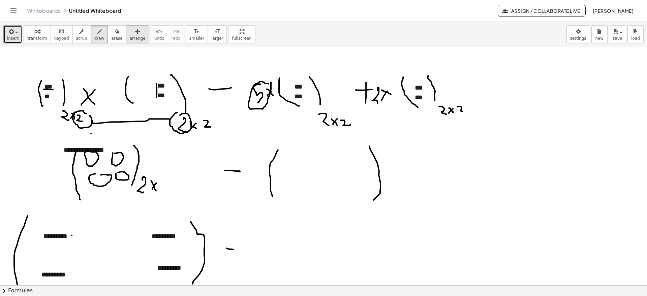
click at [135, 35] on icon "button" at bounding box center [137, 32] width 5 height 8
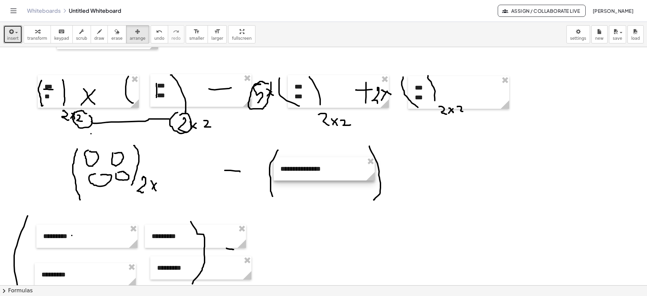
drag, startPoint x: 89, startPoint y: 142, endPoint x: 306, endPoint y: 161, distance: 217.7
click at [306, 161] on div at bounding box center [323, 168] width 101 height 23
click at [57, 39] on span "keypad" at bounding box center [61, 38] width 15 height 5
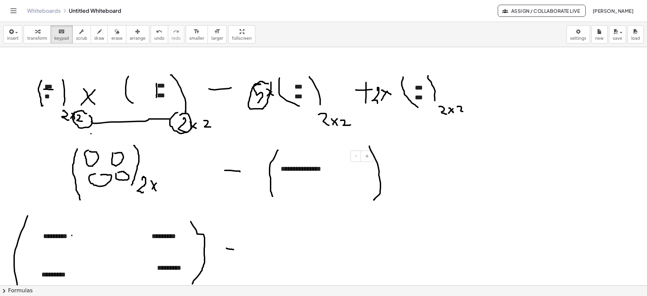
click at [291, 165] on div "**********" at bounding box center [324, 168] width 101 height 23
drag, startPoint x: 332, startPoint y: 173, endPoint x: 281, endPoint y: 175, distance: 51.2
click at [281, 175] on div "**********" at bounding box center [324, 168] width 101 height 23
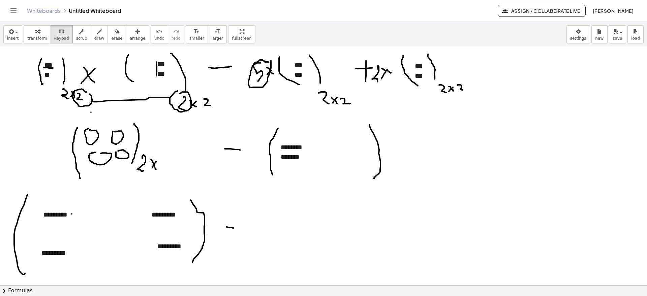
scroll to position [1405, 0]
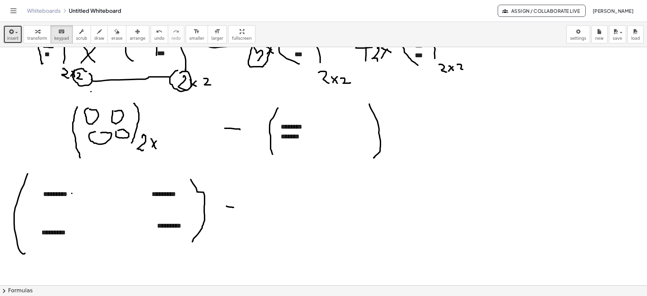
click at [5, 33] on button "insert" at bounding box center [12, 34] width 19 height 18
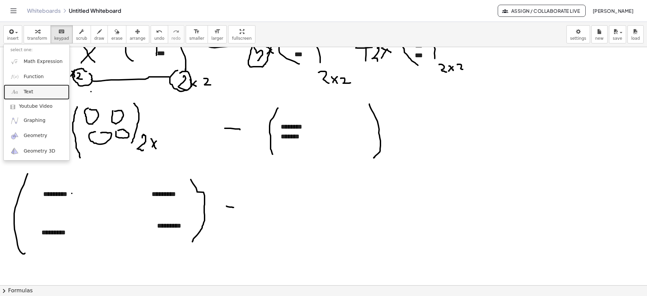
click at [29, 94] on span "Text" at bounding box center [28, 92] width 9 height 7
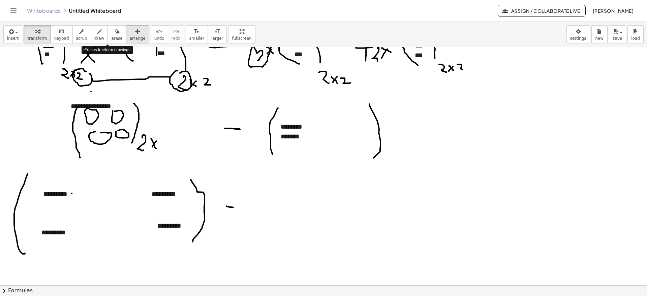
click at [135, 31] on icon "button" at bounding box center [137, 32] width 5 height 8
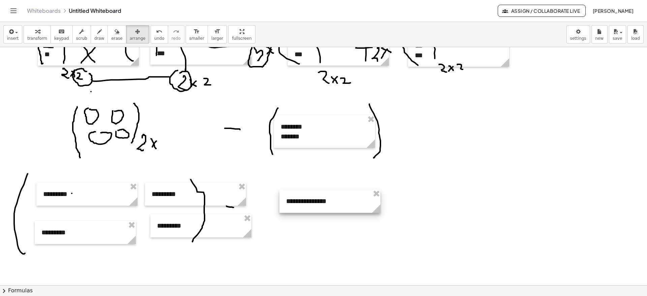
drag, startPoint x: 125, startPoint y: 97, endPoint x: 340, endPoint y: 192, distance: 235.3
click at [340, 192] on div at bounding box center [329, 201] width 101 height 23
click at [57, 36] on span "keypad" at bounding box center [61, 38] width 15 height 5
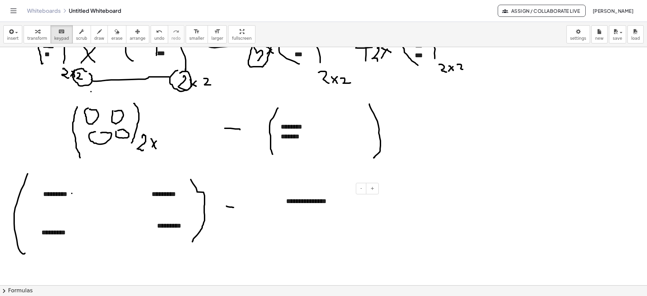
click at [312, 199] on div "**********" at bounding box center [329, 201] width 101 height 23
drag, startPoint x: 333, startPoint y: 202, endPoint x: 276, endPoint y: 203, distance: 57.3
click at [96, 37] on button "draw" at bounding box center [100, 34] width 18 height 18
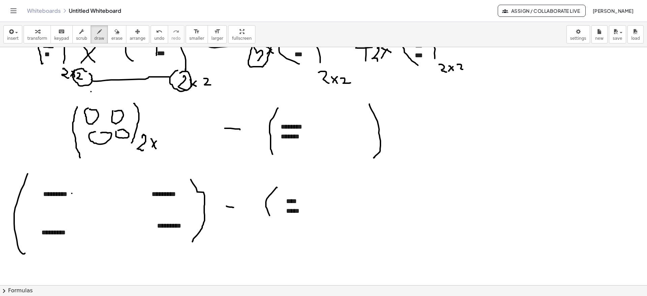
drag, startPoint x: 277, startPoint y: 188, endPoint x: 273, endPoint y: 225, distance: 37.5
drag, startPoint x: 324, startPoint y: 187, endPoint x: 321, endPoint y: 218, distance: 31.5
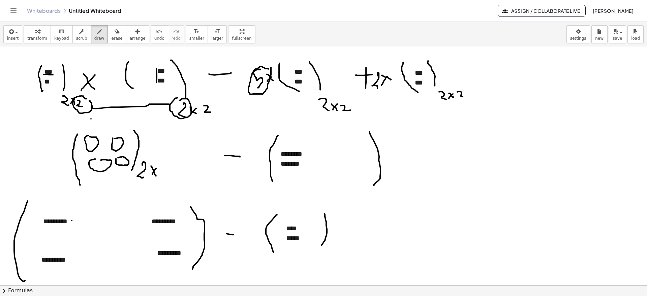
scroll to position [1363, 0]
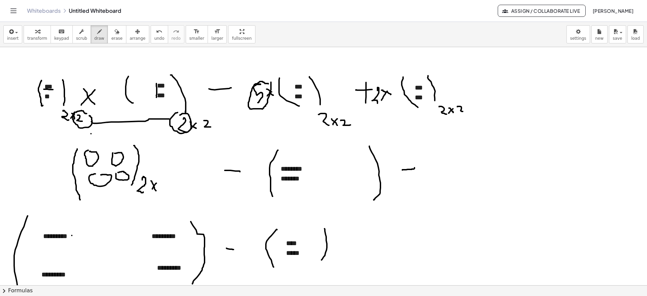
drag, startPoint x: 402, startPoint y: 170, endPoint x: 414, endPoint y: 166, distance: 12.6
drag, startPoint x: 404, startPoint y: 162, endPoint x: 405, endPoint y: 187, distance: 25.3
drag, startPoint x: 363, startPoint y: 250, endPoint x: 379, endPoint y: 249, distance: 15.2
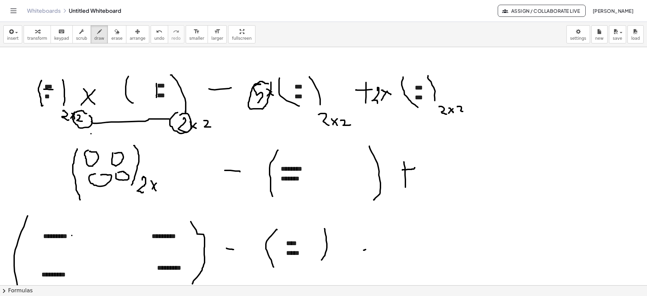
drag, startPoint x: 369, startPoint y: 241, endPoint x: 369, endPoint y: 259, distance: 17.9
drag, startPoint x: 436, startPoint y: 141, endPoint x: 435, endPoint y: 201, distance: 60.3
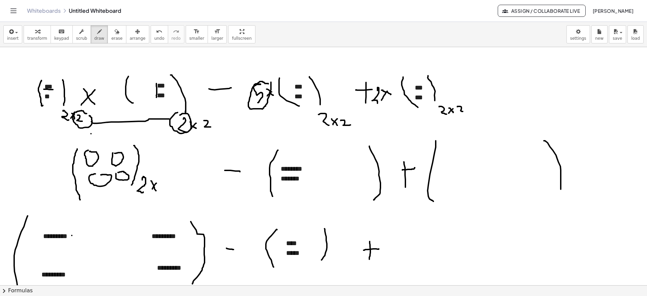
drag, startPoint x: 544, startPoint y: 141, endPoint x: 551, endPoint y: 185, distance: 44.8
drag, startPoint x: 382, startPoint y: 88, endPoint x: 413, endPoint y: 87, distance: 31.7
drag, startPoint x: 462, startPoint y: 148, endPoint x: 473, endPoint y: 157, distance: 13.8
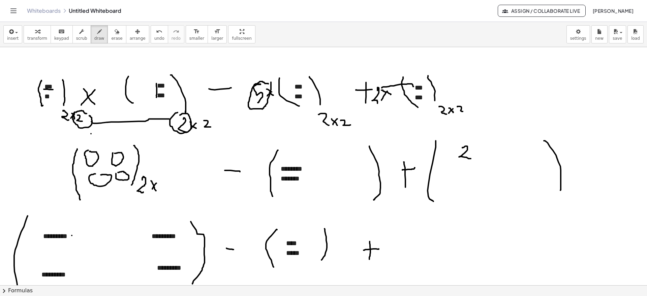
drag, startPoint x: 462, startPoint y: 173, endPoint x: 466, endPoint y: 172, distance: 4.5
drag, startPoint x: 501, startPoint y: 174, endPoint x: 511, endPoint y: 185, distance: 14.8
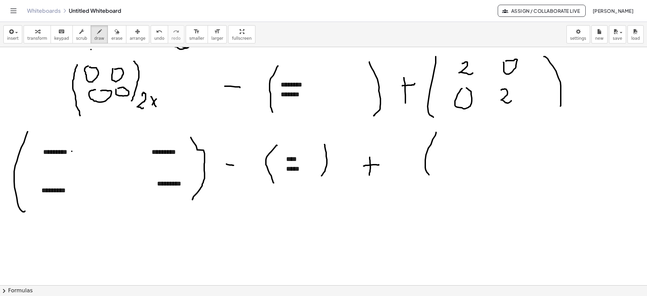
drag, startPoint x: 436, startPoint y: 133, endPoint x: 513, endPoint y: 163, distance: 83.2
drag, startPoint x: 549, startPoint y: 125, endPoint x: 535, endPoint y: 177, distance: 53.9
drag, startPoint x: 324, startPoint y: 193, endPoint x: 468, endPoint y: 189, distance: 144.2
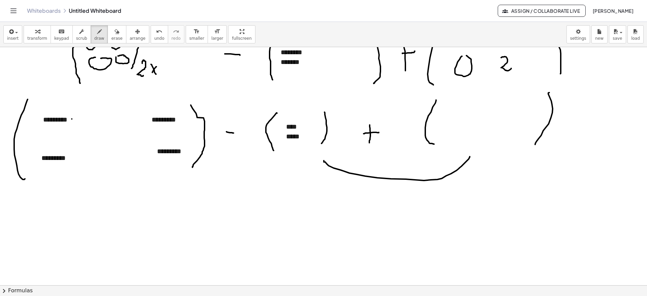
scroll to position [1489, 0]
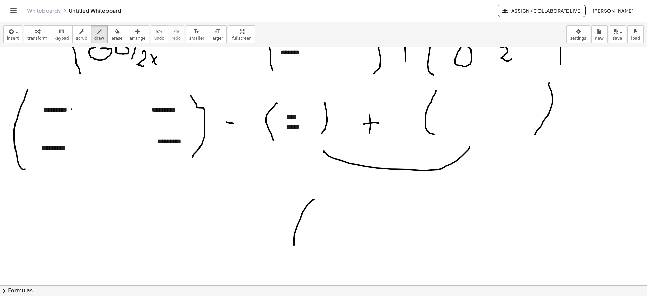
drag, startPoint x: 314, startPoint y: 200, endPoint x: 304, endPoint y: 261, distance: 62.1
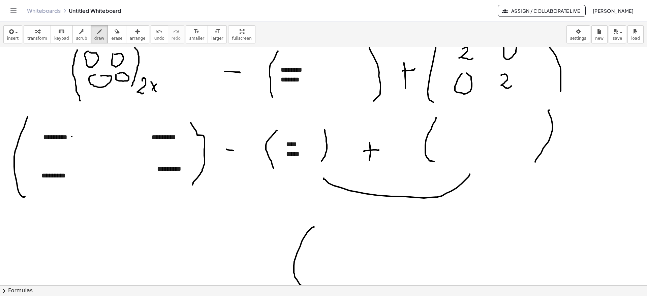
scroll to position [1447, 0]
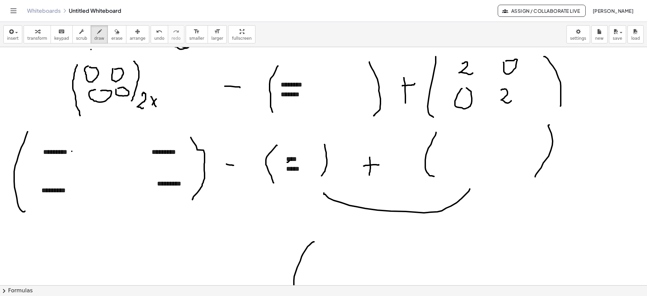
drag, startPoint x: 287, startPoint y: 162, endPoint x: 312, endPoint y: 160, distance: 25.4
drag, startPoint x: 463, startPoint y: 74, endPoint x: 470, endPoint y: 76, distance: 6.9
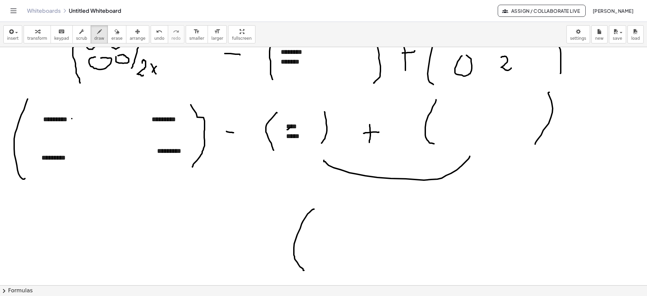
scroll to position [1531, 0]
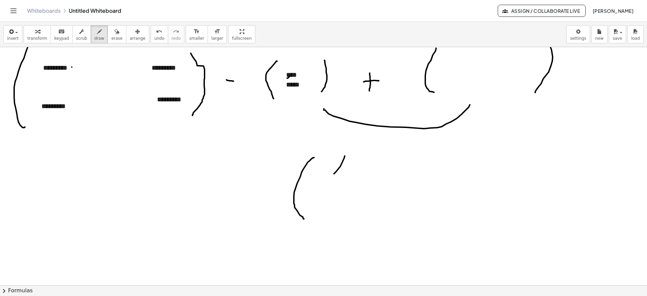
drag, startPoint x: 334, startPoint y: 174, endPoint x: 347, endPoint y: 167, distance: 14.9
drag, startPoint x: 362, startPoint y: 161, endPoint x: 376, endPoint y: 178, distance: 21.3
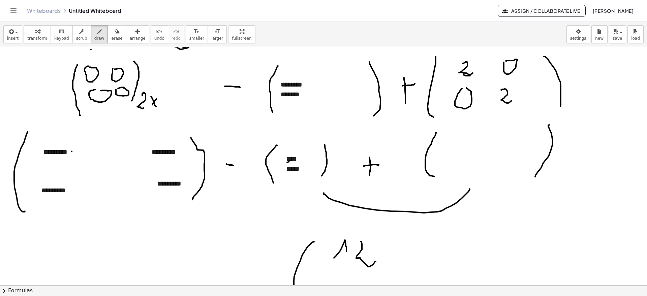
scroll to position [1489, 0]
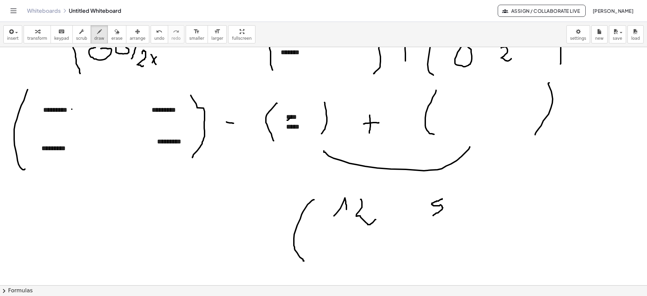
drag, startPoint x: 442, startPoint y: 199, endPoint x: 432, endPoint y: 216, distance: 19.6
drag, startPoint x: 456, startPoint y: 189, endPoint x: 466, endPoint y: 257, distance: 69.2
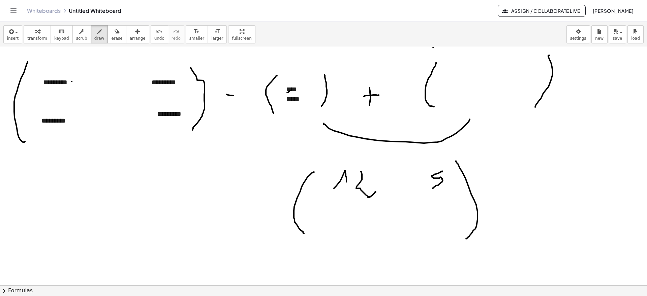
scroll to position [1531, 0]
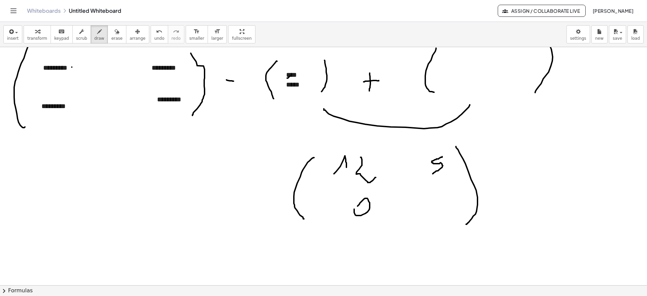
drag, startPoint x: 354, startPoint y: 209, endPoint x: 358, endPoint y: 211, distance: 4.7
drag, startPoint x: 431, startPoint y: 195, endPoint x: 445, endPoint y: 213, distance: 22.4
drag, startPoint x: 441, startPoint y: 206, endPoint x: 453, endPoint y: 204, distance: 12.6
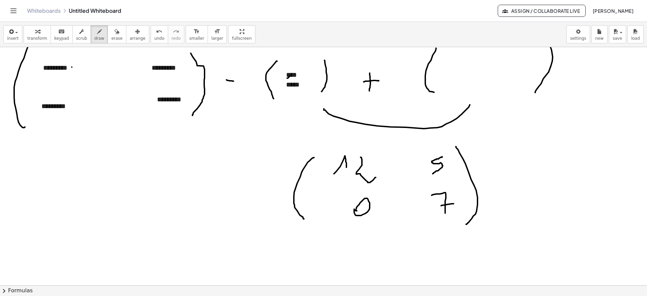
drag, startPoint x: 254, startPoint y: 190, endPoint x: 259, endPoint y: 189, distance: 5.4
drag, startPoint x: 215, startPoint y: 152, endPoint x: 155, endPoint y: 203, distance: 78.1
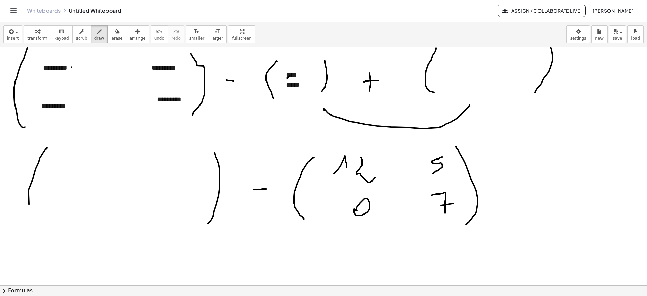
drag, startPoint x: 47, startPoint y: 148, endPoint x: 44, endPoint y: 222, distance: 74.1
drag, startPoint x: 58, startPoint y: 165, endPoint x: 63, endPoint y: 187, distance: 21.8
drag, startPoint x: 60, startPoint y: 204, endPoint x: 66, endPoint y: 202, distance: 5.9
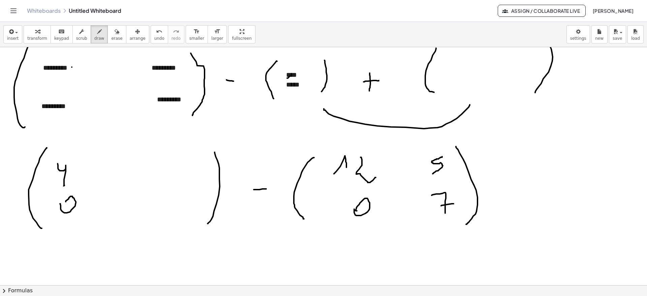
drag, startPoint x: 166, startPoint y: 155, endPoint x: 173, endPoint y: 182, distance: 27.7
drag, startPoint x: 183, startPoint y: 201, endPoint x: 189, endPoint y: 206, distance: 8.2
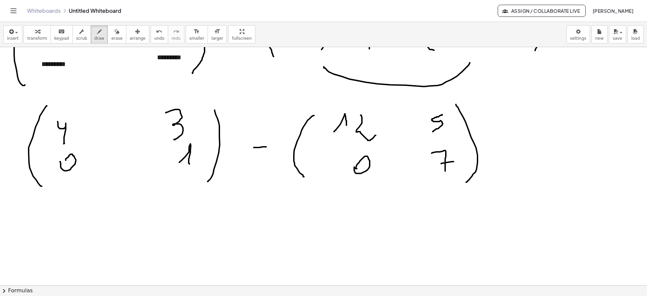
scroll to position [1615, 0]
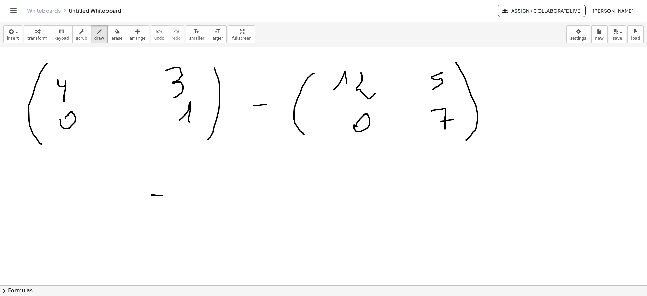
drag, startPoint x: 151, startPoint y: 195, endPoint x: 162, endPoint y: 196, distance: 11.1
drag, startPoint x: 256, startPoint y: 201, endPoint x: 283, endPoint y: 200, distance: 27.3
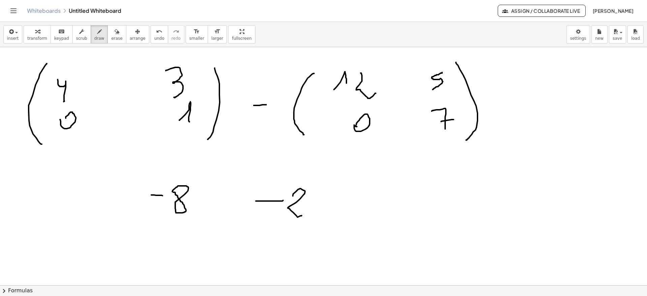
drag, startPoint x: 293, startPoint y: 196, endPoint x: 310, endPoint y: 209, distance: 21.6
drag, startPoint x: 253, startPoint y: 242, endPoint x: 267, endPoint y: 243, distance: 14.5
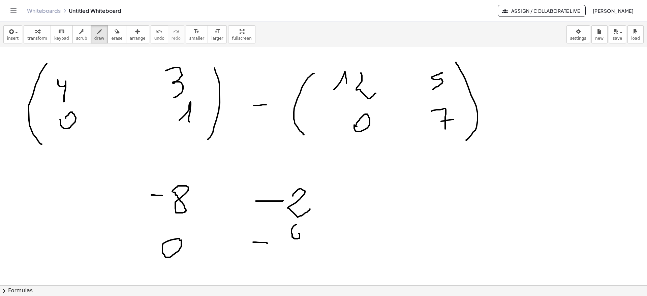
drag, startPoint x: 296, startPoint y: 225, endPoint x: 295, endPoint y: 237, distance: 12.5
drag, startPoint x: 320, startPoint y: 178, endPoint x: 243, endPoint y: 205, distance: 81.8
drag, startPoint x: 160, startPoint y: 175, endPoint x: 150, endPoint y: 260, distance: 85.8
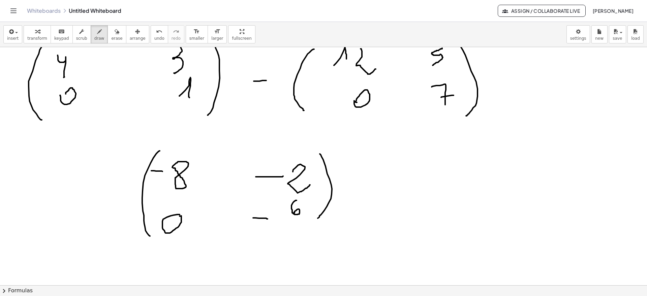
scroll to position [1625, 0]
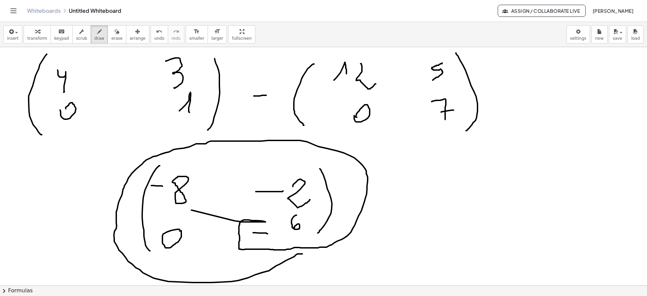
drag, startPoint x: 191, startPoint y: 210, endPoint x: 304, endPoint y: 252, distance: 120.9
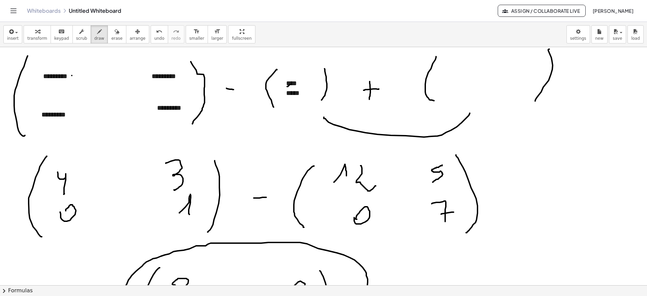
scroll to position [1583, 0]
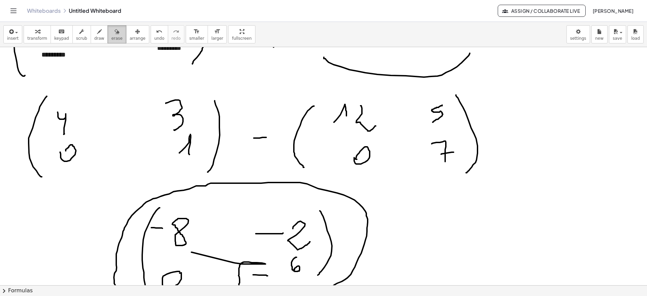
click at [111, 40] on span "erase" at bounding box center [116, 38] width 11 height 5
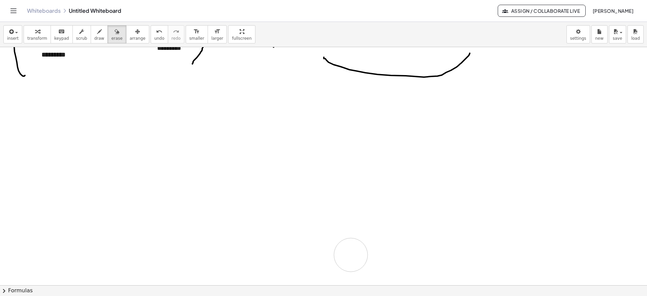
drag, startPoint x: 43, startPoint y: 104, endPoint x: 351, endPoint y: 254, distance: 342.1
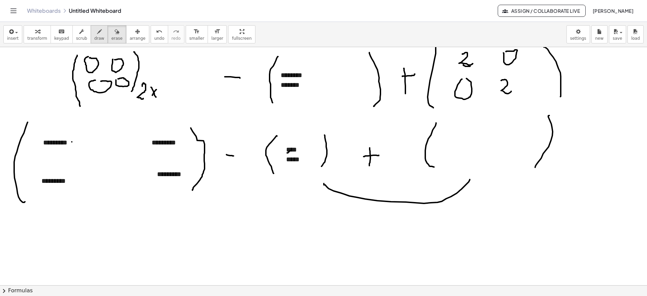
click at [94, 31] on div "button" at bounding box center [99, 31] width 10 height 8
drag, startPoint x: 95, startPoint y: 206, endPoint x: 283, endPoint y: 192, distance: 188.4
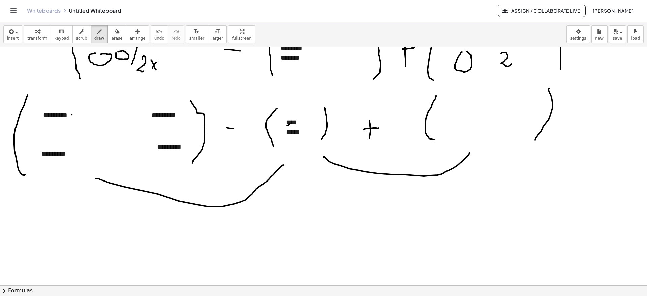
scroll to position [1499, 0]
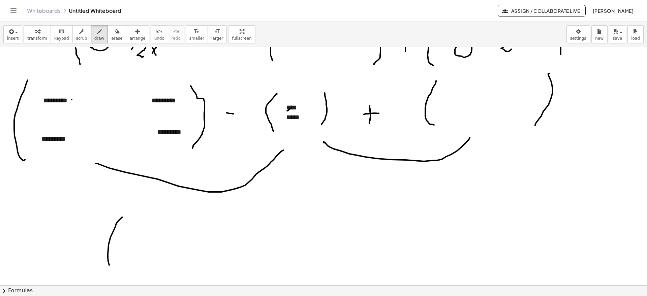
drag, startPoint x: 122, startPoint y: 217, endPoint x: 133, endPoint y: 292, distance: 75.2
click at [131, 236] on div "**********" at bounding box center [323, 159] width 647 height 274
drag, startPoint x: 313, startPoint y: 207, endPoint x: 309, endPoint y: 284, distance: 77.2
drag, startPoint x: 143, startPoint y: 232, endPoint x: 148, endPoint y: 232, distance: 4.7
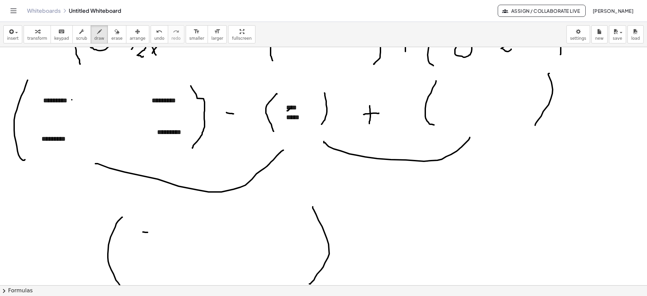
drag, startPoint x: 171, startPoint y: 221, endPoint x: 180, endPoint y: 205, distance: 17.5
drag, startPoint x: 227, startPoint y: 227, endPoint x: 253, endPoint y: 220, distance: 26.6
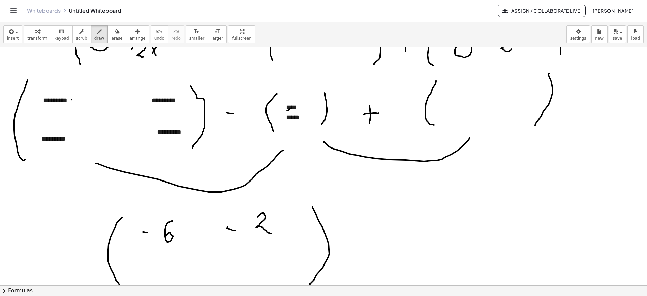
drag, startPoint x: 257, startPoint y: 217, endPoint x: 273, endPoint y: 232, distance: 22.2
drag, startPoint x: 236, startPoint y: 264, endPoint x: 251, endPoint y: 263, distance: 14.2
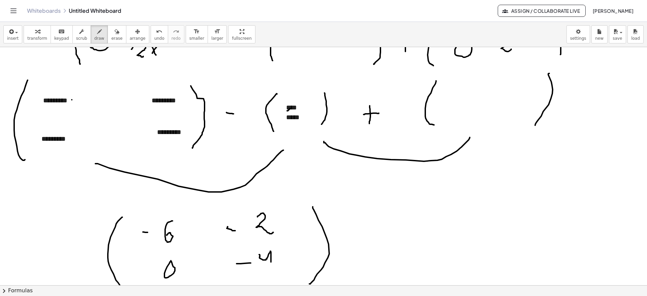
drag, startPoint x: 259, startPoint y: 255, endPoint x: 271, endPoint y: 264, distance: 15.3
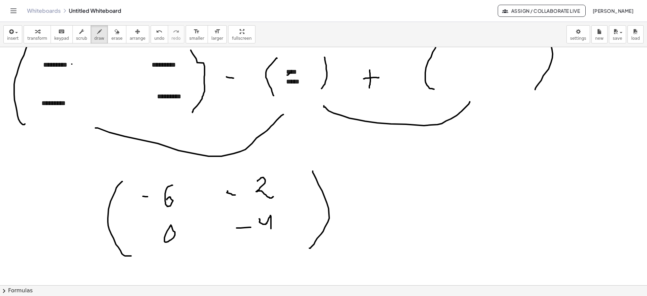
scroll to position [1541, 0]
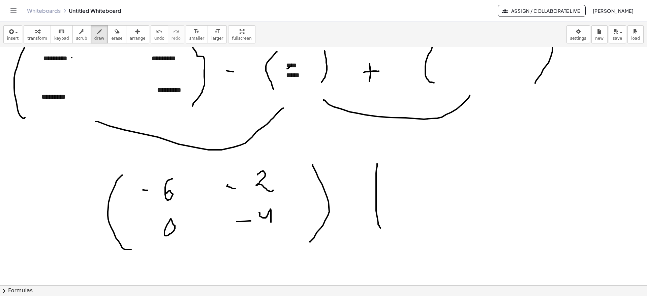
drag, startPoint x: 377, startPoint y: 164, endPoint x: 384, endPoint y: 231, distance: 67.8
drag, startPoint x: 352, startPoint y: 192, endPoint x: 362, endPoint y: 194, distance: 9.5
drag, startPoint x: 357, startPoint y: 188, endPoint x: 358, endPoint y: 200, distance: 12.5
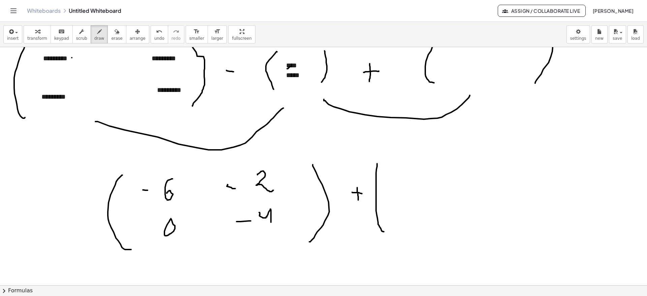
drag, startPoint x: 404, startPoint y: 170, endPoint x: 420, endPoint y: 179, distance: 18.5
drag, startPoint x: 444, startPoint y: 170, endPoint x: 425, endPoint y: 196, distance: 32.6
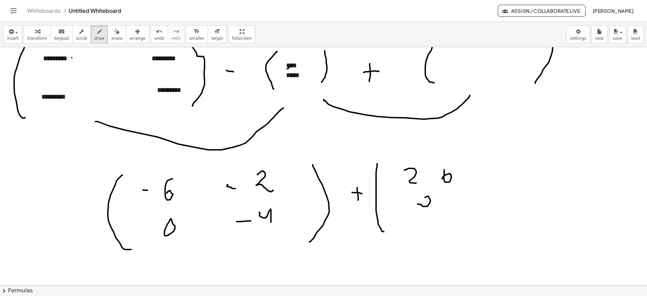
drag, startPoint x: 423, startPoint y: 206, endPoint x: 433, endPoint y: 204, distance: 10.6
drag, startPoint x: 445, startPoint y: 199, endPoint x: 456, endPoint y: 203, distance: 12.5
drag, startPoint x: 461, startPoint y: 143, endPoint x: 470, endPoint y: 222, distance: 79.9
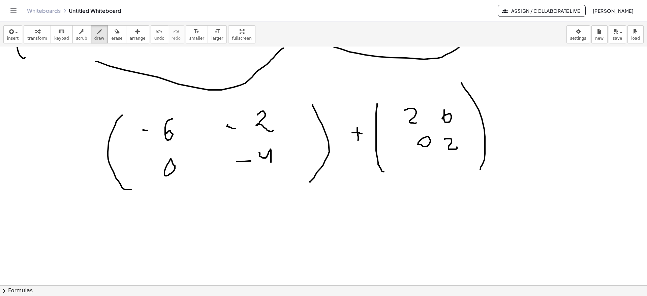
scroll to position [1625, 0]
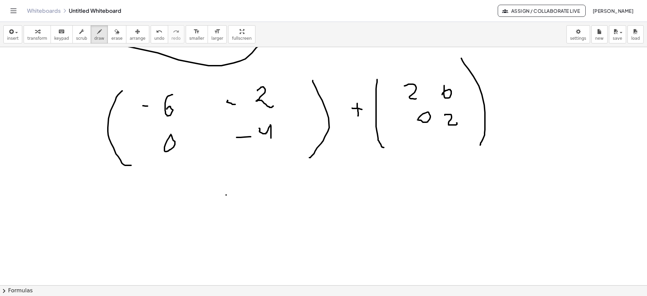
drag, startPoint x: 226, startPoint y: 195, endPoint x: 246, endPoint y: 193, distance: 19.6
drag, startPoint x: 257, startPoint y: 185, endPoint x: 270, endPoint y: 213, distance: 30.7
drag, startPoint x: 342, startPoint y: 188, endPoint x: 358, endPoint y: 188, distance: 16.2
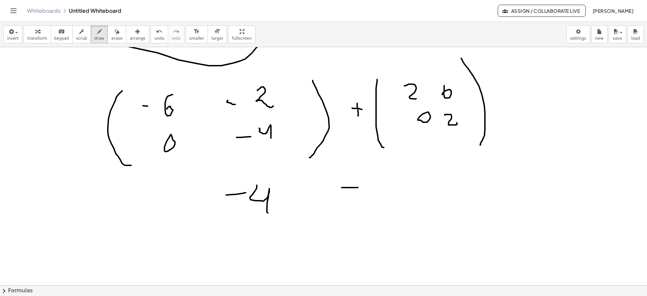
drag, startPoint x: 374, startPoint y: 186, endPoint x: 382, endPoint y: 205, distance: 20.3
drag, startPoint x: 253, startPoint y: 223, endPoint x: 253, endPoint y: 228, distance: 5.4
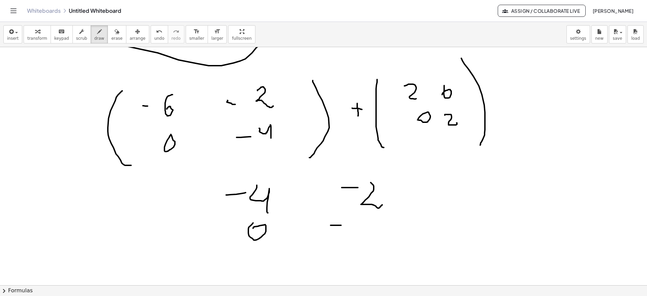
drag, startPoint x: 330, startPoint y: 225, endPoint x: 341, endPoint y: 225, distance: 10.4
drag, startPoint x: 355, startPoint y: 223, endPoint x: 372, endPoint y: 222, distance: 16.9
drag, startPoint x: 390, startPoint y: 166, endPoint x: 369, endPoint y: 247, distance: 84.1
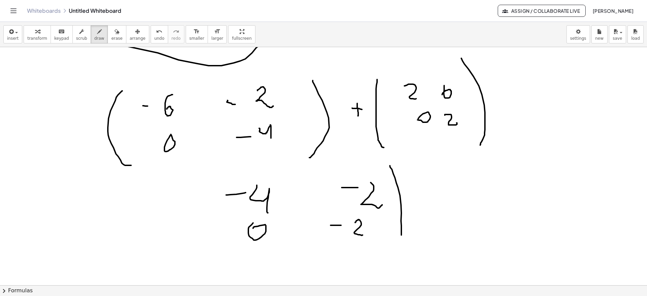
drag, startPoint x: 214, startPoint y: 180, endPoint x: 242, endPoint y: 229, distance: 57.2
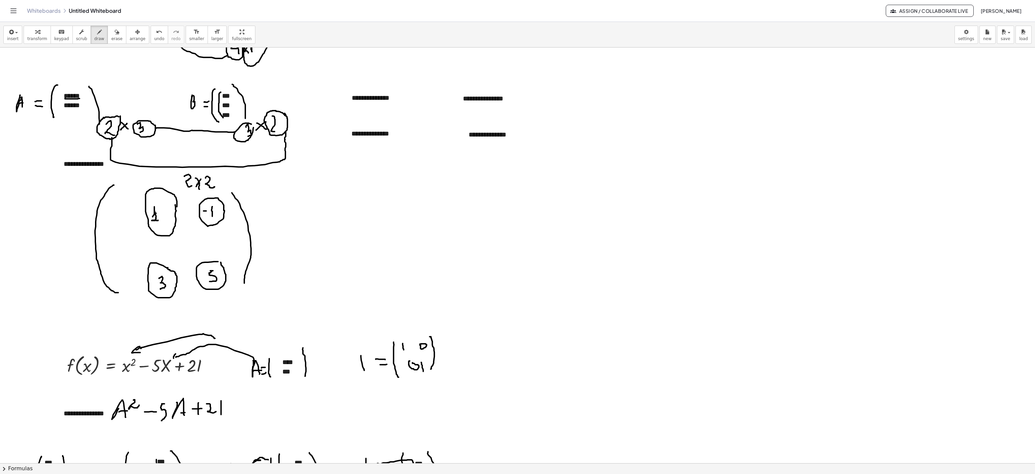
scroll to position [1002, 0]
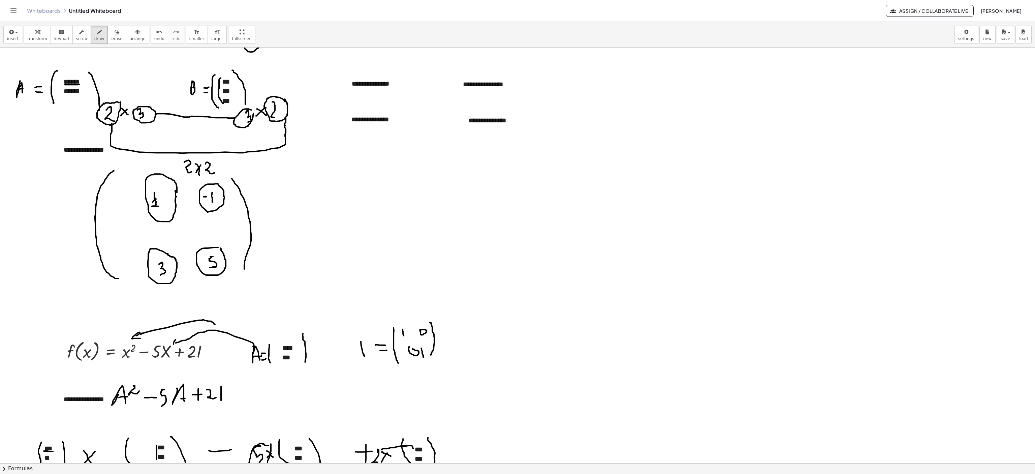
click at [517, 100] on div at bounding box center [517, 117] width 1035 height 2143
